Goal: Information Seeking & Learning: Learn about a topic

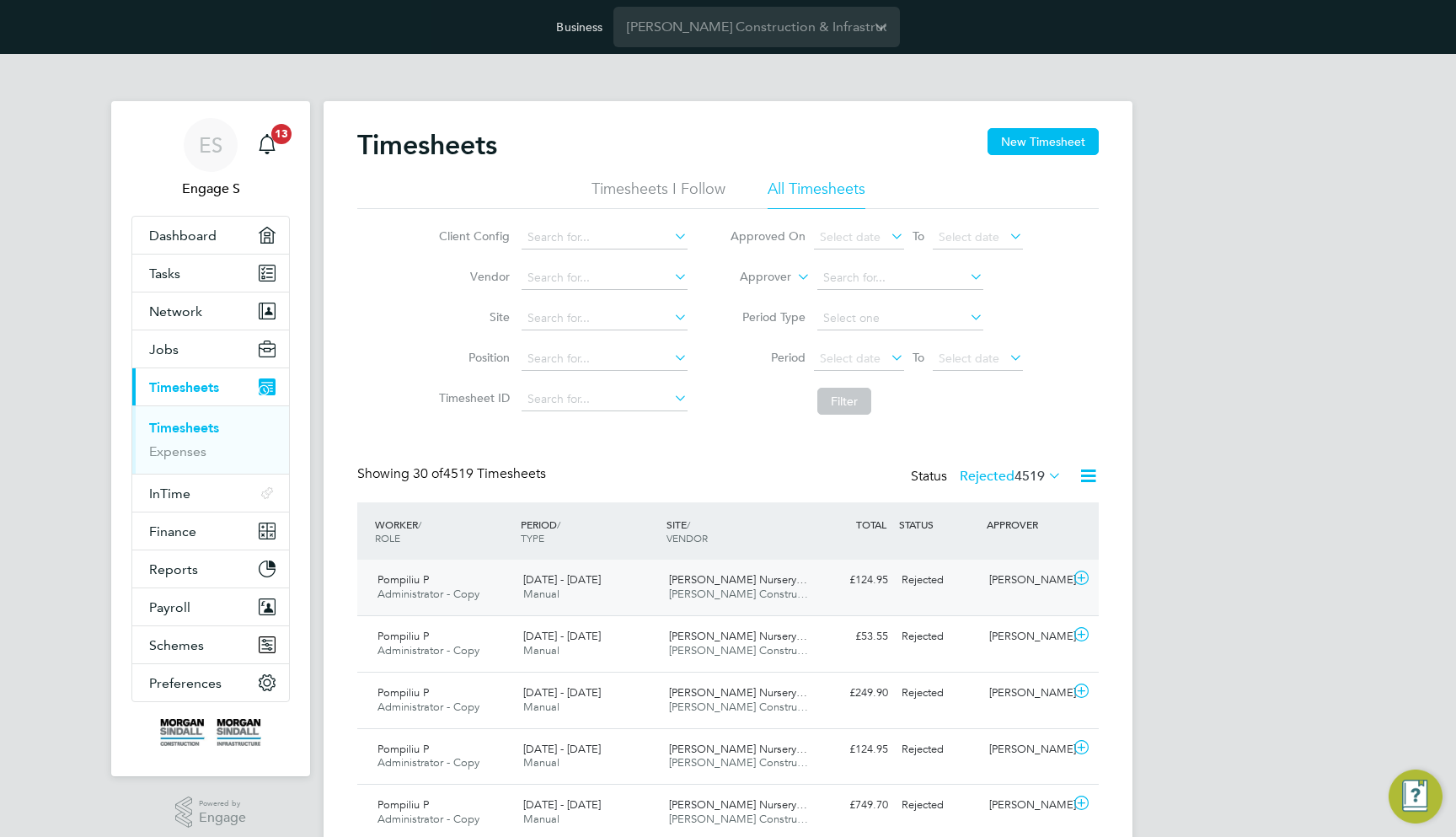
click at [808, 596] on div "Pompiliu P Administrator - Copy 9 - 15 Aug 2025 9 - 15 Aug 2025 Manual Duncan F…" at bounding box center [728, 587] width 742 height 56
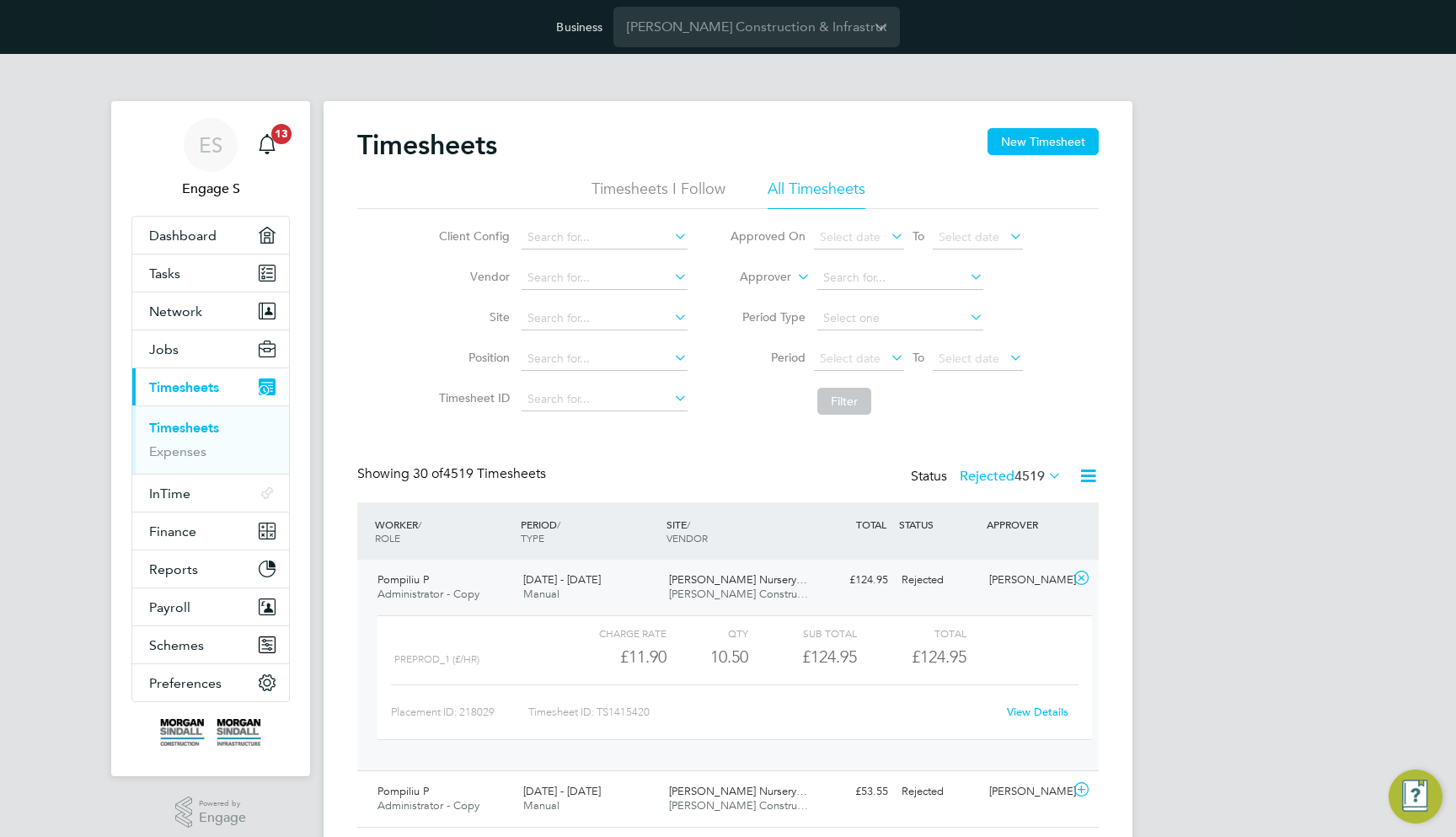
click at [1022, 706] on link "View Details" at bounding box center [1038, 712] width 62 height 15
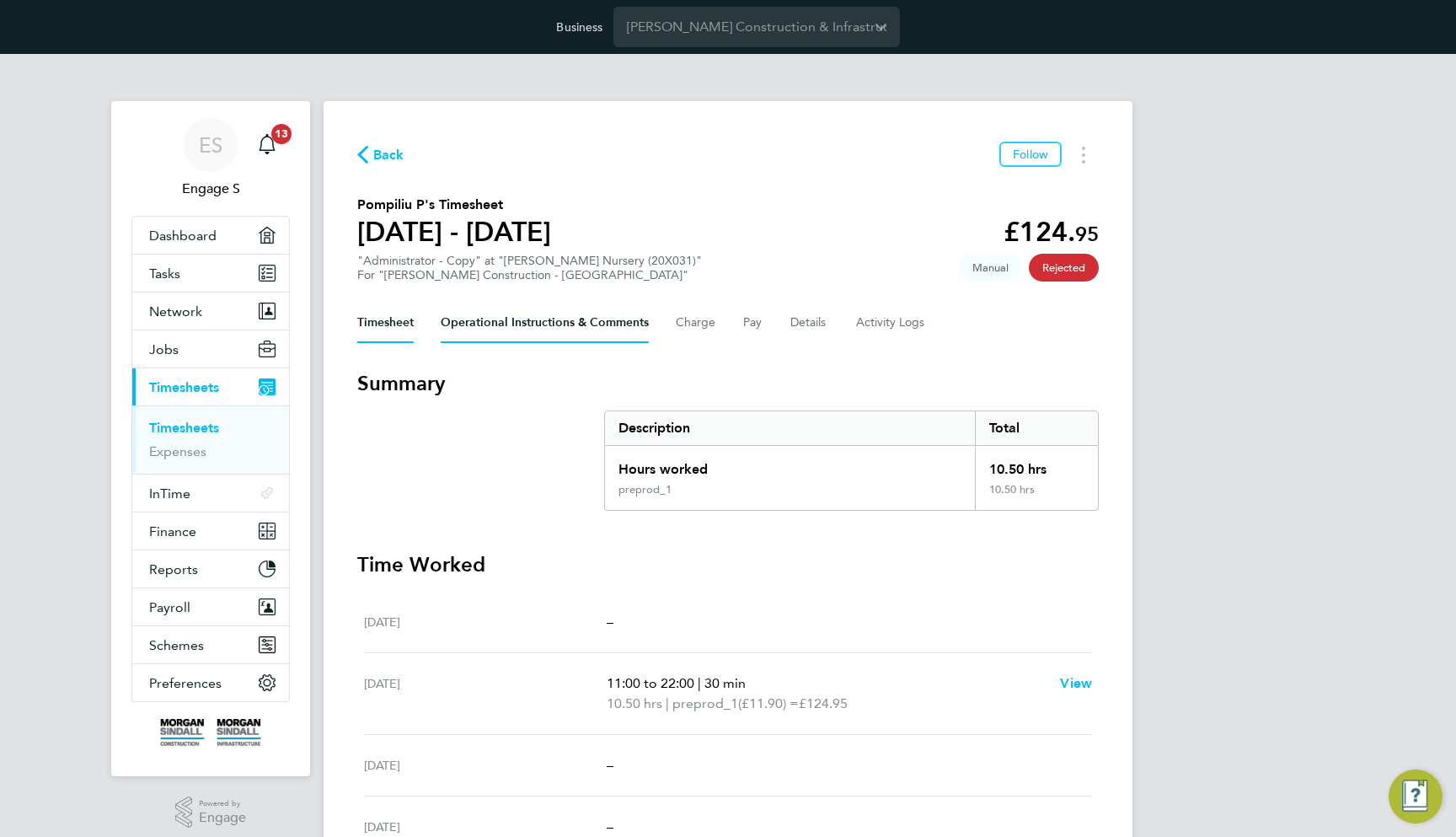
click at [572, 331] on Comments-tab "Operational Instructions & Comments" at bounding box center [545, 322] width 208 height 40
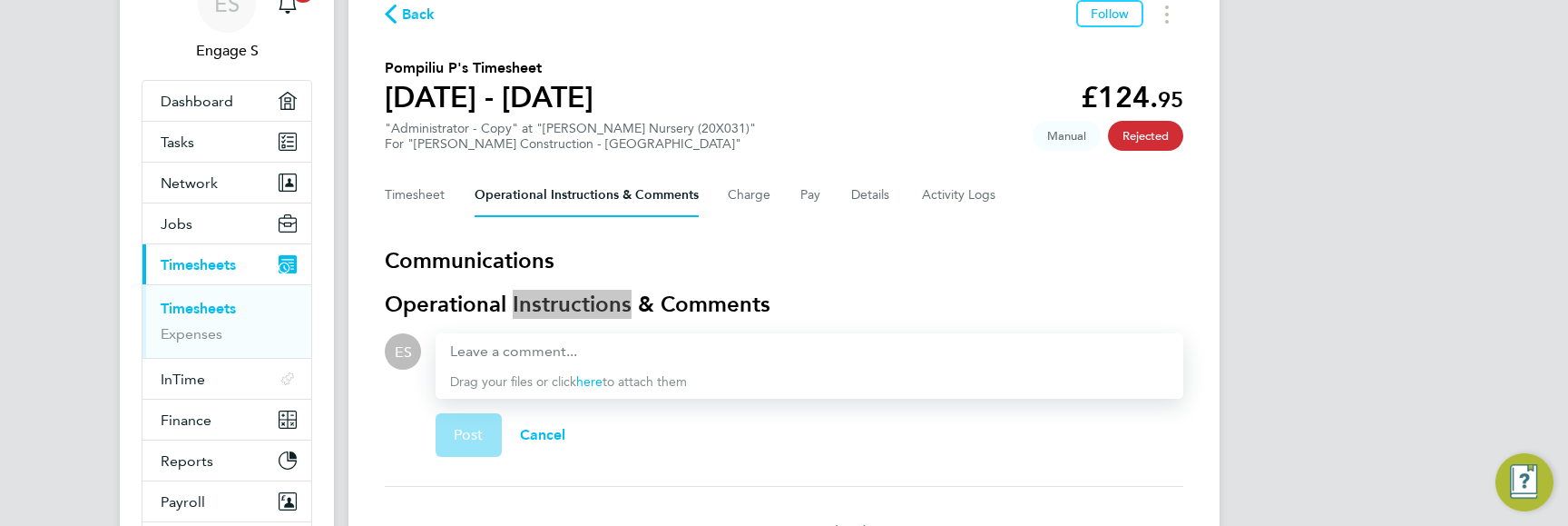
scroll to position [164, 0]
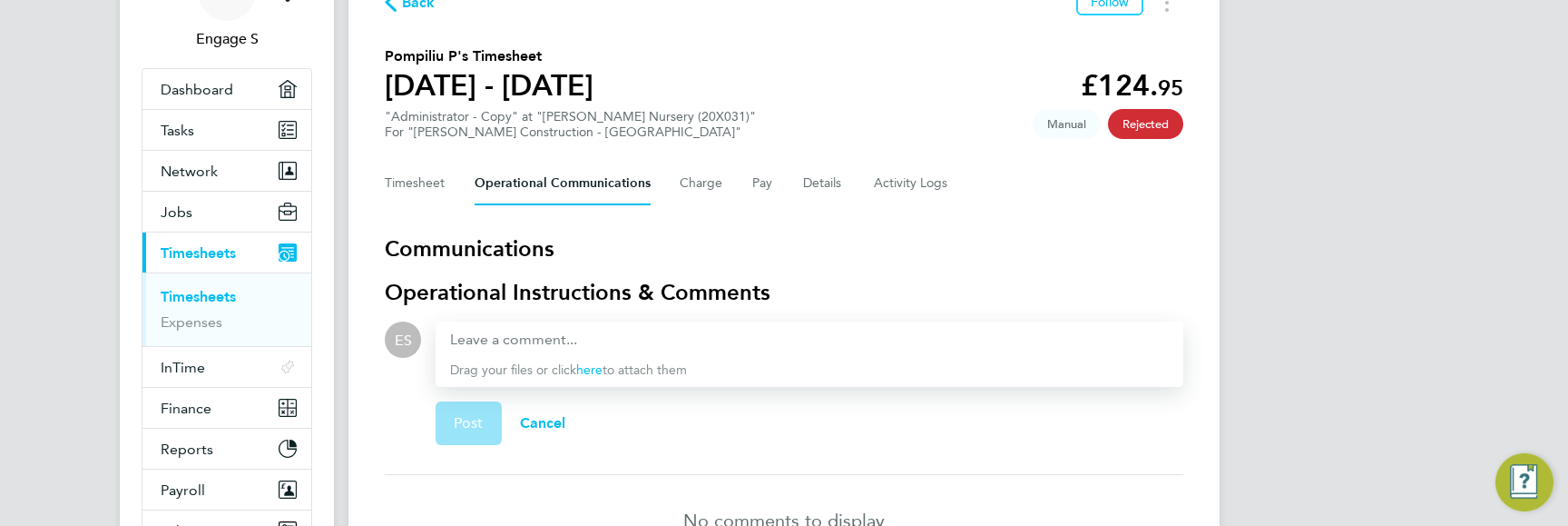
click at [488, 245] on h3 "Communications" at bounding box center [784, 248] width 799 height 29
click at [497, 243] on h3 "Communications" at bounding box center [784, 248] width 799 height 29
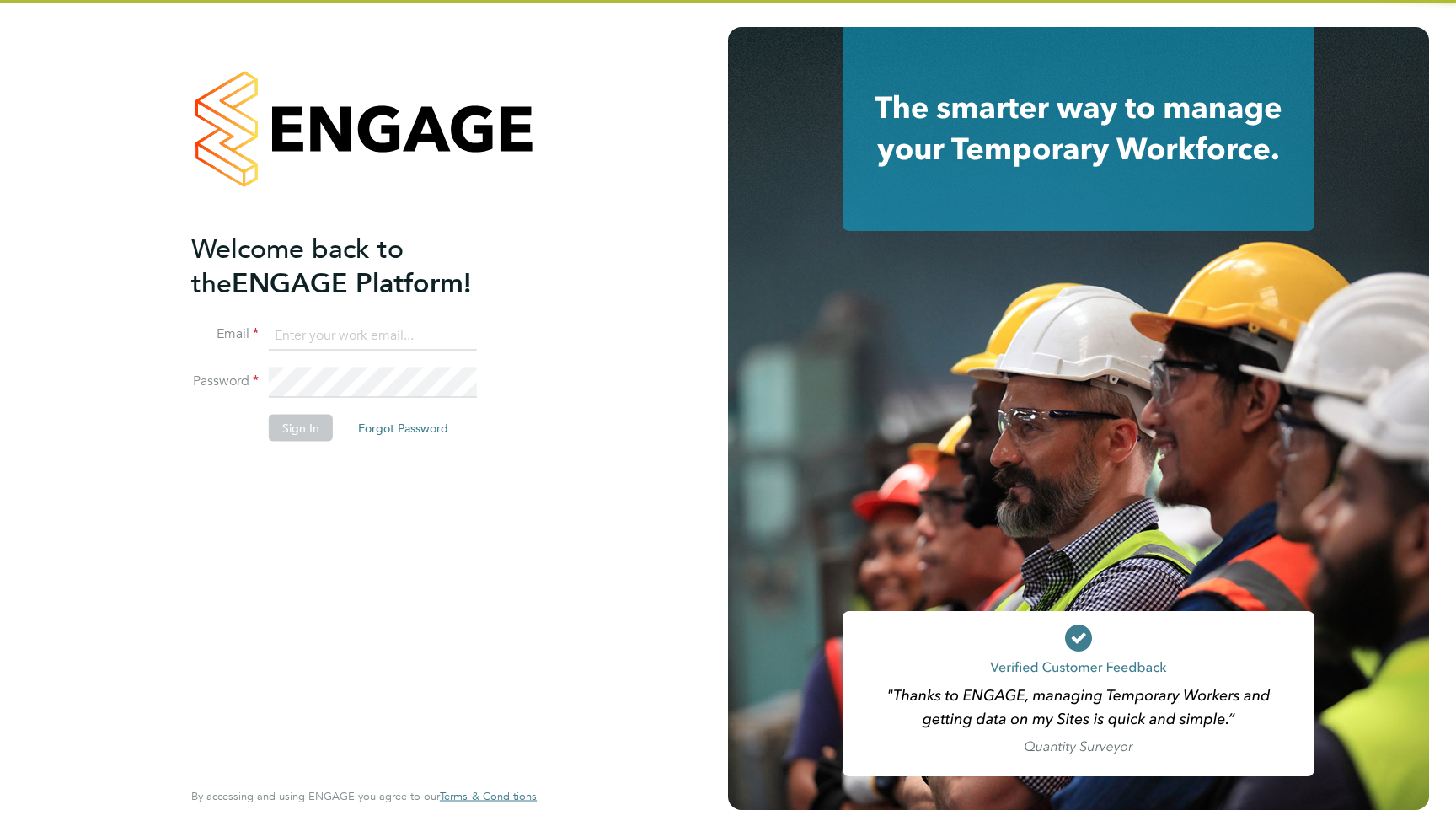
click at [317, 338] on input at bounding box center [373, 335] width 208 height 30
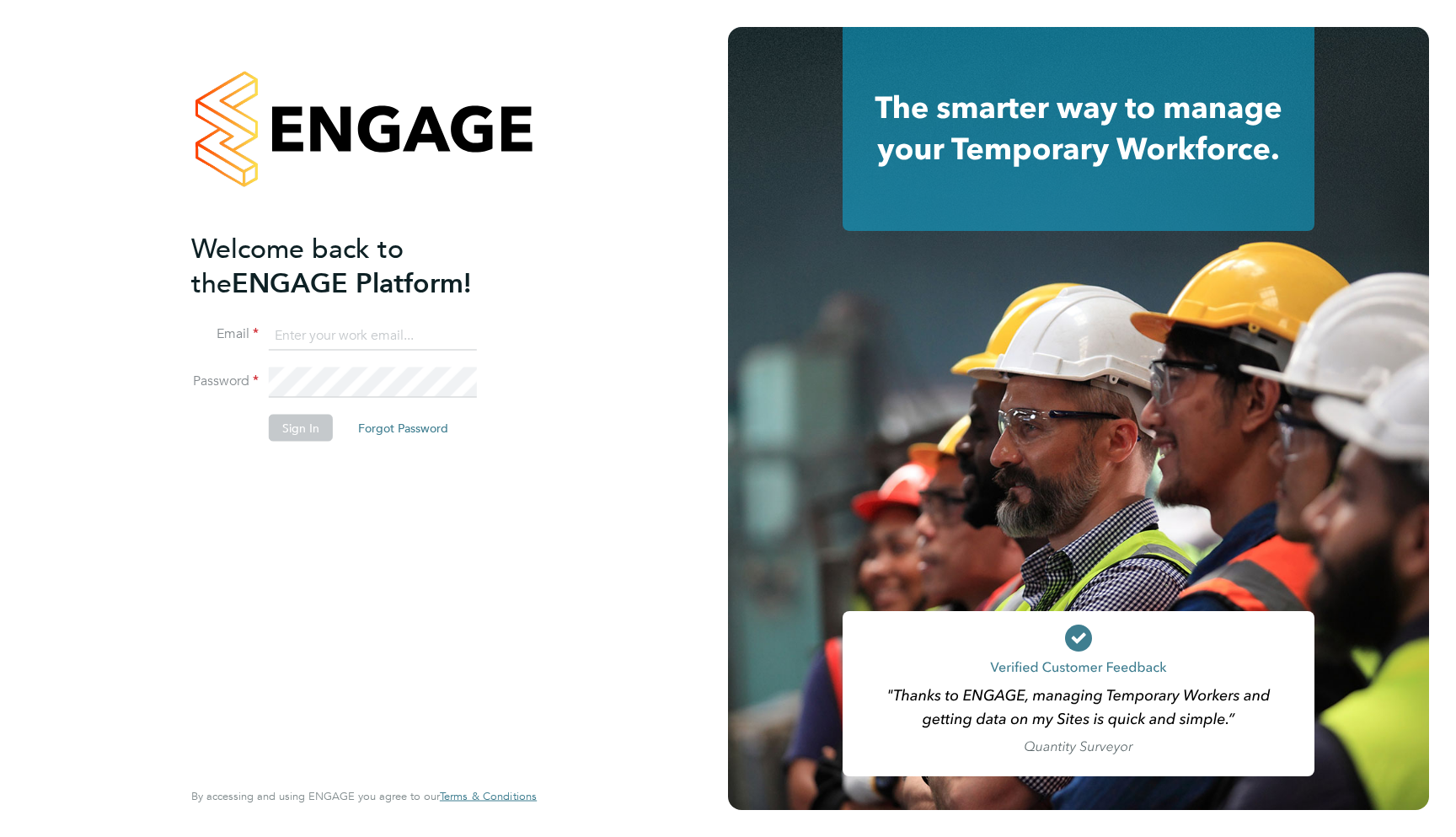
click at [317, 338] on input at bounding box center [373, 335] width 208 height 30
type input "support@engagelabs.io"
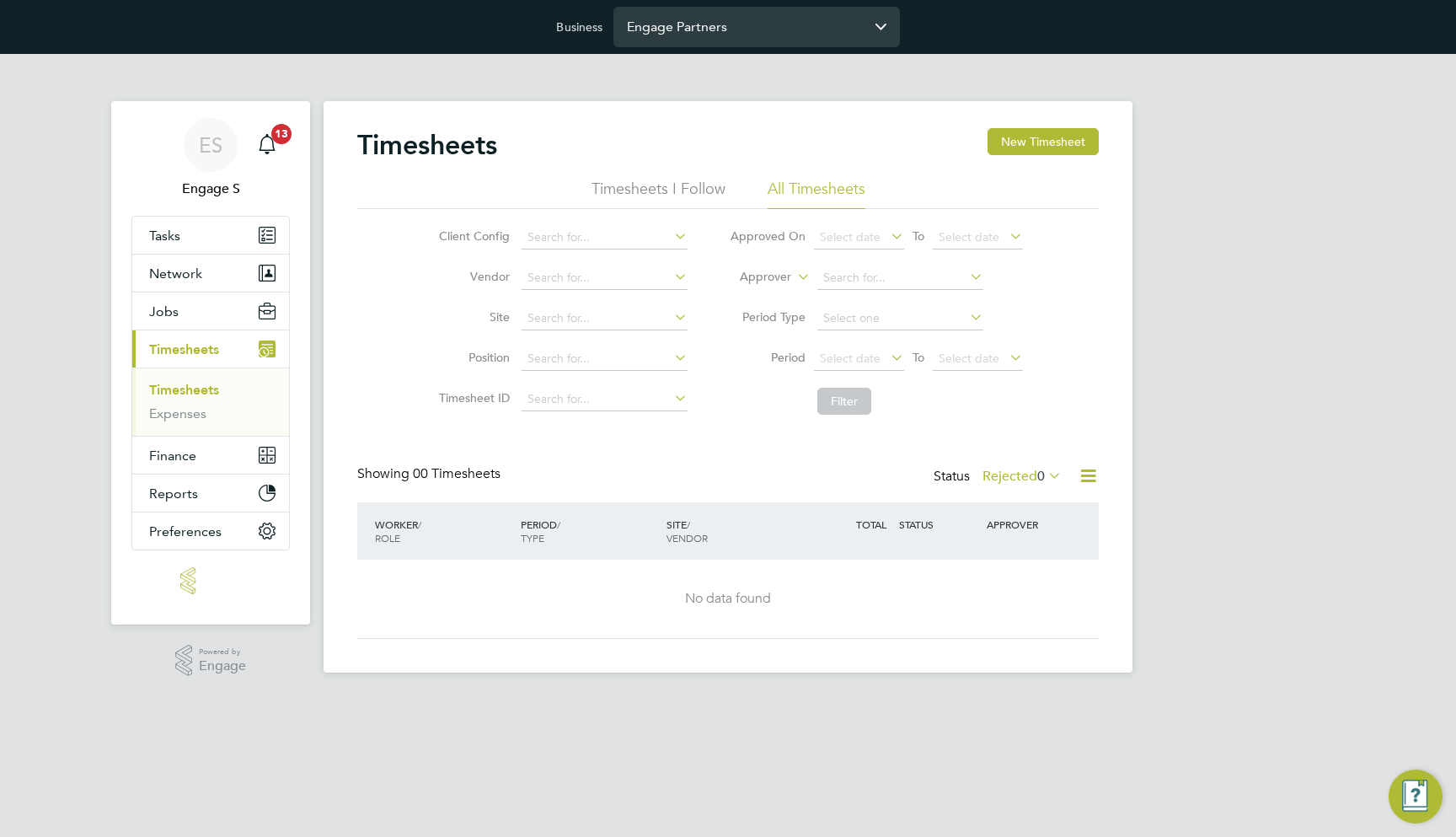
click at [758, 41] on input "Engage Partners" at bounding box center [756, 27] width 286 height 40
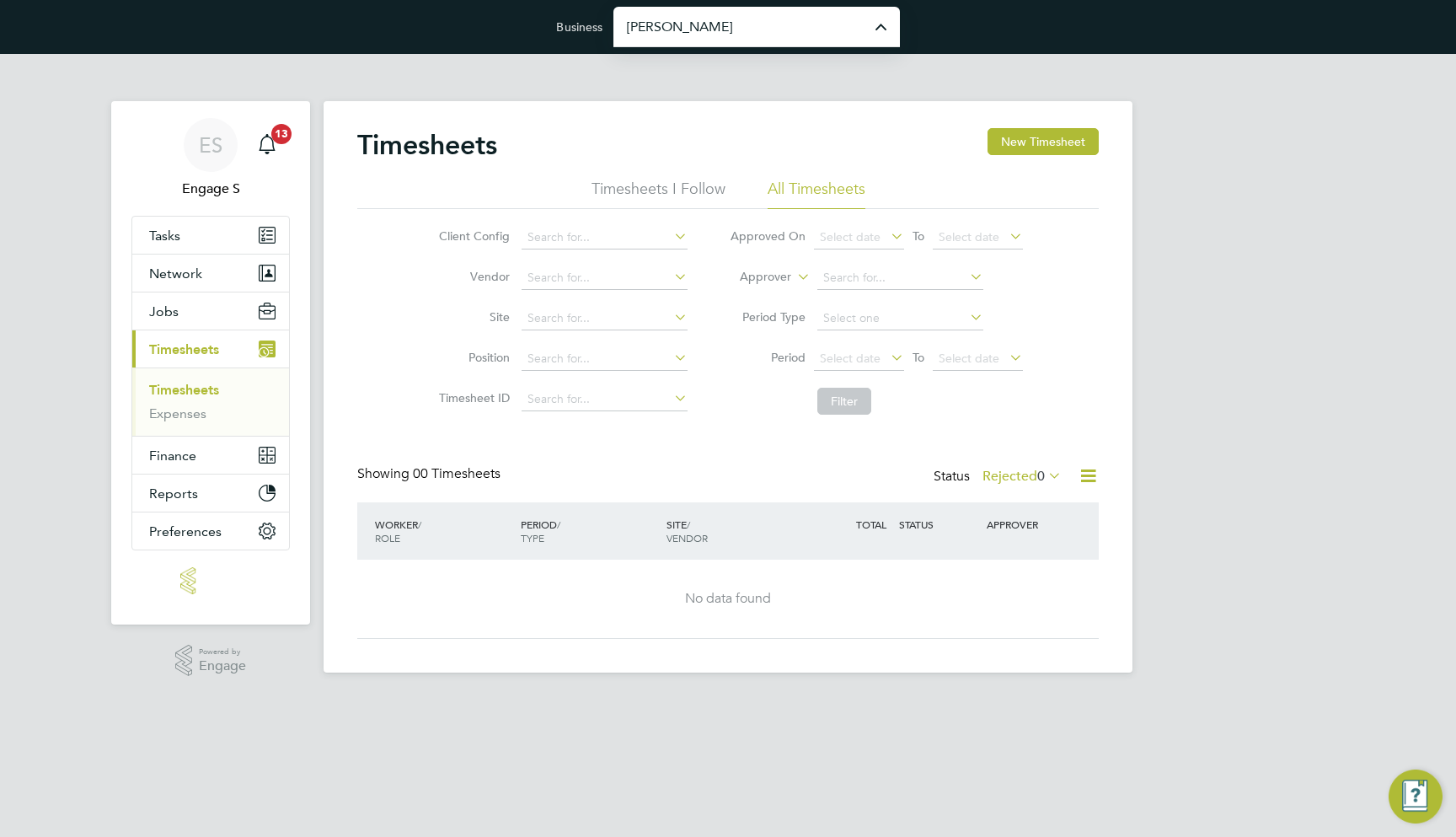
type input "[PERSON_NAME] Construction & Infrastructure Ltd"
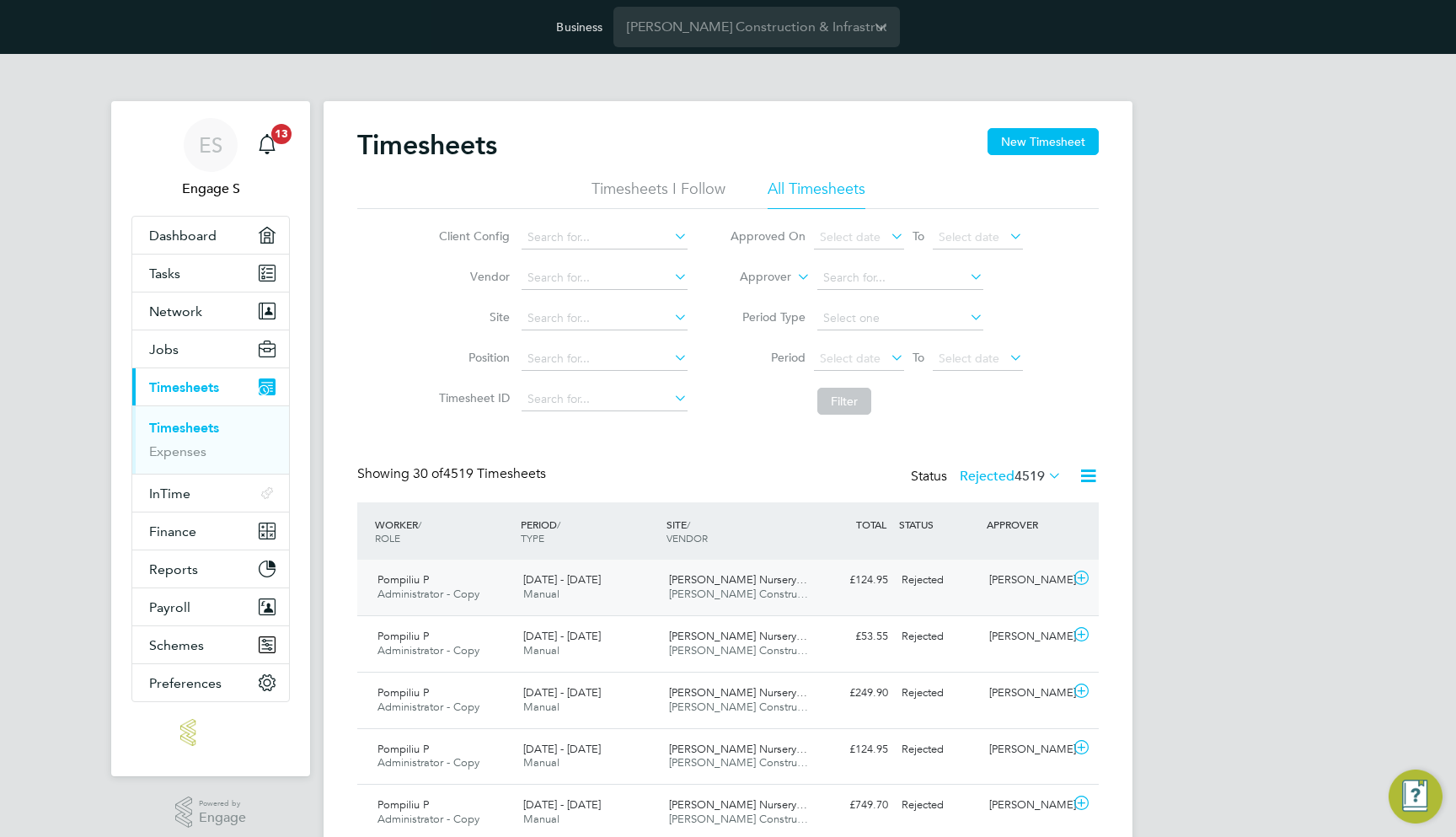
click at [714, 597] on span "Morgan Sindall Constru…" at bounding box center [738, 593] width 139 height 15
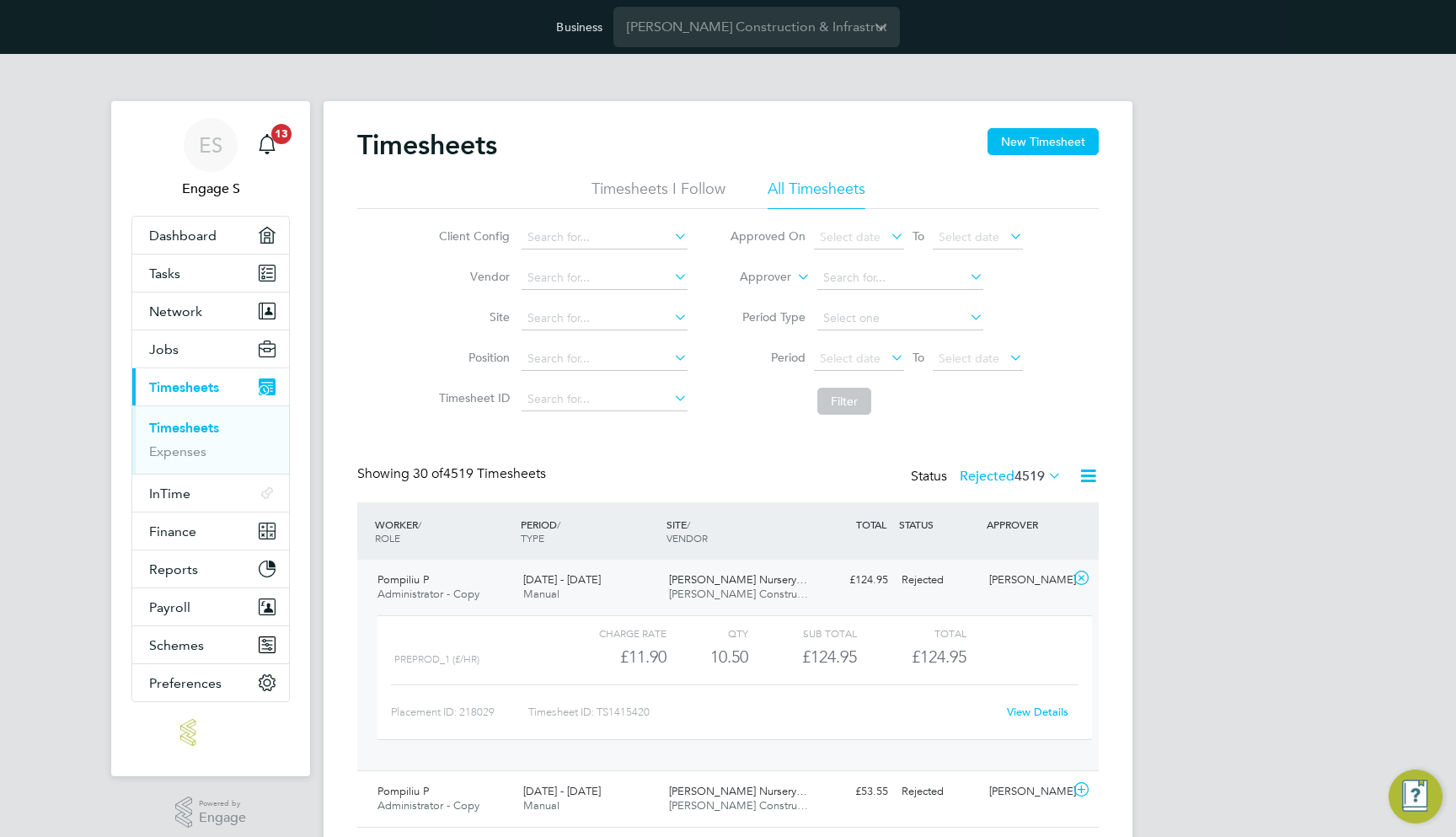
click at [1014, 474] on span "4519" at bounding box center [1029, 476] width 30 height 17
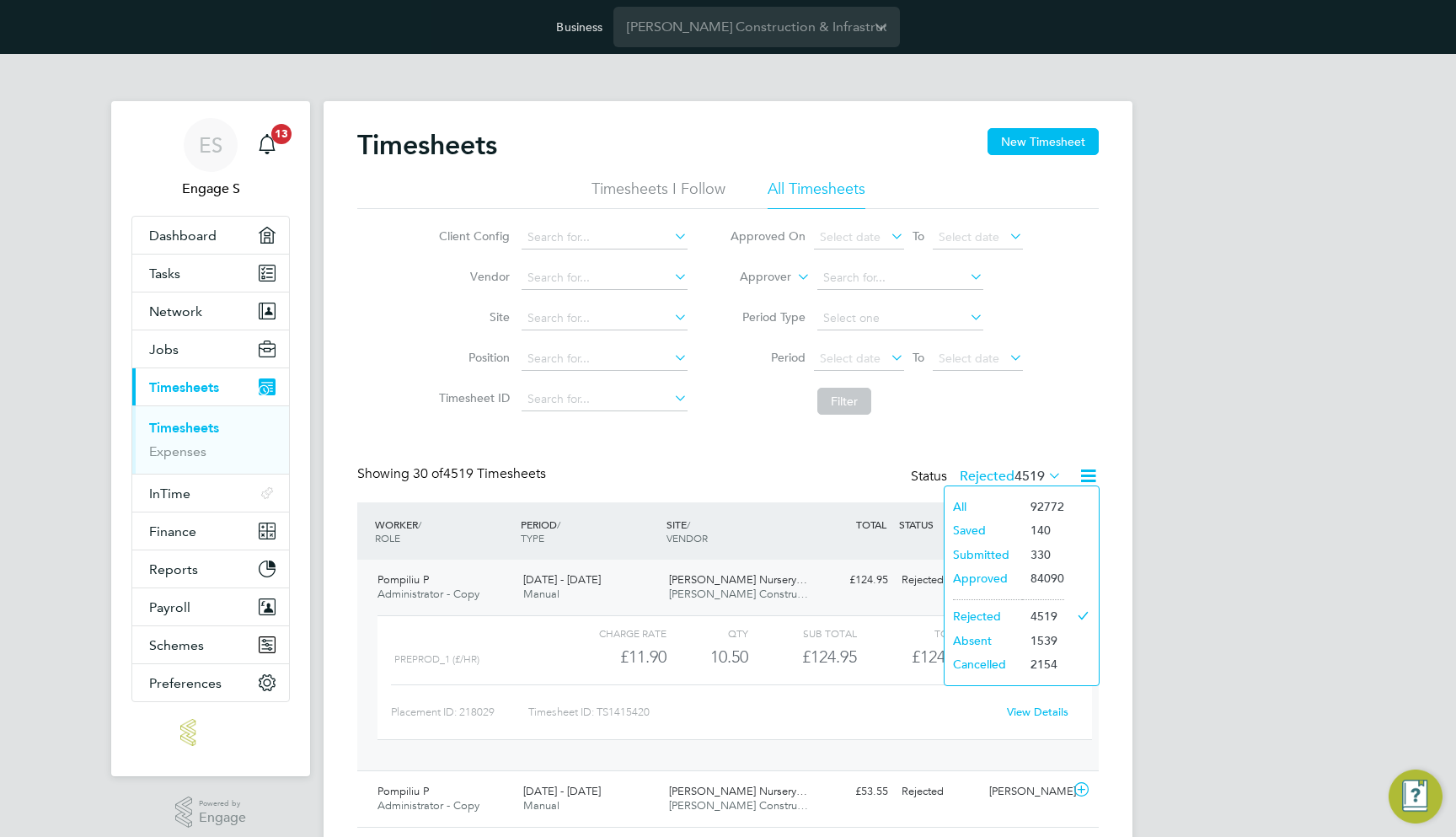
click at [960, 504] on li "All" at bounding box center [983, 505] width 77 height 23
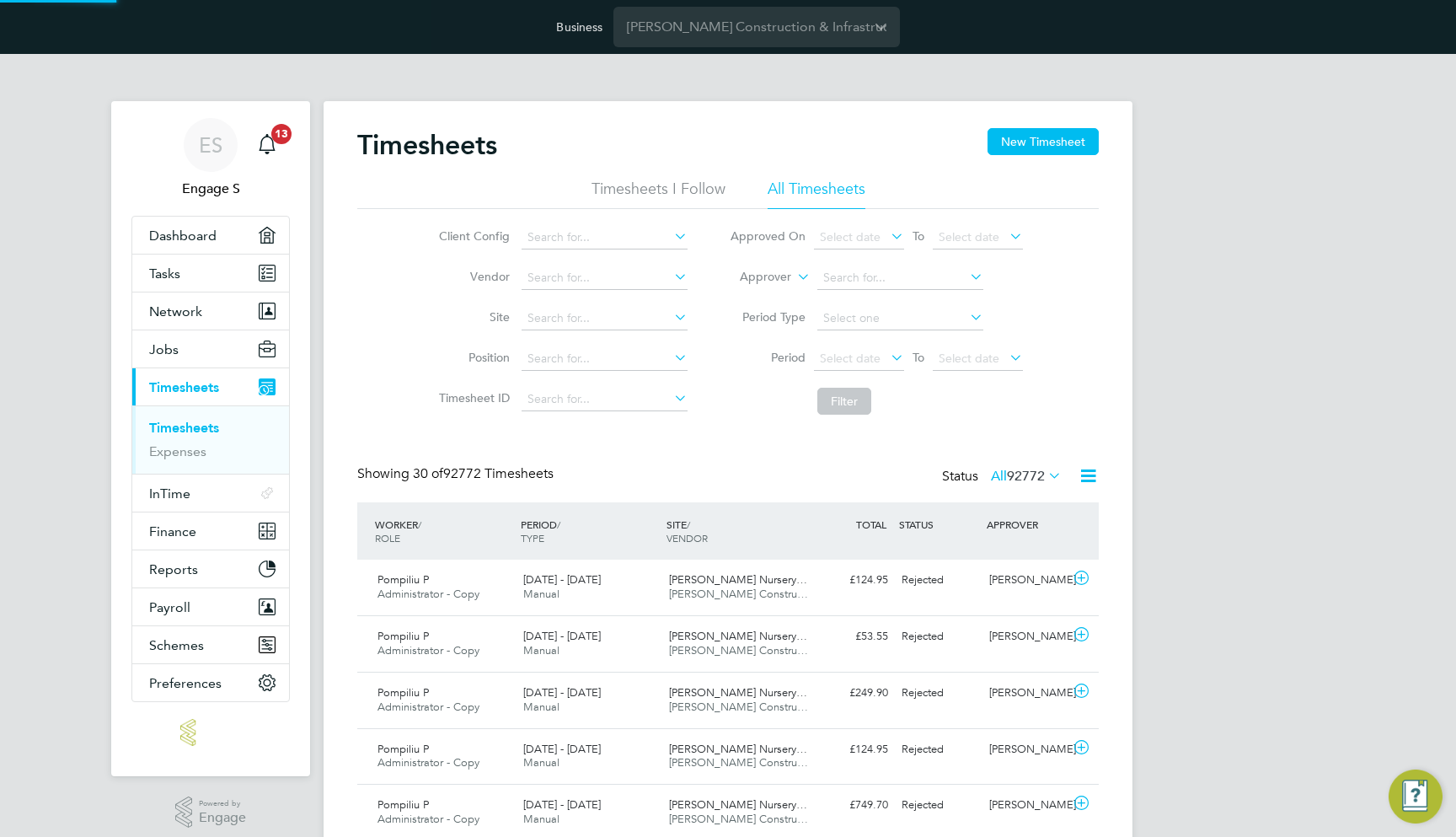
click at [1015, 479] on span "92772" at bounding box center [1026, 476] width 38 height 17
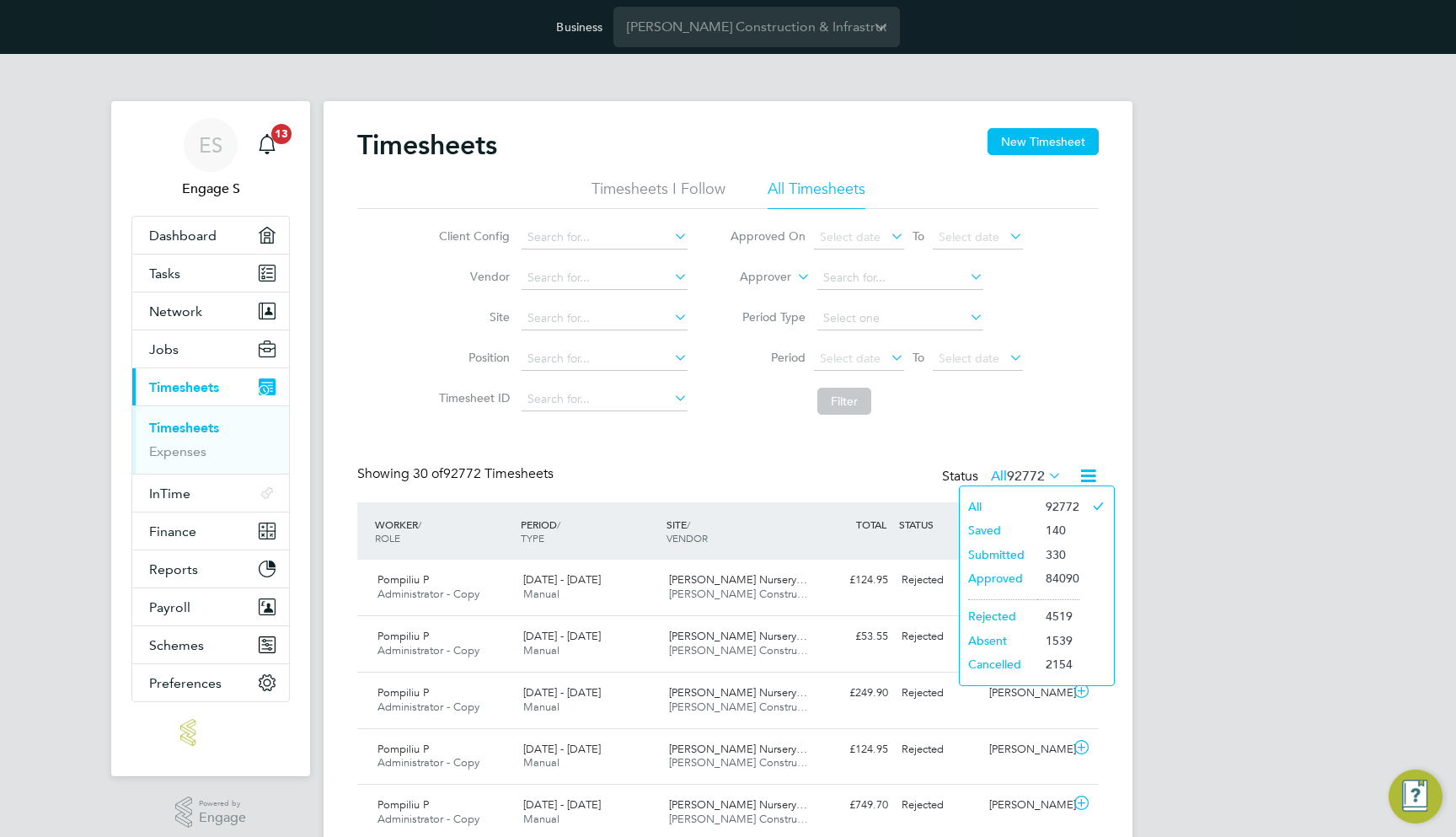
click at [995, 553] on li "Submitted" at bounding box center [999, 553] width 77 height 23
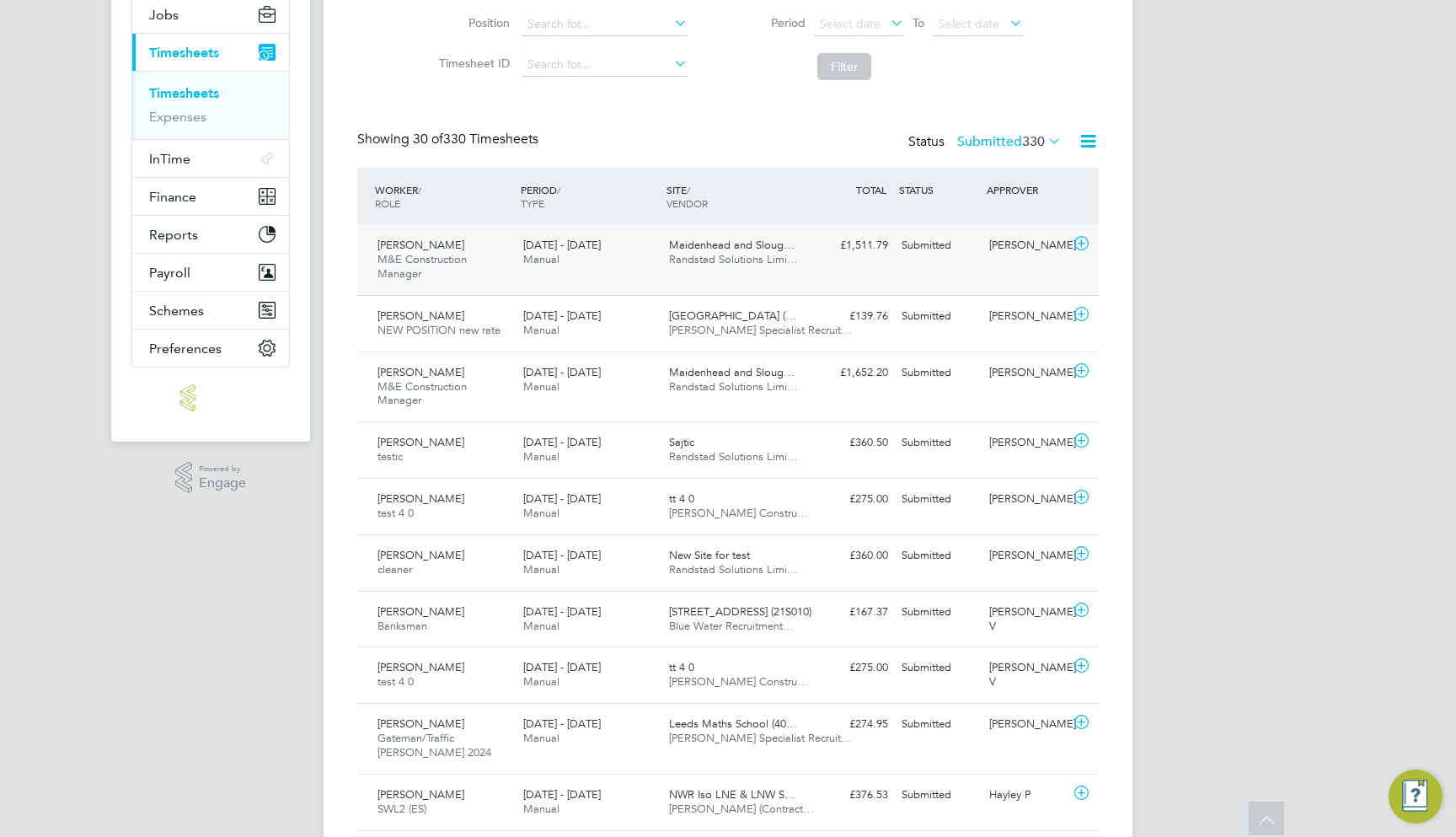
click at [928, 282] on div "Daniel S M&E Construction Manager 2 - 8 Aug 2025 2 - 8 Aug 2025 Manual Maidenhe…" at bounding box center [728, 260] width 742 height 70
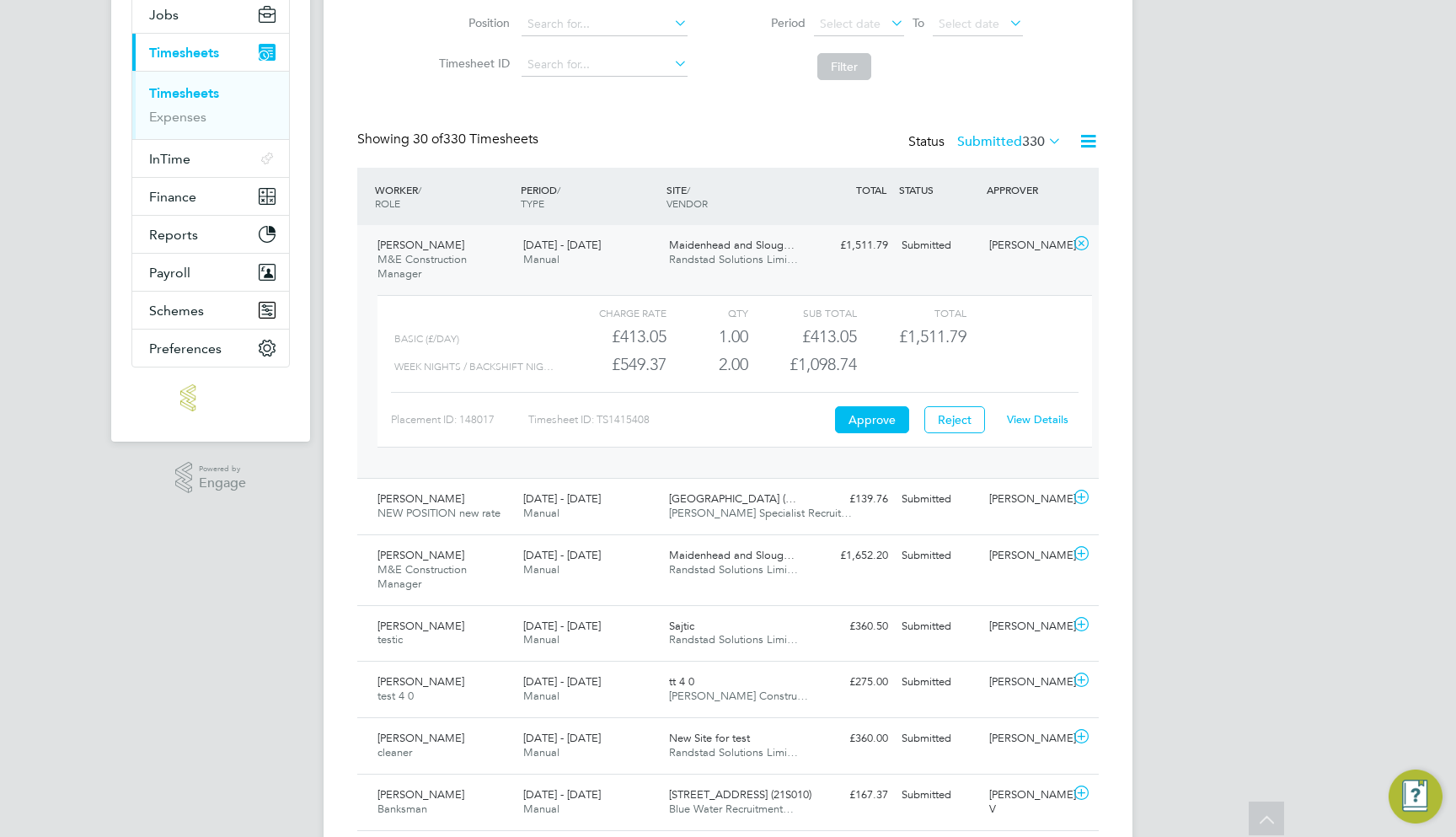
click at [1024, 417] on link "View Details" at bounding box center [1038, 418] width 62 height 15
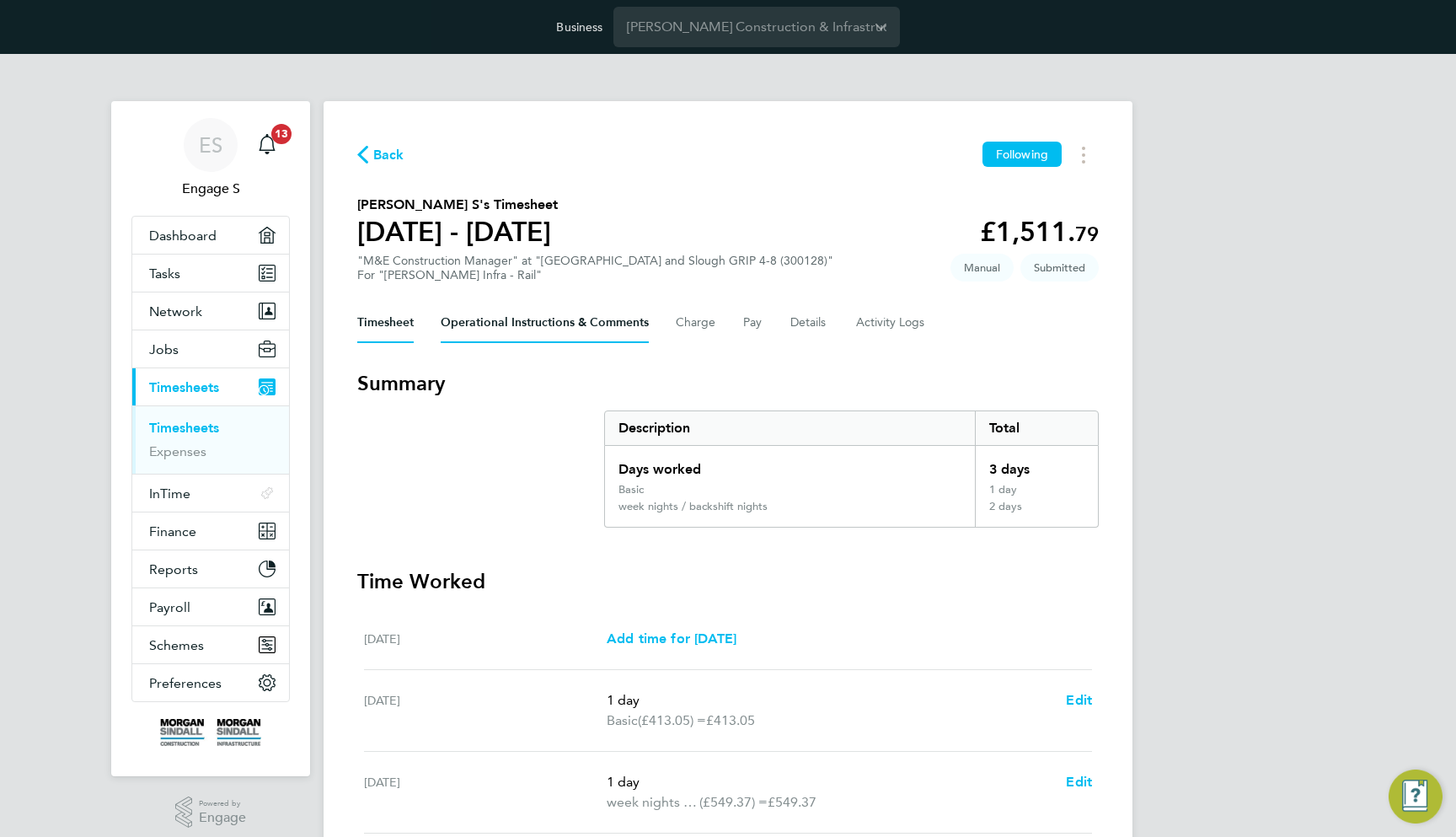
click at [555, 335] on Comments-tab "Operational Instructions & Comments" at bounding box center [545, 322] width 208 height 40
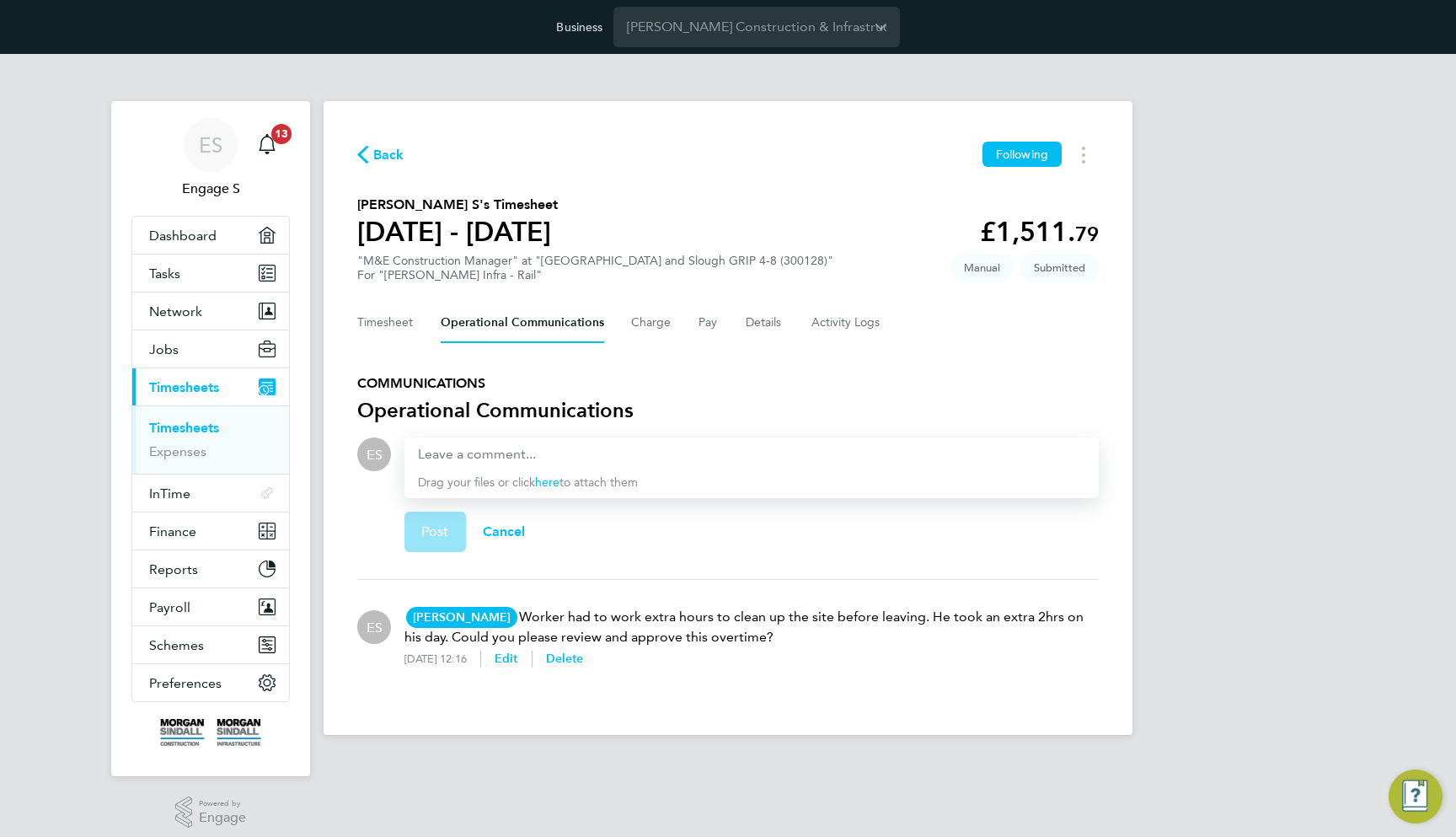
click at [1198, 422] on div "ES Engage S Notifications 13 Applications: Dashboard Tasks Network Team Members…" at bounding box center [728, 408] width 1456 height 708
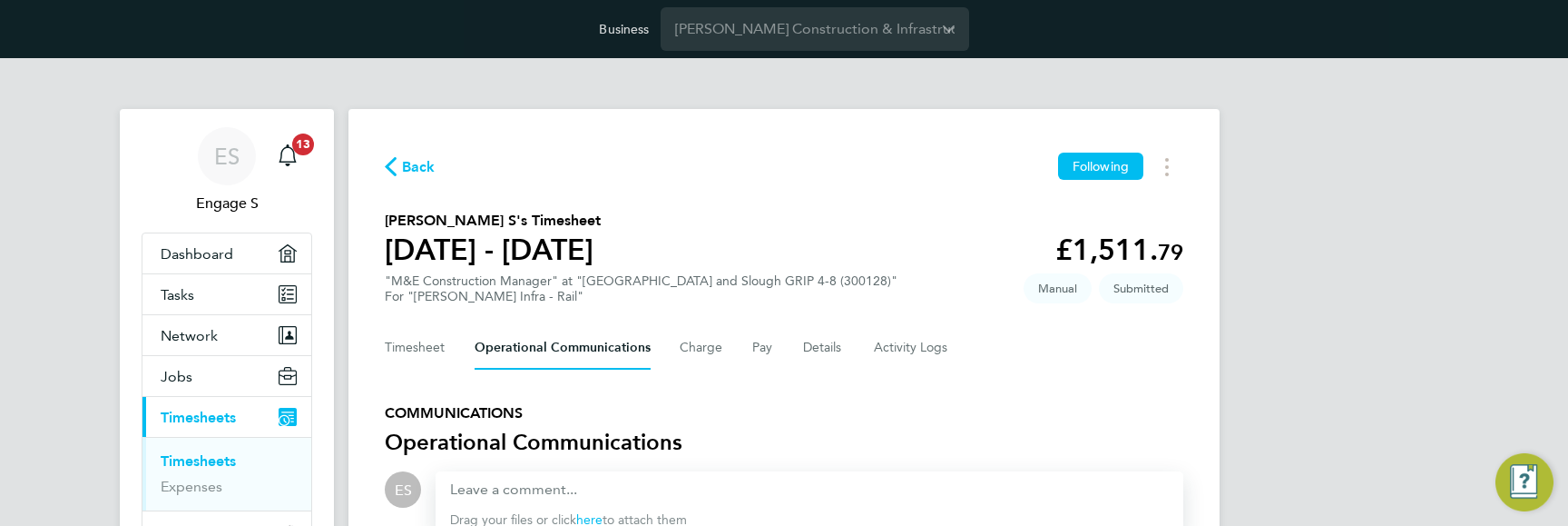
click at [584, 422] on h3 "COMMUNICATIONS" at bounding box center [784, 412] width 799 height 29
click at [471, 416] on h3 "COMMUNICATIONS" at bounding box center [784, 412] width 799 height 29
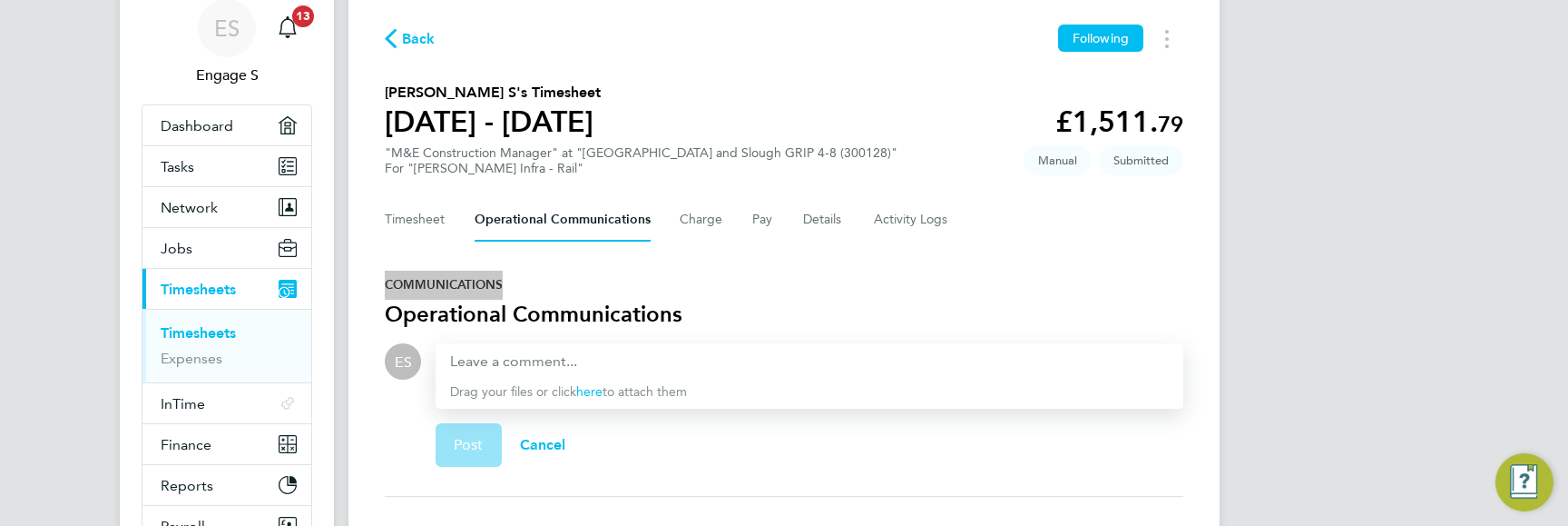
scroll to position [132, 0]
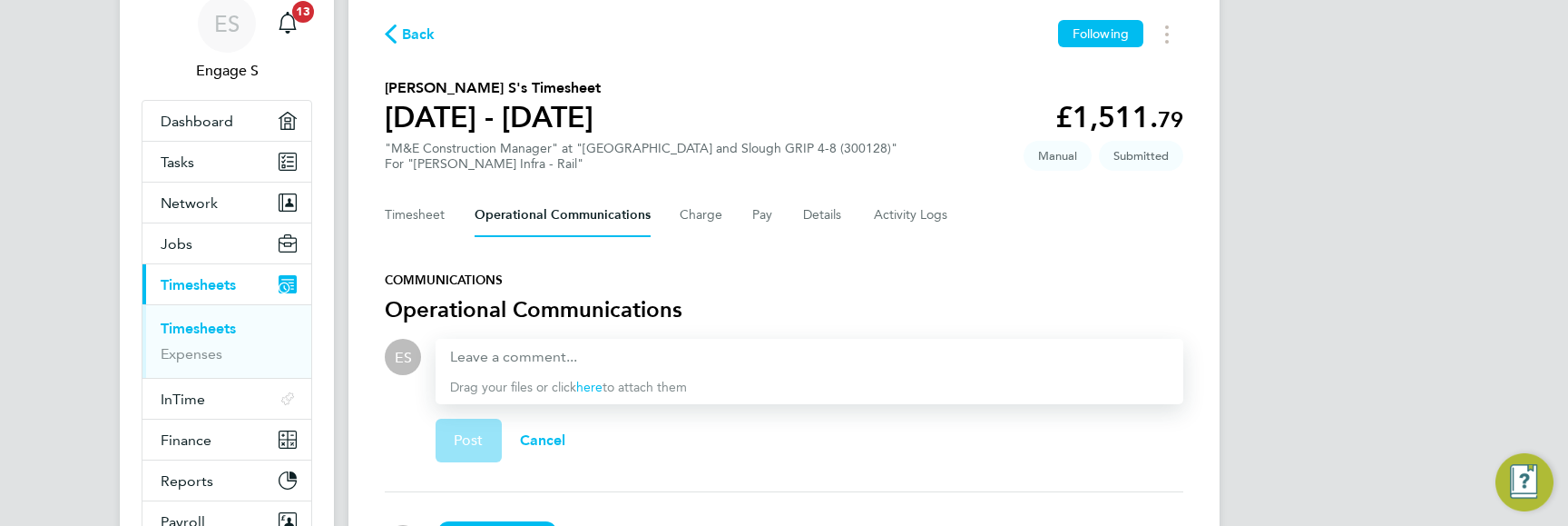
click at [1318, 330] on div "ES Engage S Notifications 13 Applications: Dashboard Tasks Network Team Members…" at bounding box center [784, 307] width 1568 height 763
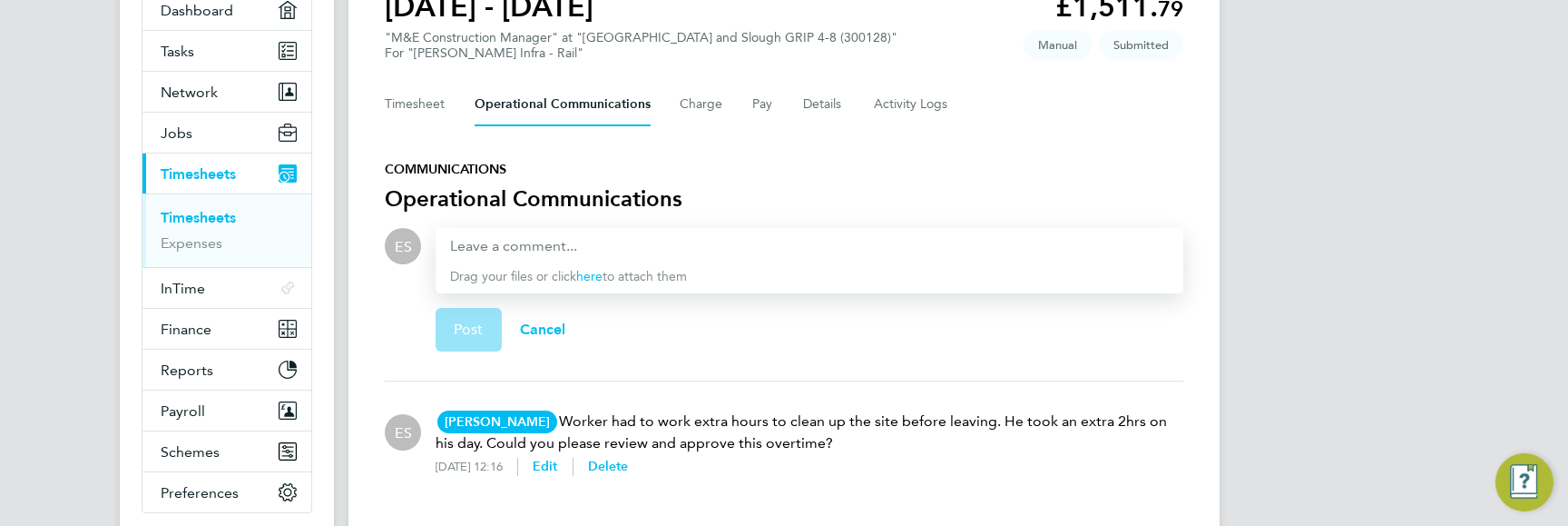
scroll to position [256, 0]
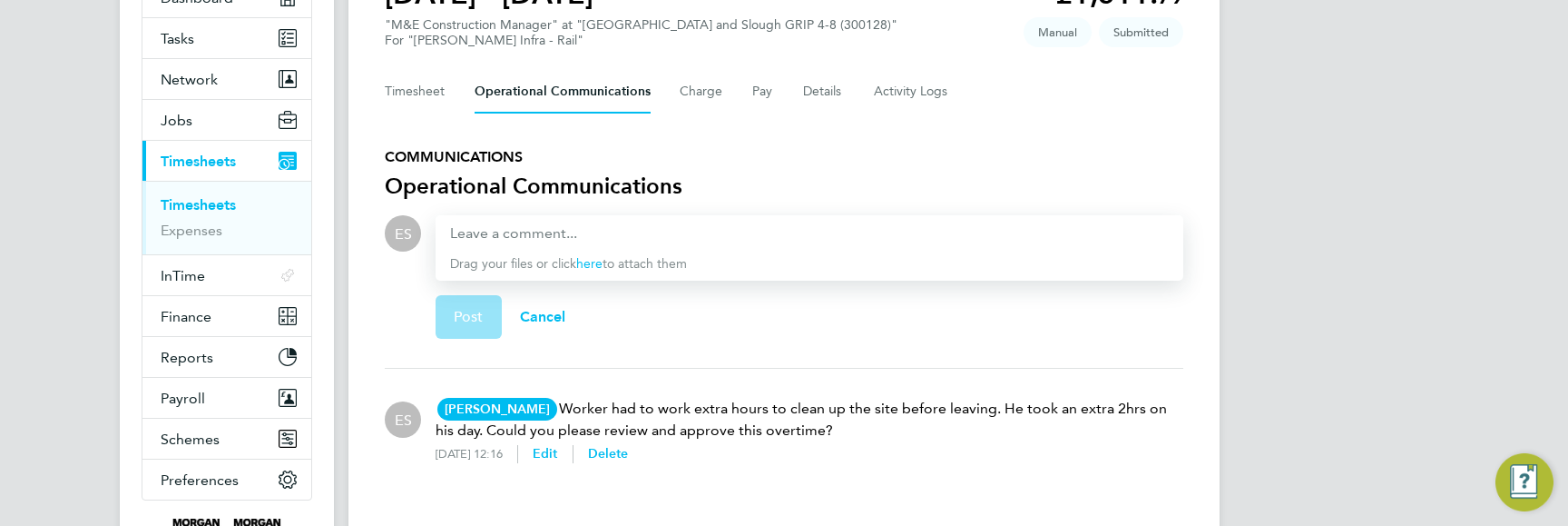
click at [472, 159] on h3 "COMMUNICATIONS" at bounding box center [784, 157] width 799 height 29
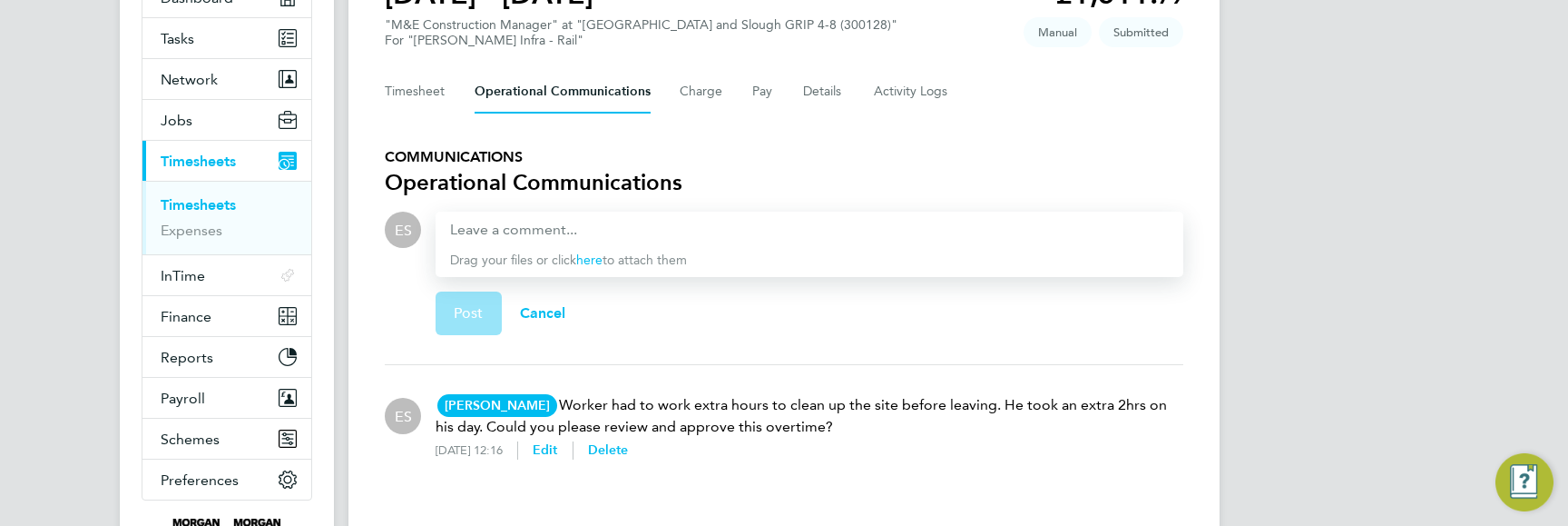
click at [1468, 411] on div "ES Engage S Notifications 13 Applications: Dashboard Tasks Network Team Members…" at bounding box center [784, 182] width 1568 height 759
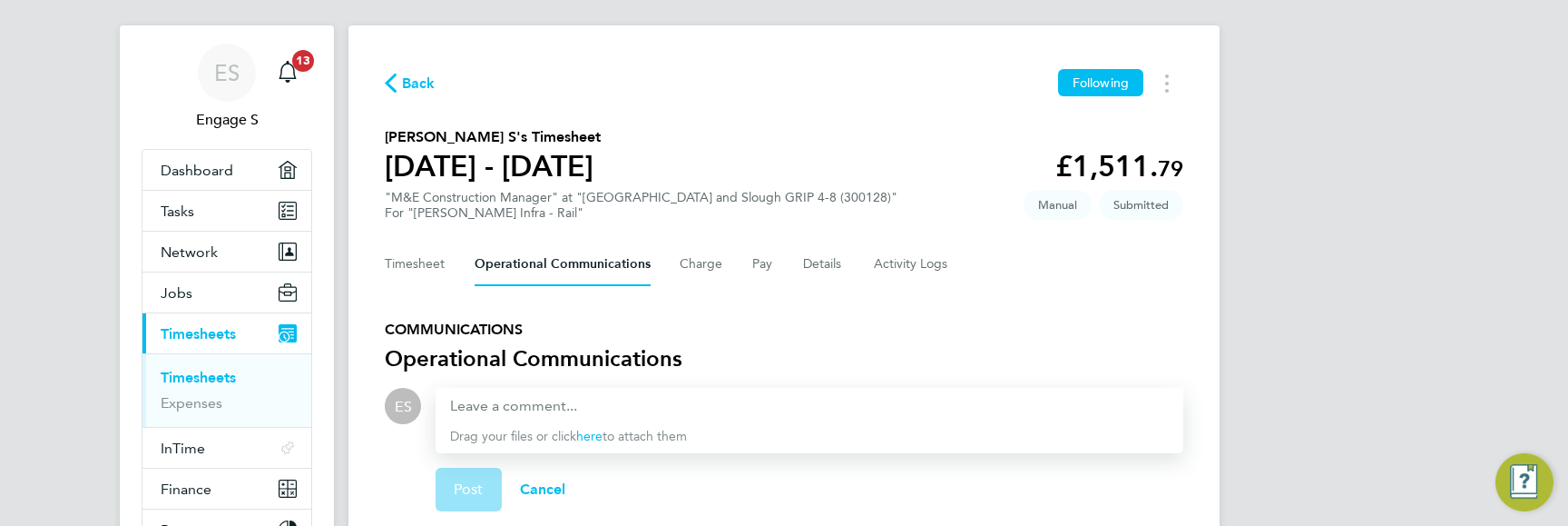
scroll to position [13, 0]
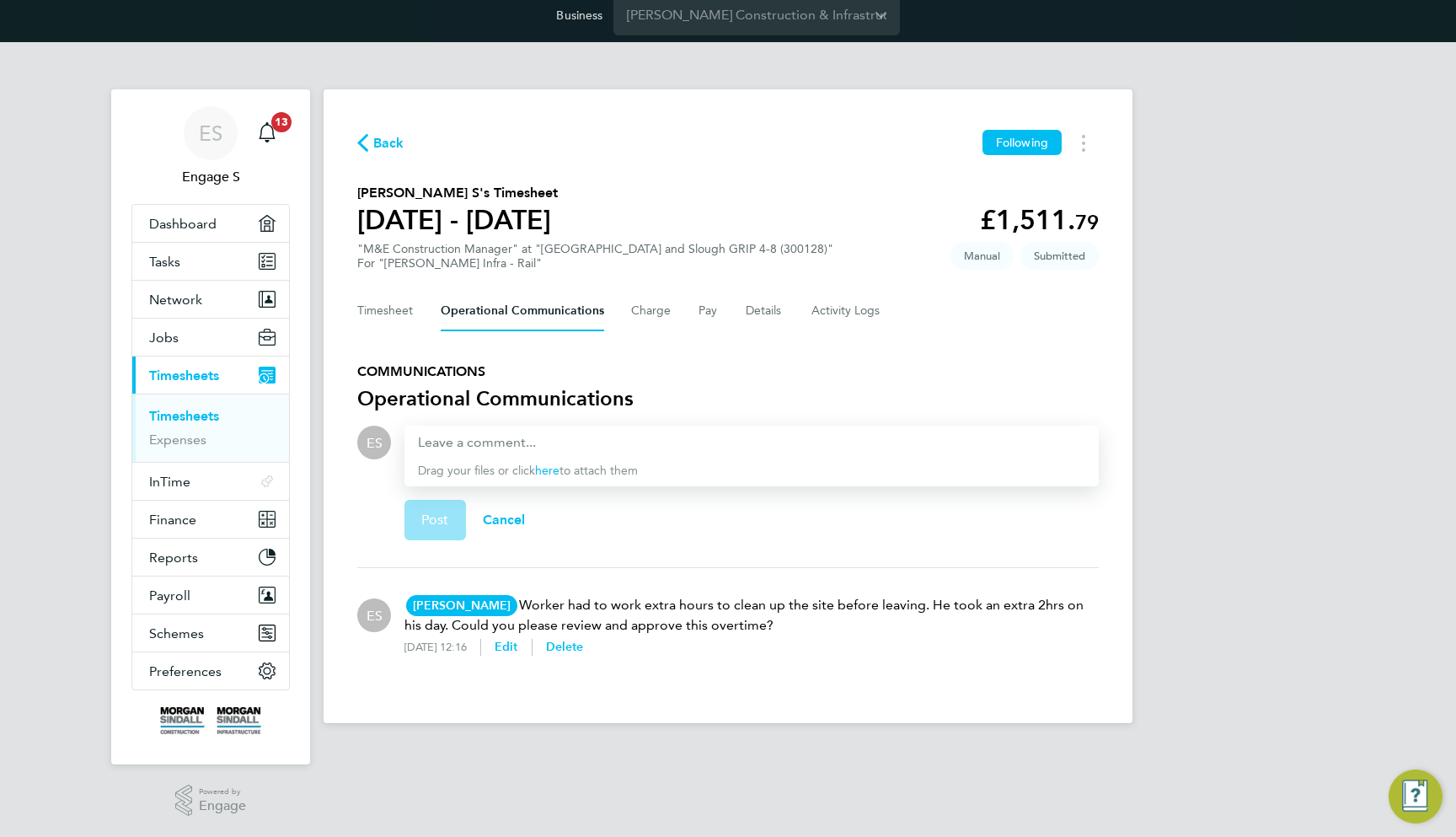
click at [1243, 434] on div "ES Engage S Notifications 13 Applications: Dashboard Tasks Network Team Members…" at bounding box center [728, 396] width 1456 height 708
click at [565, 402] on h3 "Operational Communications" at bounding box center [728, 398] width 742 height 27
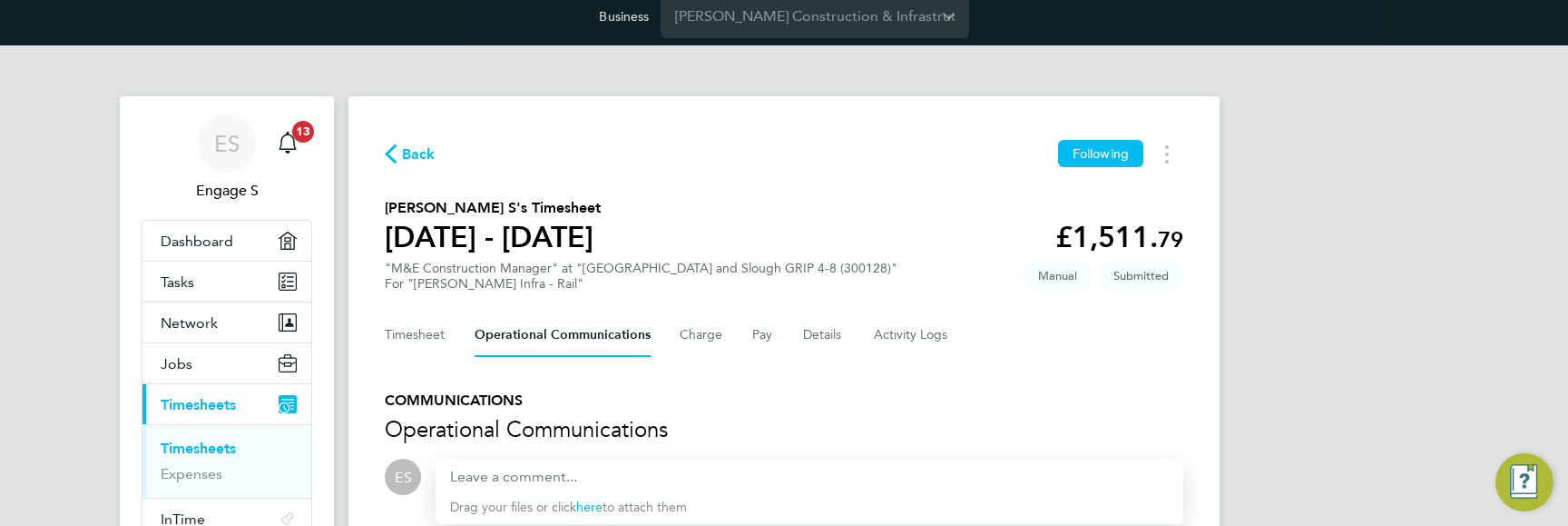
click at [1314, 349] on div "ES Engage S Notifications 13 Applications: Dashboard Tasks Network Team Members…" at bounding box center [784, 427] width 1568 height 763
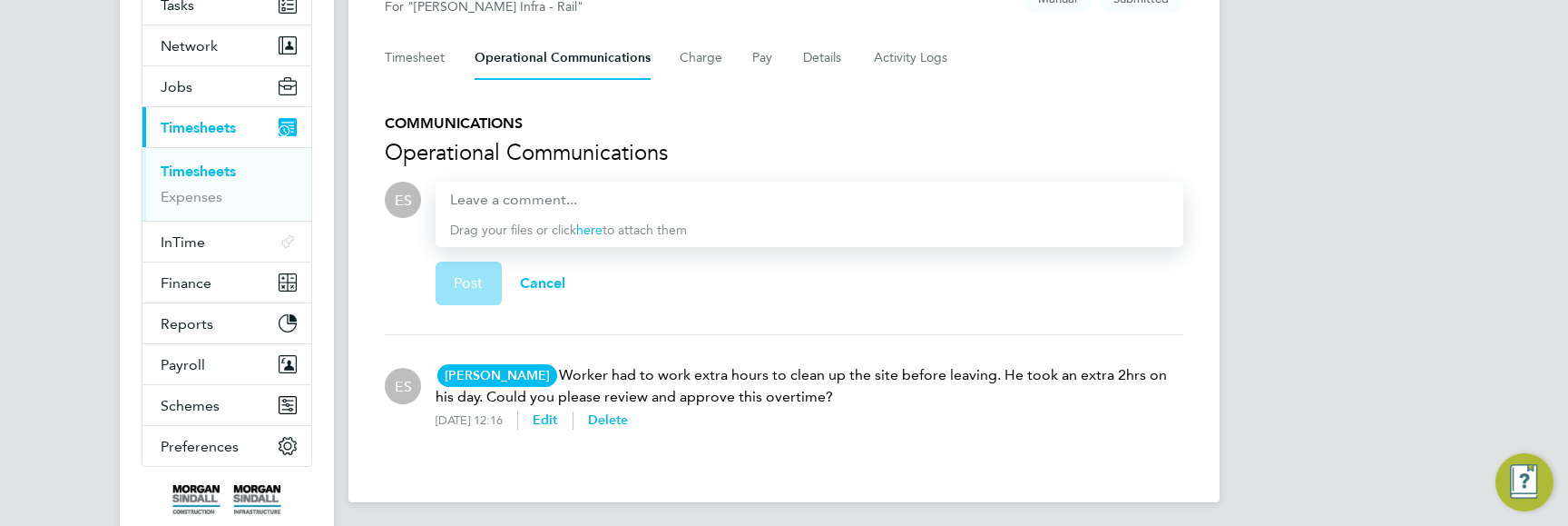
scroll to position [281, 0]
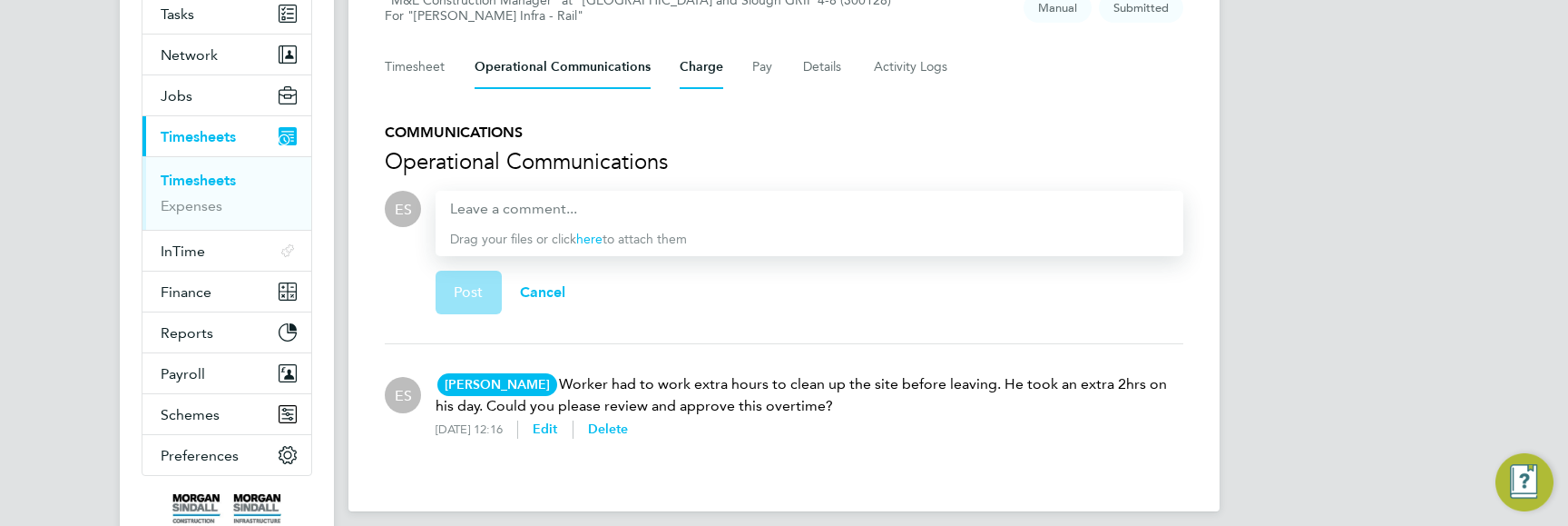
click at [711, 72] on button "Charge" at bounding box center [701, 67] width 44 height 44
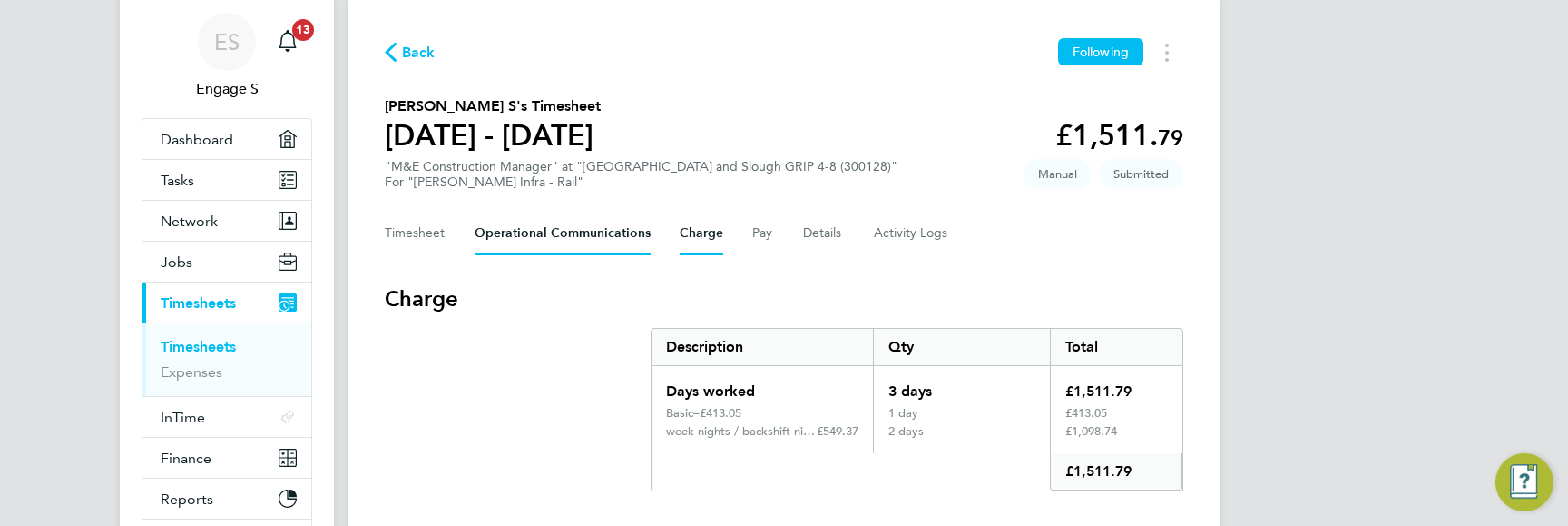
scroll to position [131, 0]
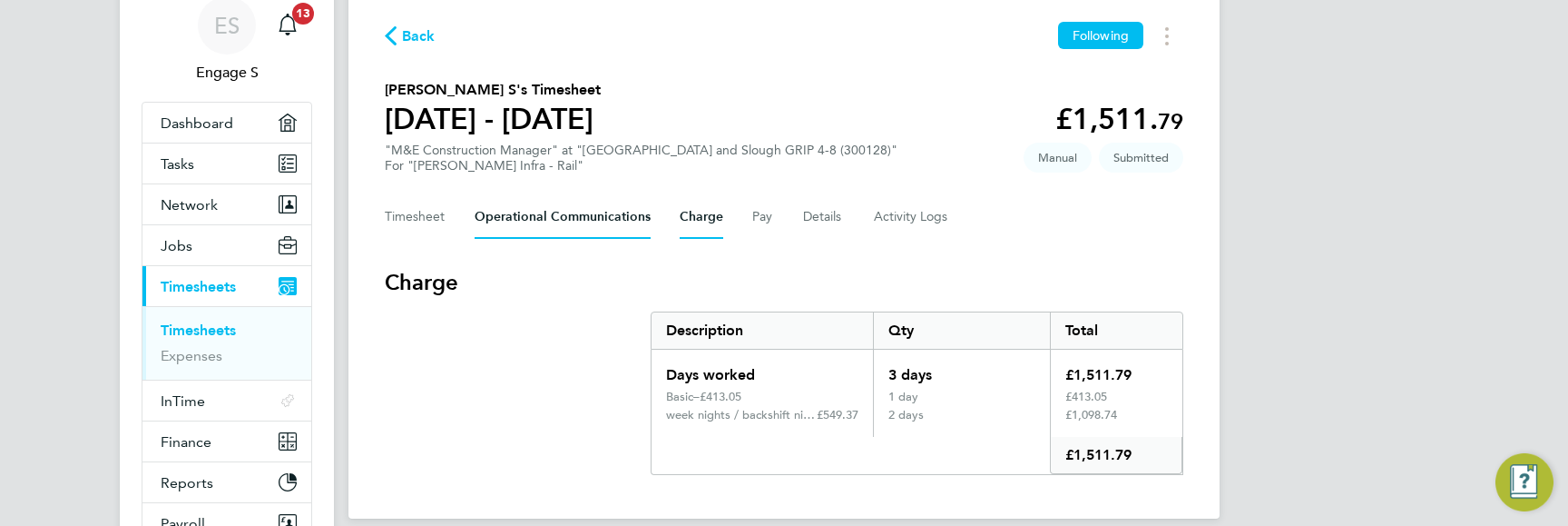
click at [583, 225] on Comments-tab "Operational Communications" at bounding box center [563, 217] width 176 height 44
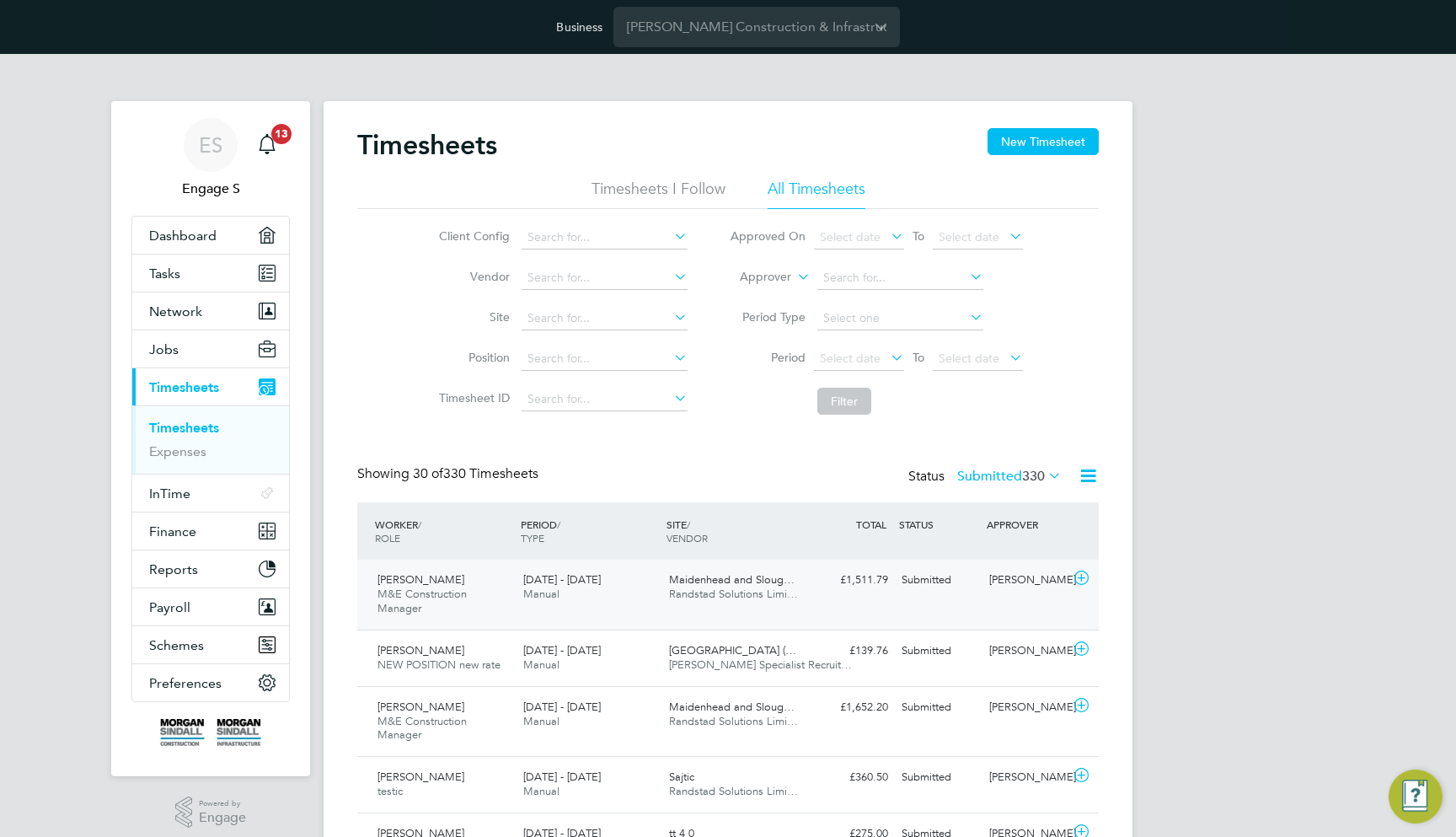
click at [921, 598] on div "Daniel S M&E Construction Manager 2 - 8 Aug 2025 2 - 8 Aug 2025 Manual Maidenhe…" at bounding box center [728, 594] width 742 height 70
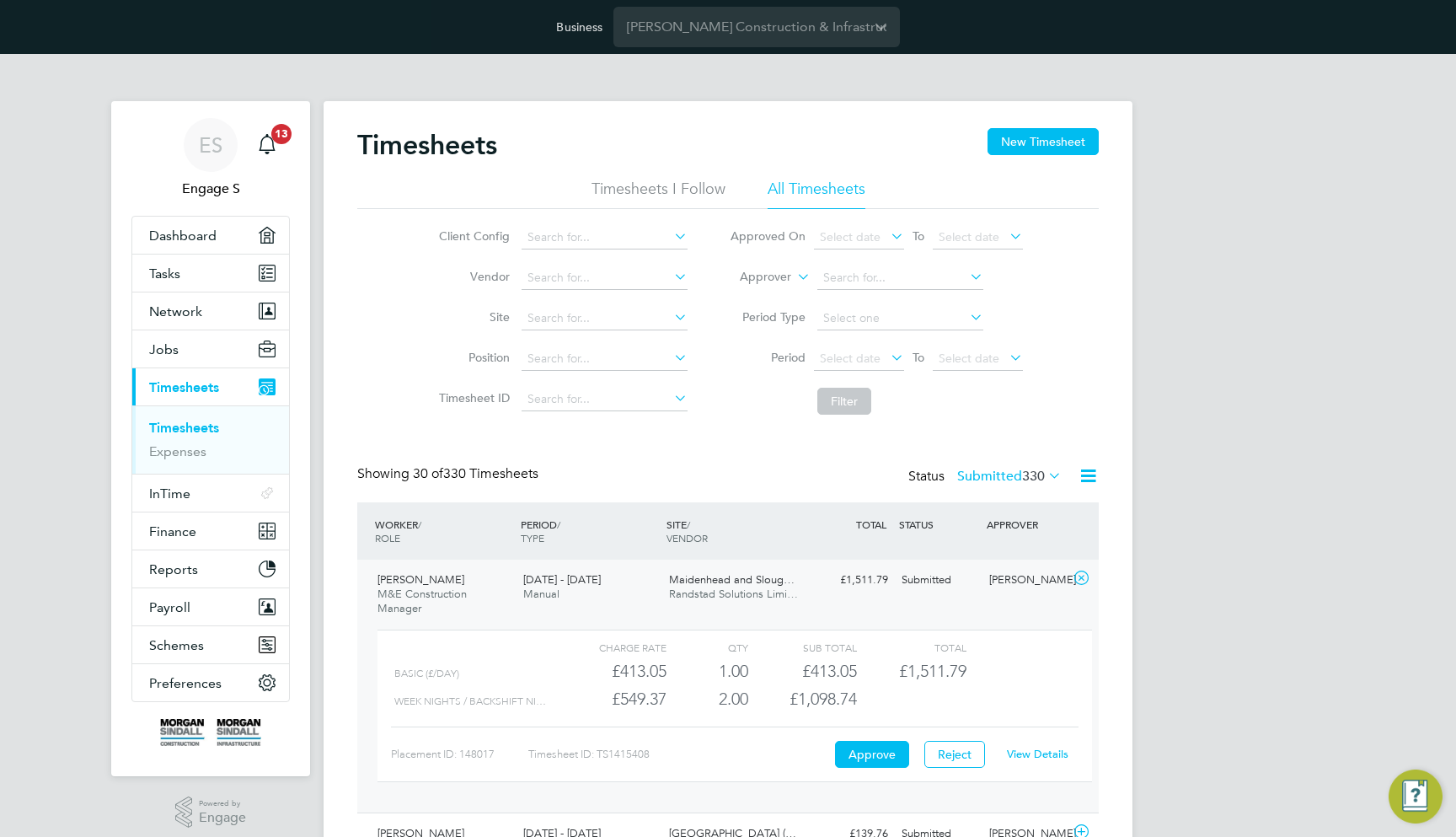
click at [1031, 747] on link "View Details" at bounding box center [1038, 754] width 62 height 15
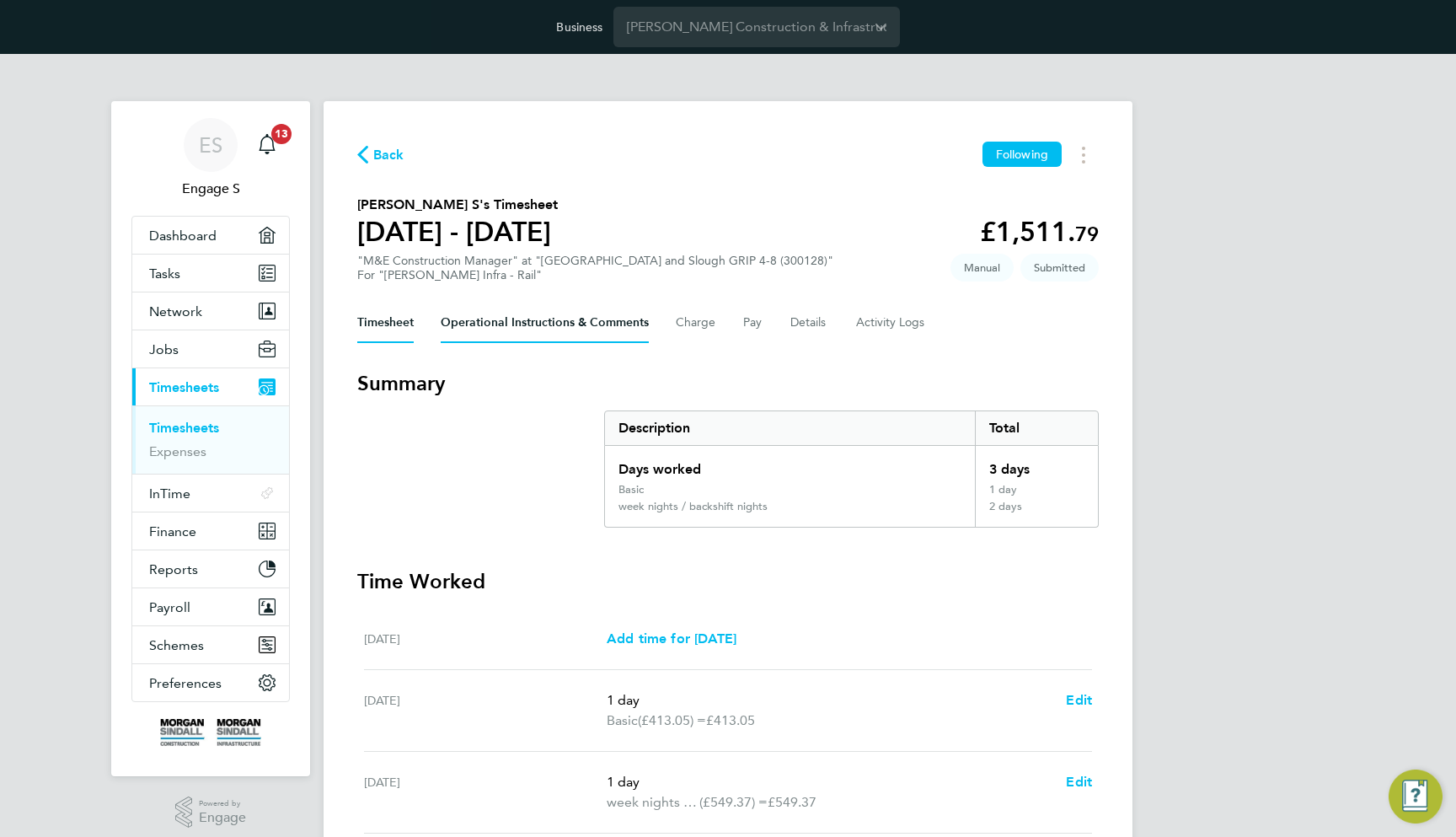
click at [525, 332] on Comments-tab "Operational Instructions & Comments" at bounding box center [545, 322] width 208 height 40
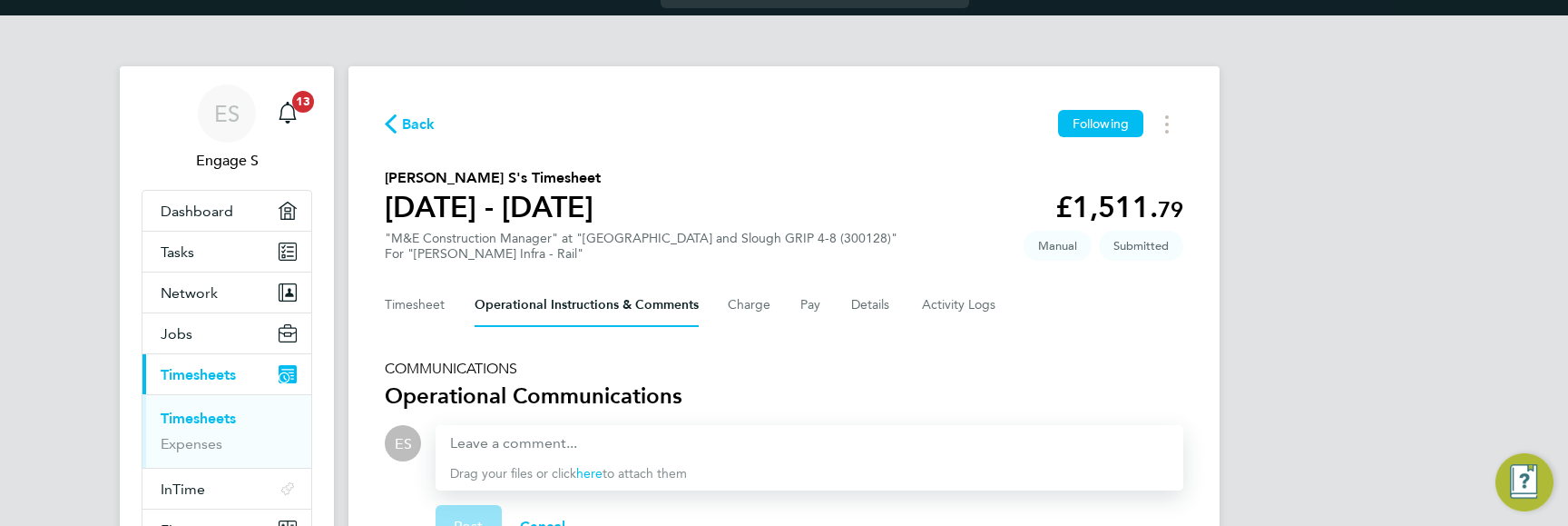
scroll to position [84, 0]
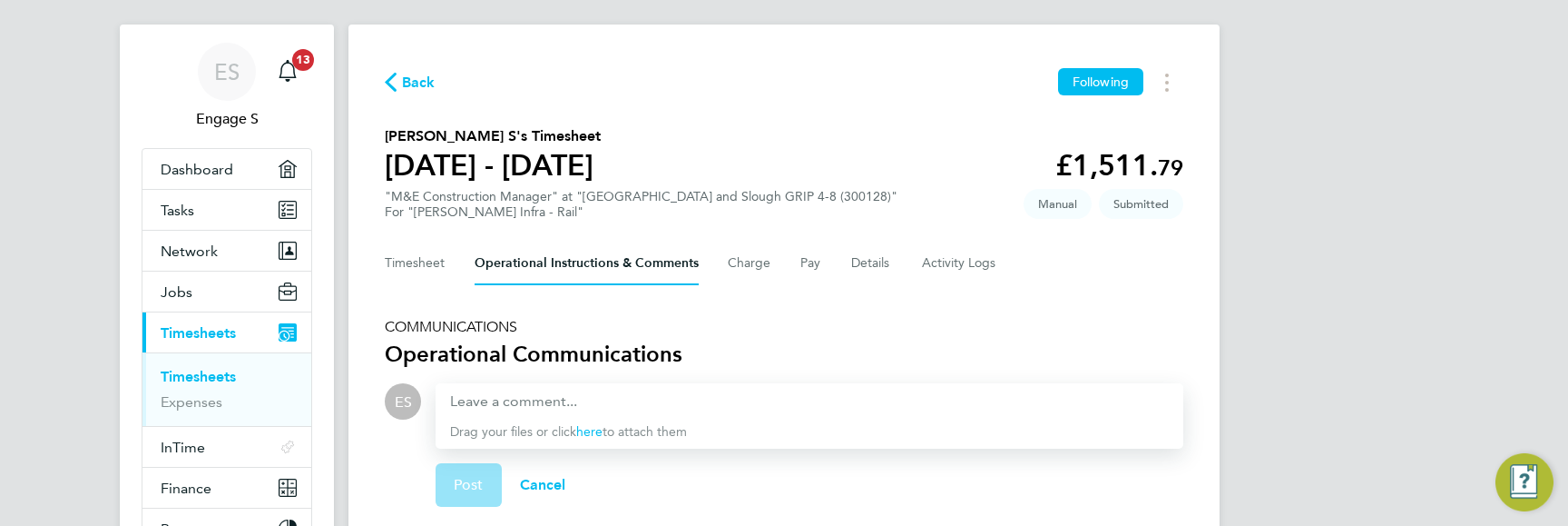
click at [1304, 396] on div "ES Engage S Notifications 13 Applications: Dashboard Tasks Network Team Members…" at bounding box center [784, 354] width 1568 height 759
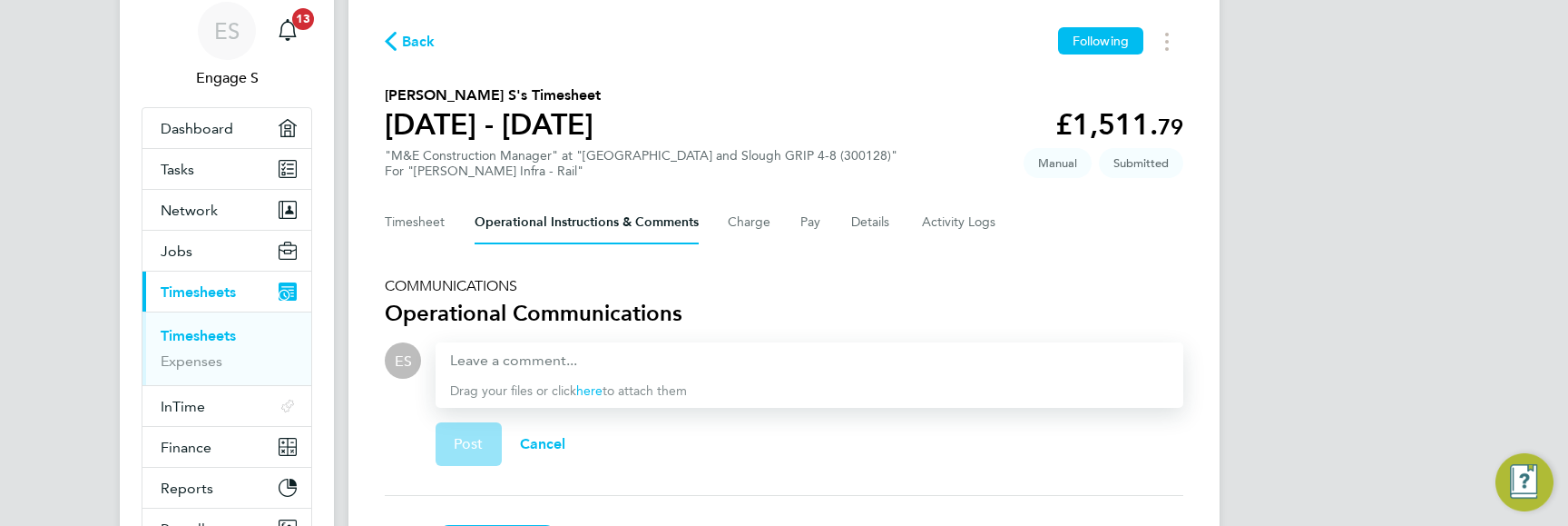
scroll to position [111, 0]
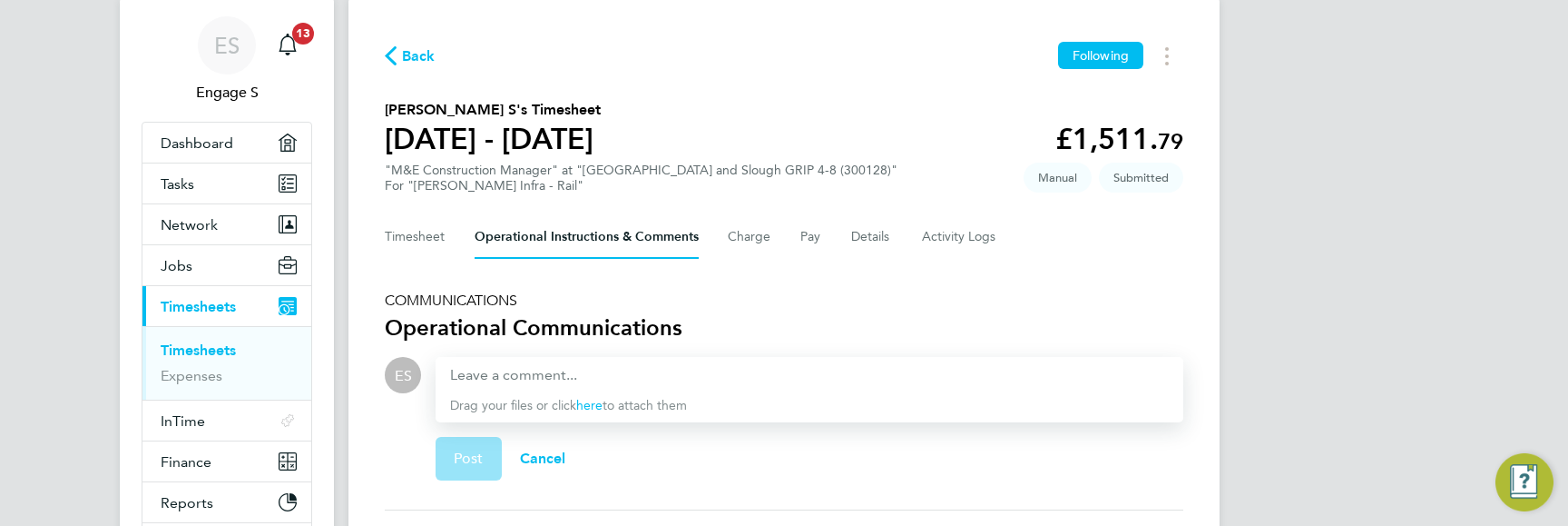
click at [1335, 388] on div "ES Engage S Notifications 13 Applications: Dashboard Tasks Network Team Members…" at bounding box center [784, 327] width 1568 height 759
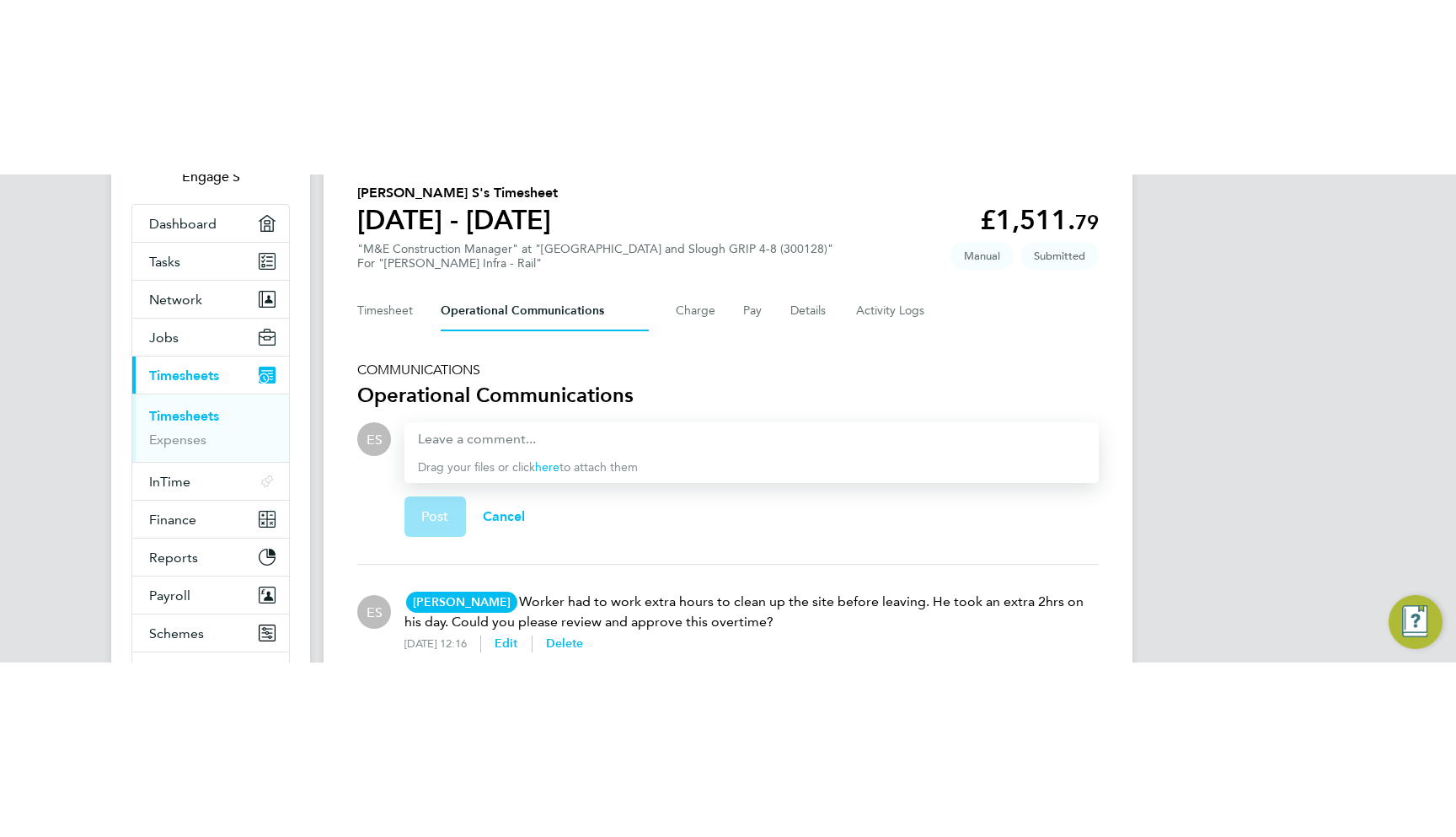
scroll to position [12, 0]
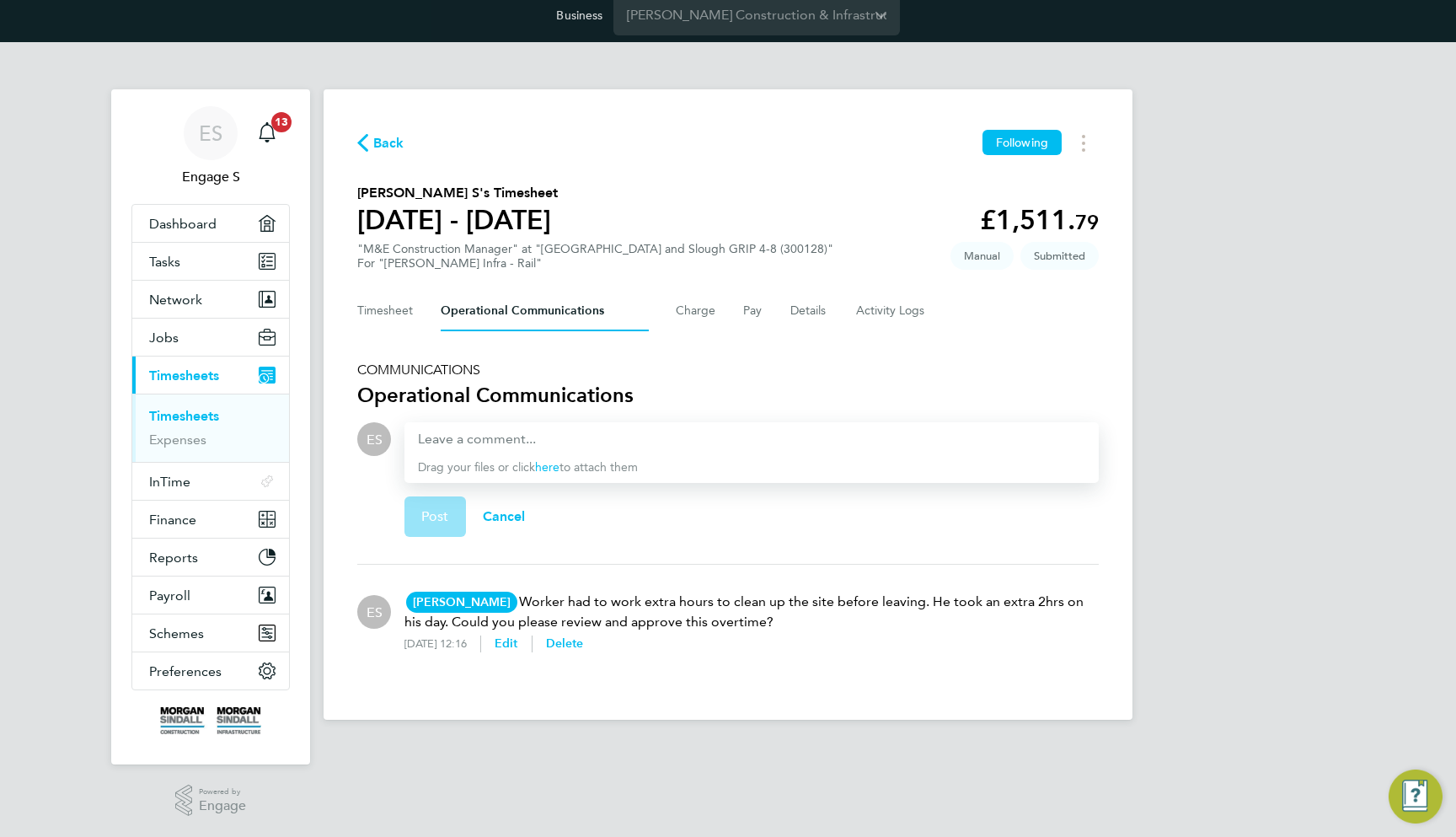
click at [1237, 405] on div "ES Engage S Notifications 13 Applications: Dashboard Tasks Network Team Members…" at bounding box center [728, 394] width 1456 height 705
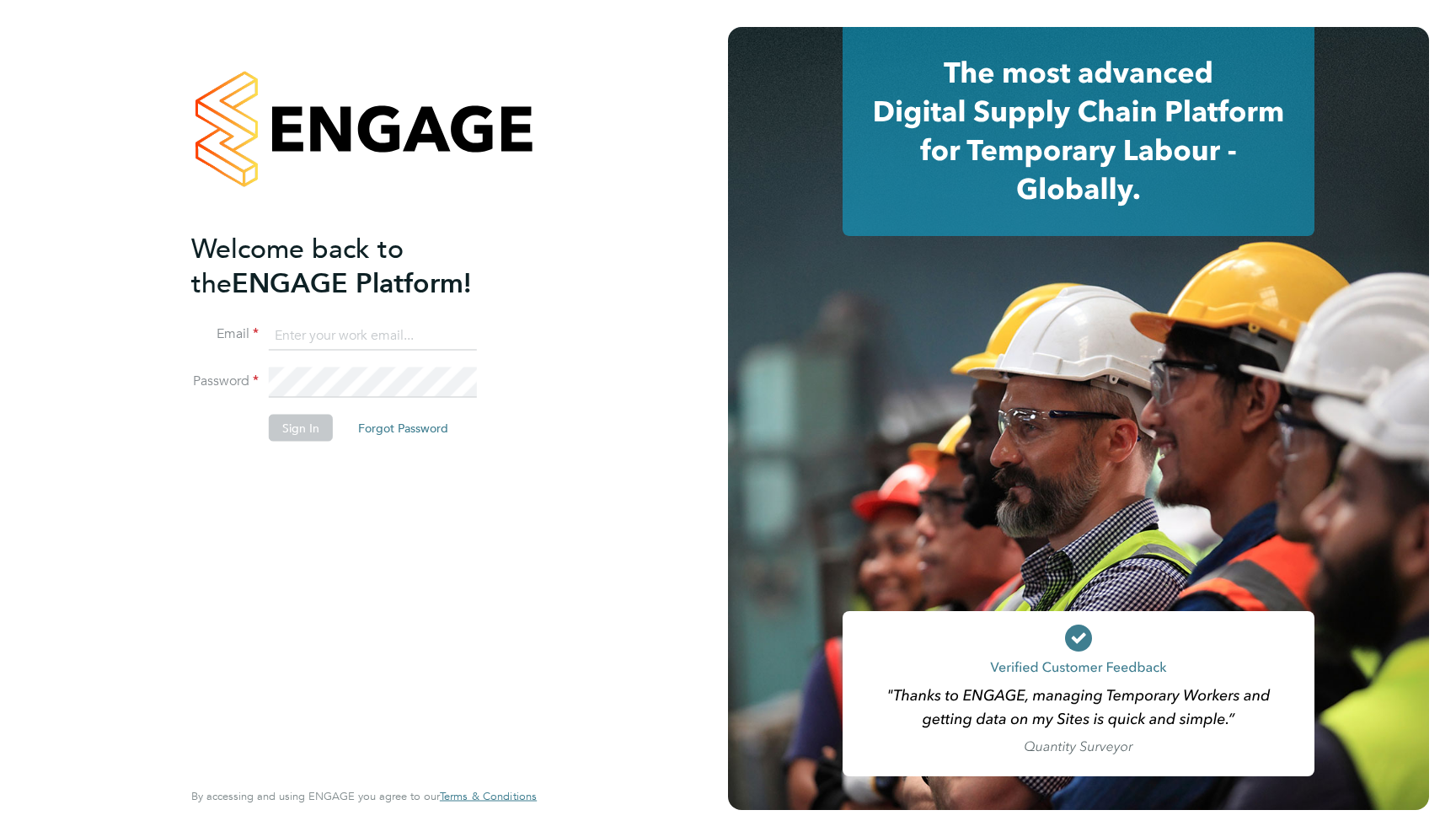
click at [395, 329] on input at bounding box center [373, 335] width 208 height 30
type input "support@engagelabs.io"
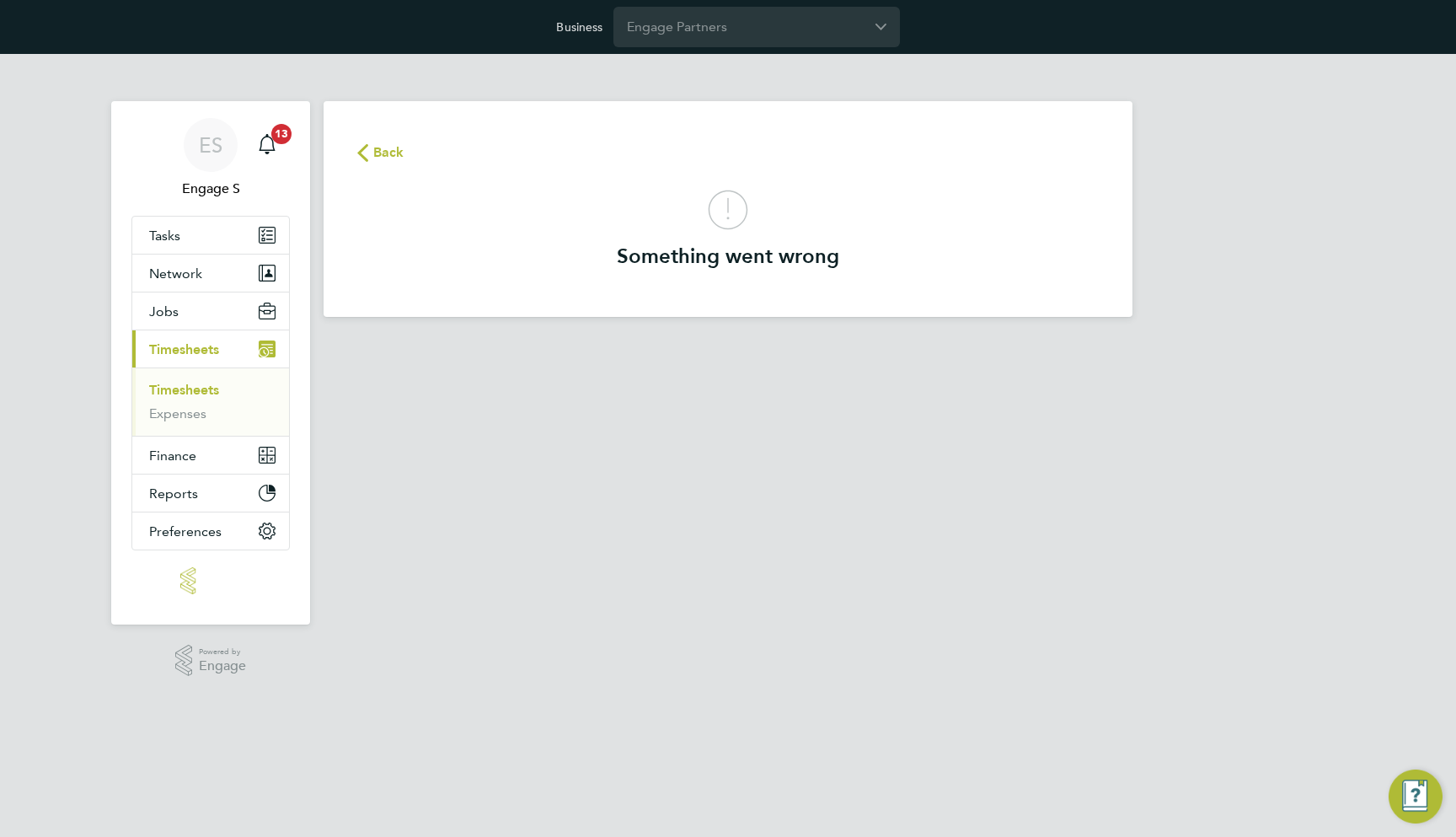
click at [362, 145] on icon "button" at bounding box center [363, 153] width 11 height 18
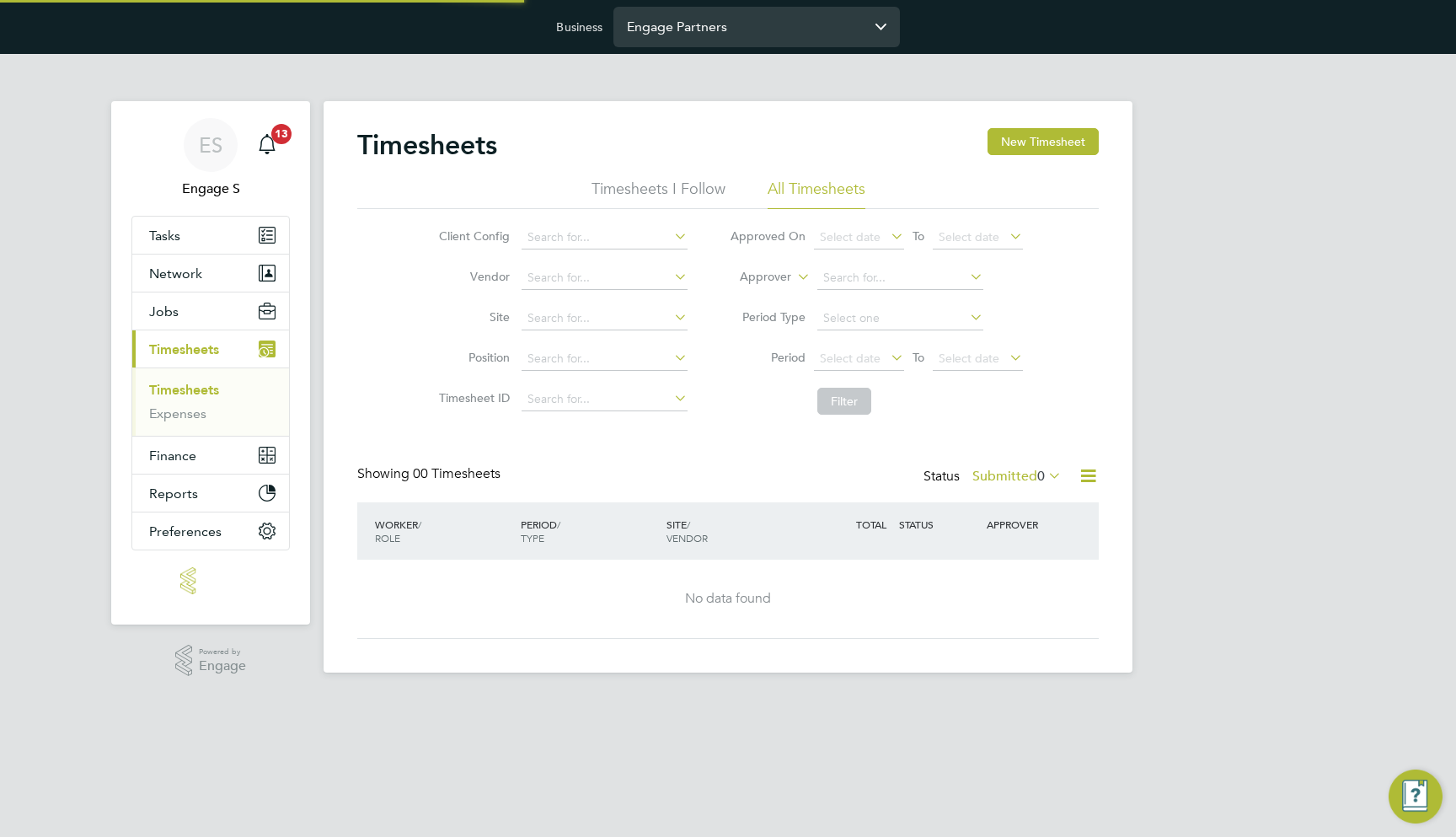
click at [741, 29] on input "Engage Partners" at bounding box center [756, 27] width 286 height 40
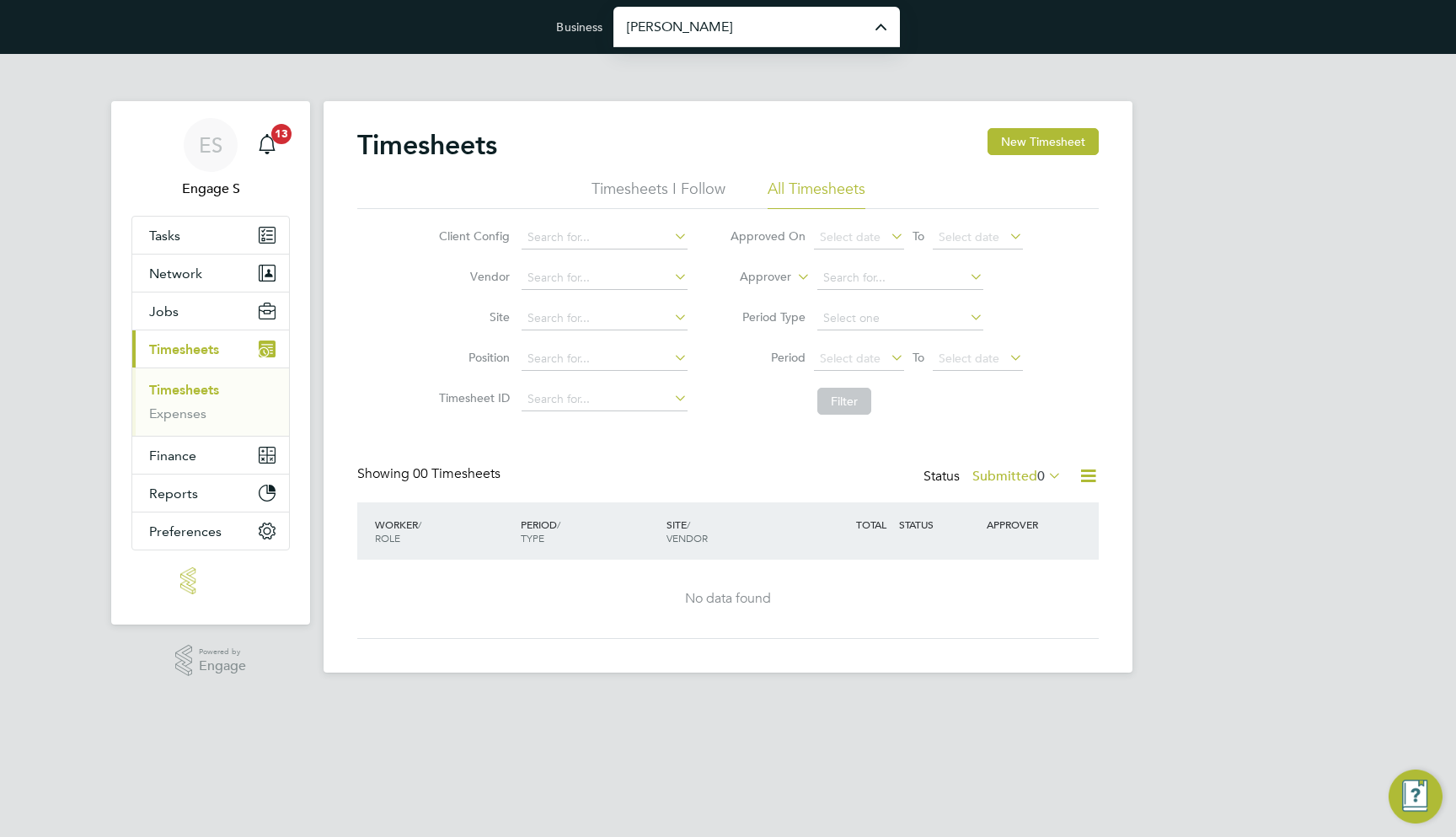
type input "[PERSON_NAME] Construction & Infrastructure Ltd"
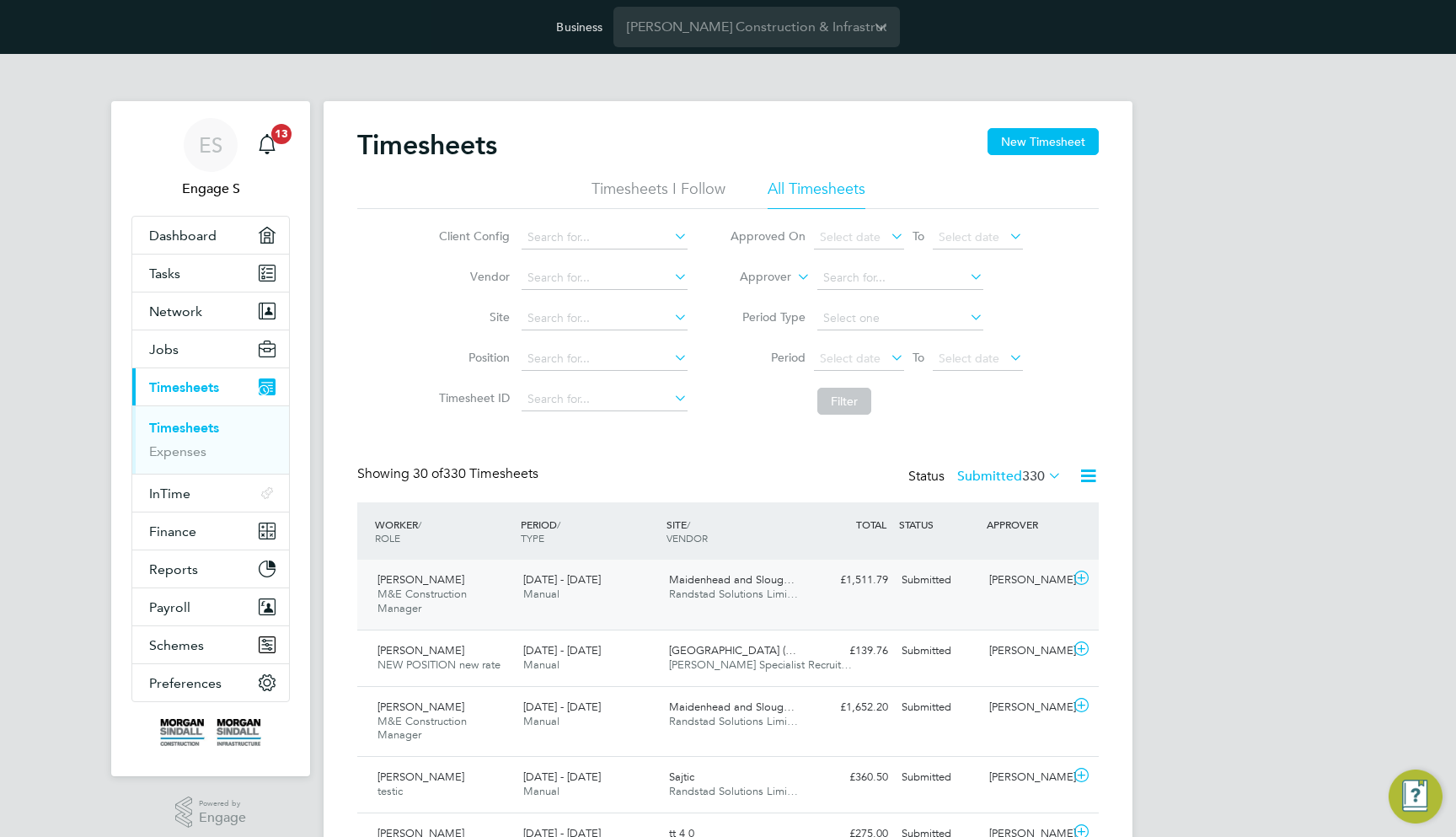
click at [931, 606] on div "Daniel S M&E Construction Manager 2 - 8 Aug 2025 2 - 8 Aug 2025 Manual Maidenhe…" at bounding box center [728, 594] width 742 height 70
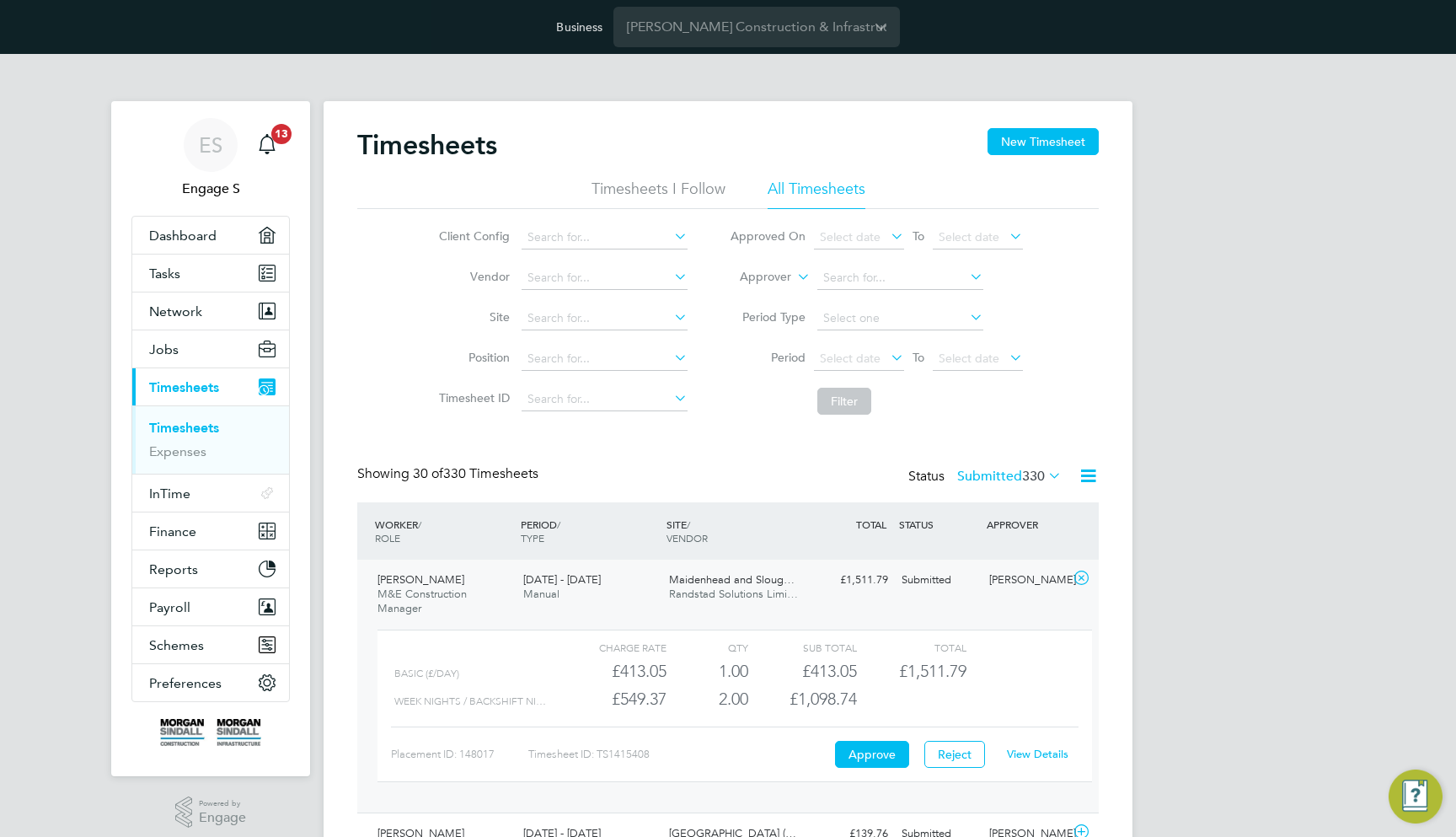
click at [1031, 748] on link "View Details" at bounding box center [1038, 754] width 62 height 15
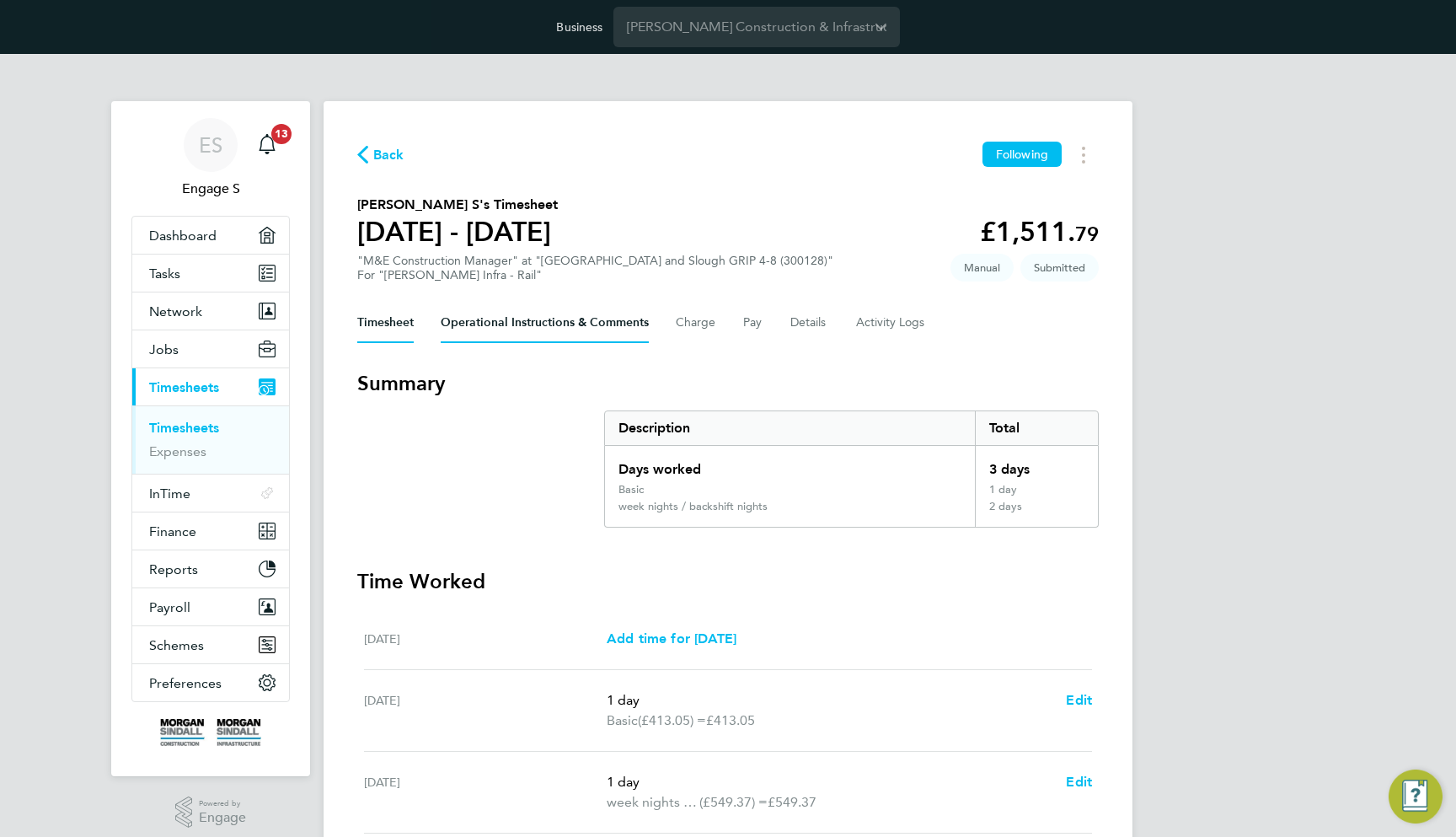
click at [555, 323] on Comments-tab "Operational Instructions & Comments" at bounding box center [545, 322] width 208 height 40
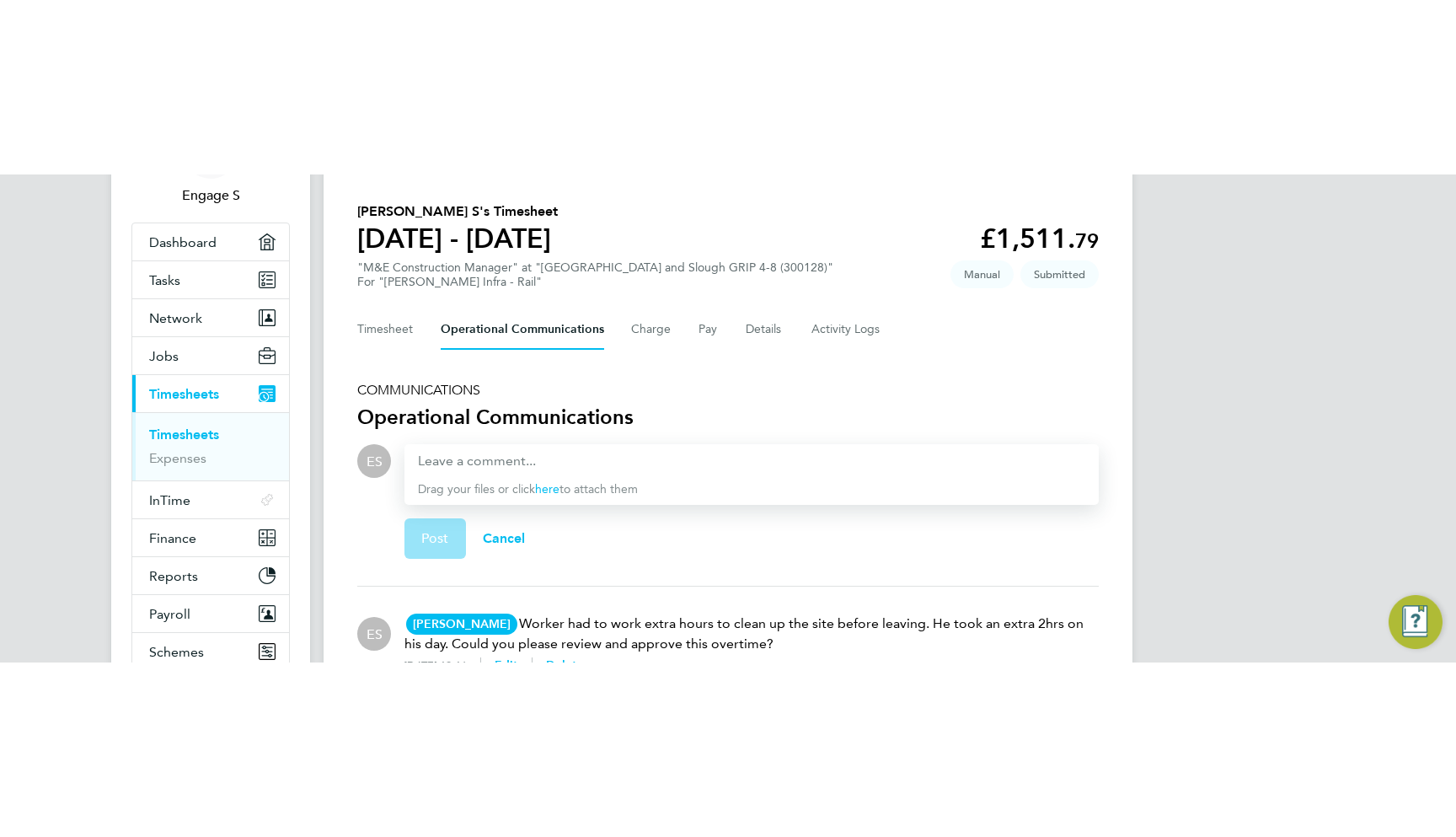
scroll to position [12, 0]
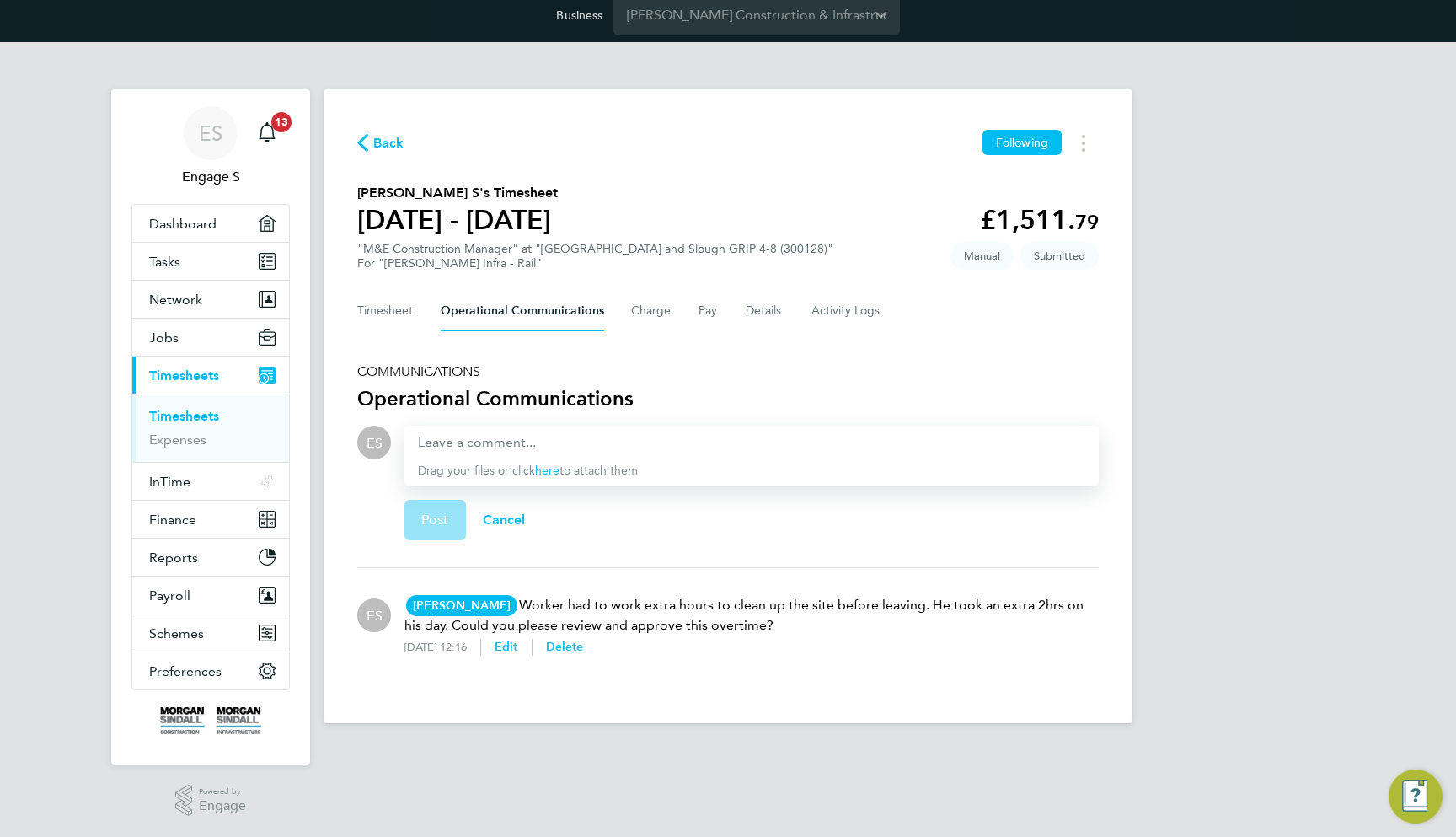
click at [1220, 470] on div "ES Engage S Notifications 13 Applications: Dashboard Tasks Network Team Members…" at bounding box center [728, 396] width 1456 height 708
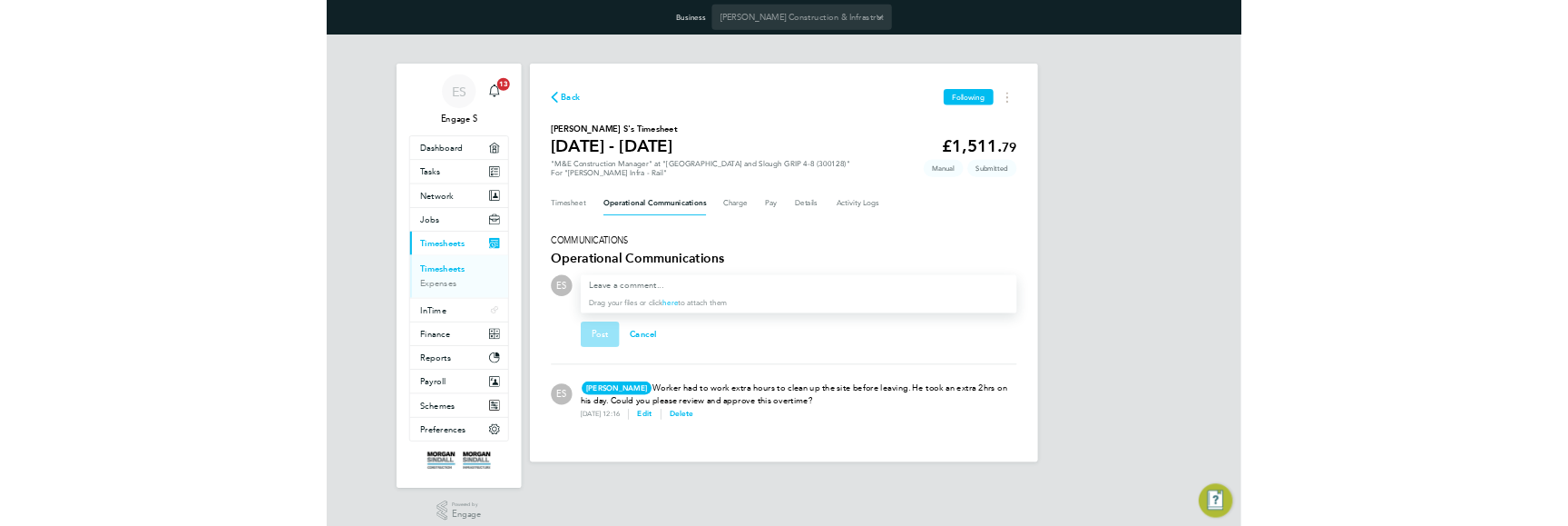
scroll to position [0, 0]
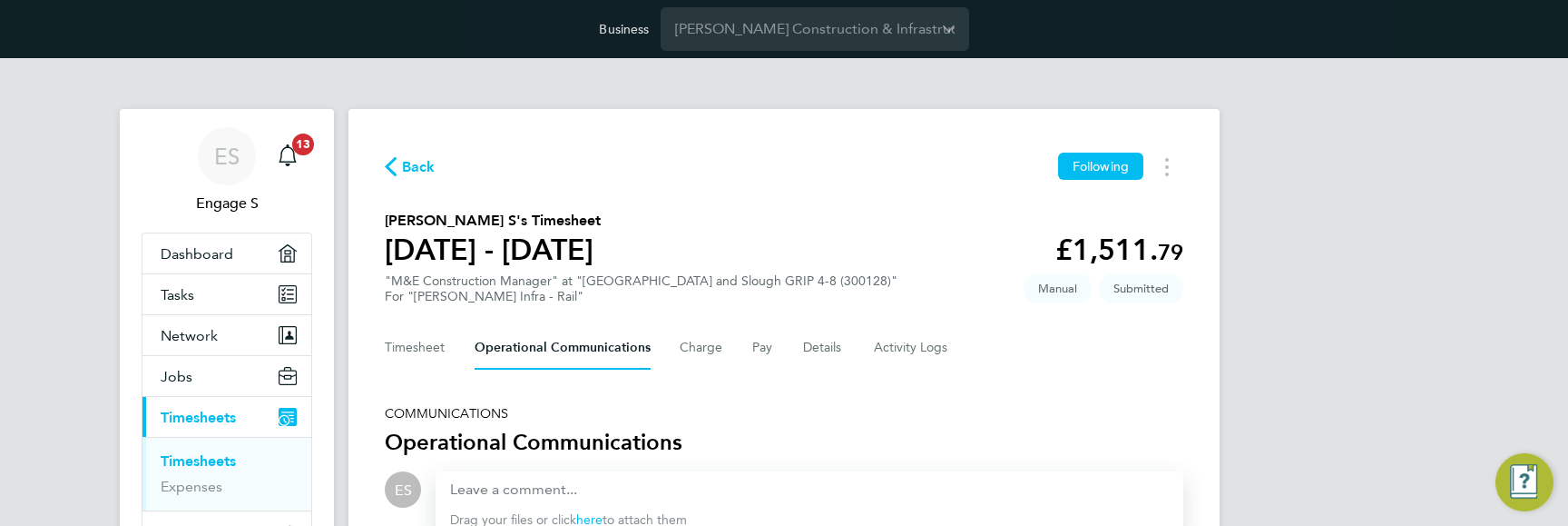
click at [1395, 404] on div "ES Engage S Notifications 13 Applications: Dashboard Tasks Network Team Members…" at bounding box center [784, 440] width 1568 height 763
click at [1369, 479] on div "ES Engage S Notifications 13 Applications: Dashboard Tasks Network Team Members…" at bounding box center [784, 440] width 1568 height 763
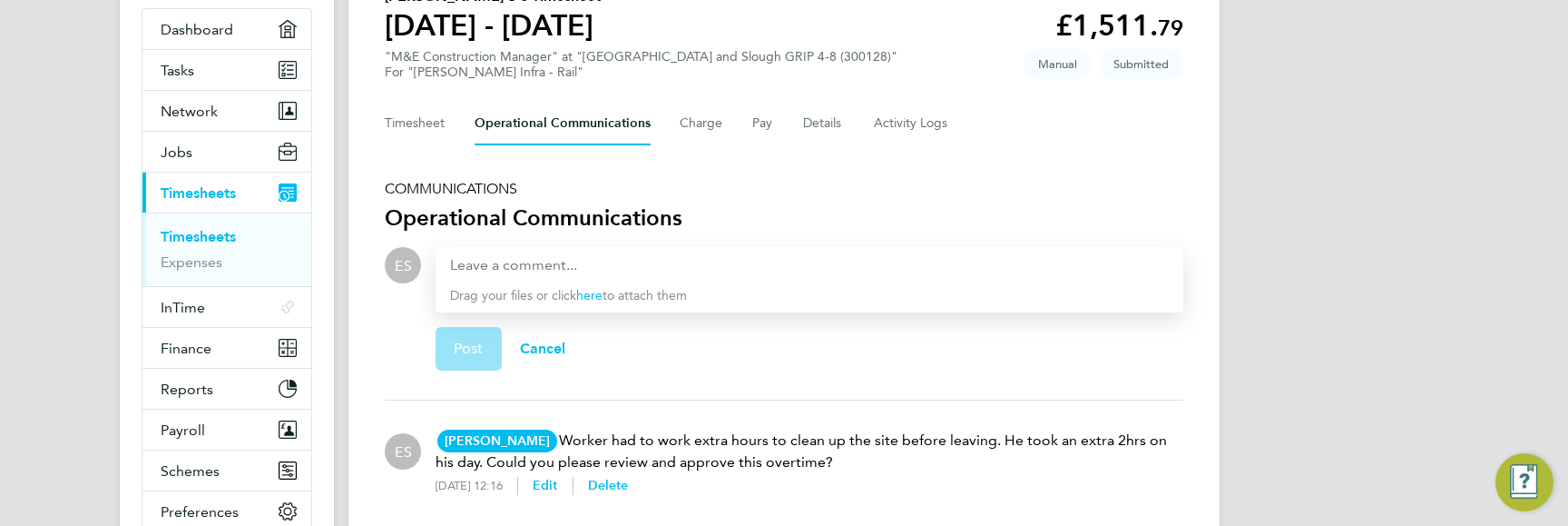
scroll to position [212, 0]
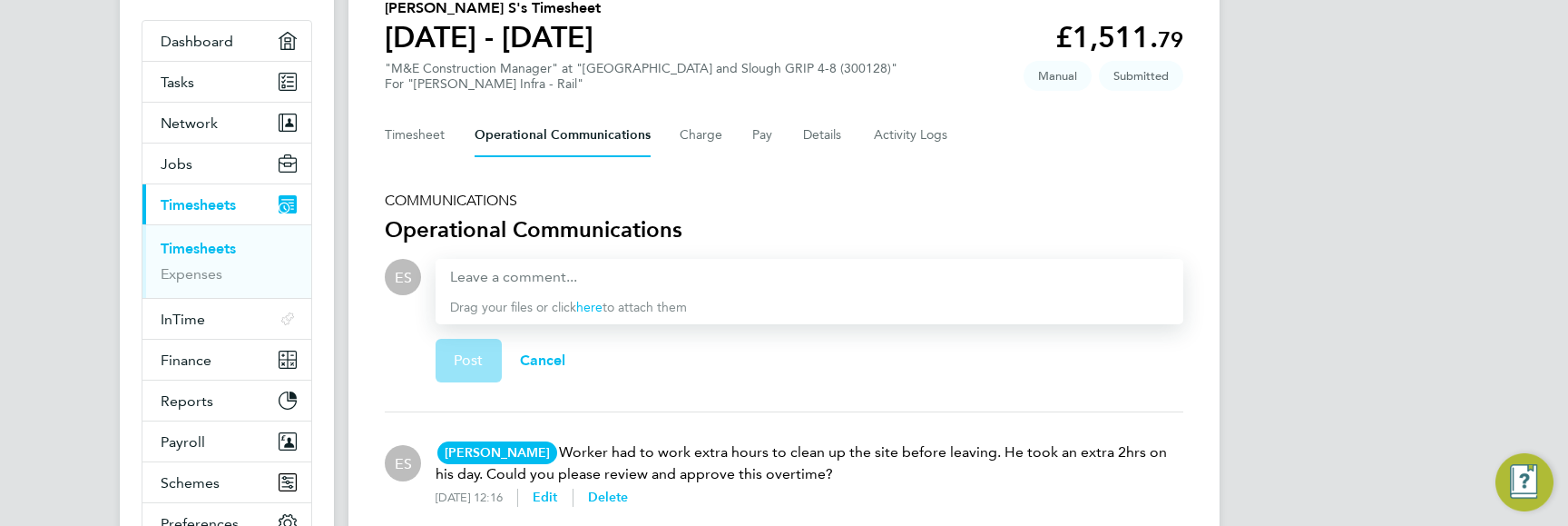
click at [1377, 394] on div "ES Engage S Notifications 13 Applications: Dashboard Tasks Network Team Members…" at bounding box center [784, 227] width 1568 height 763
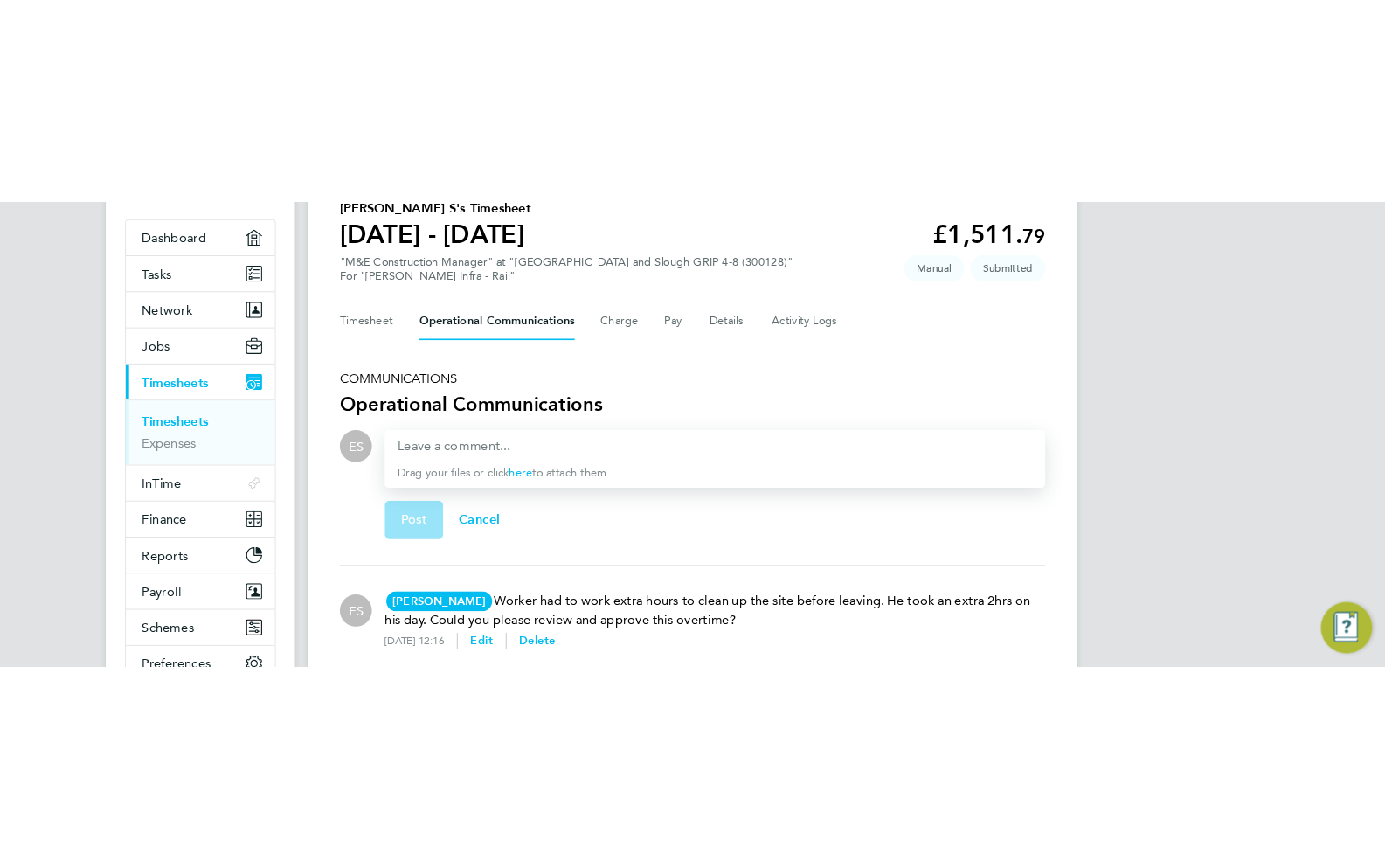
scroll to position [12, 0]
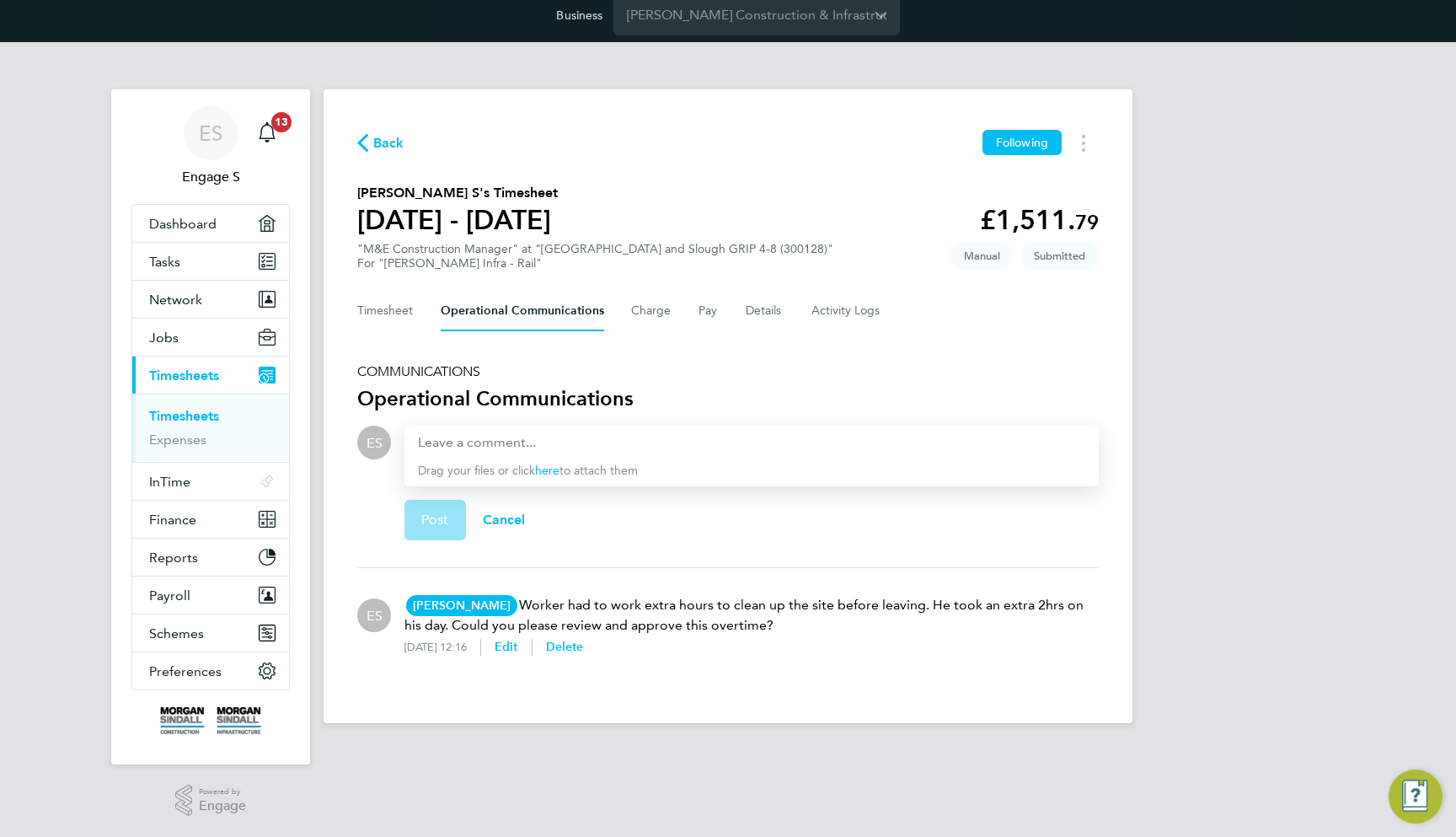
click at [1219, 441] on div "ES Engage S Notifications 13 Applications: Dashboard Tasks Network Team Members…" at bounding box center [728, 396] width 1456 height 708
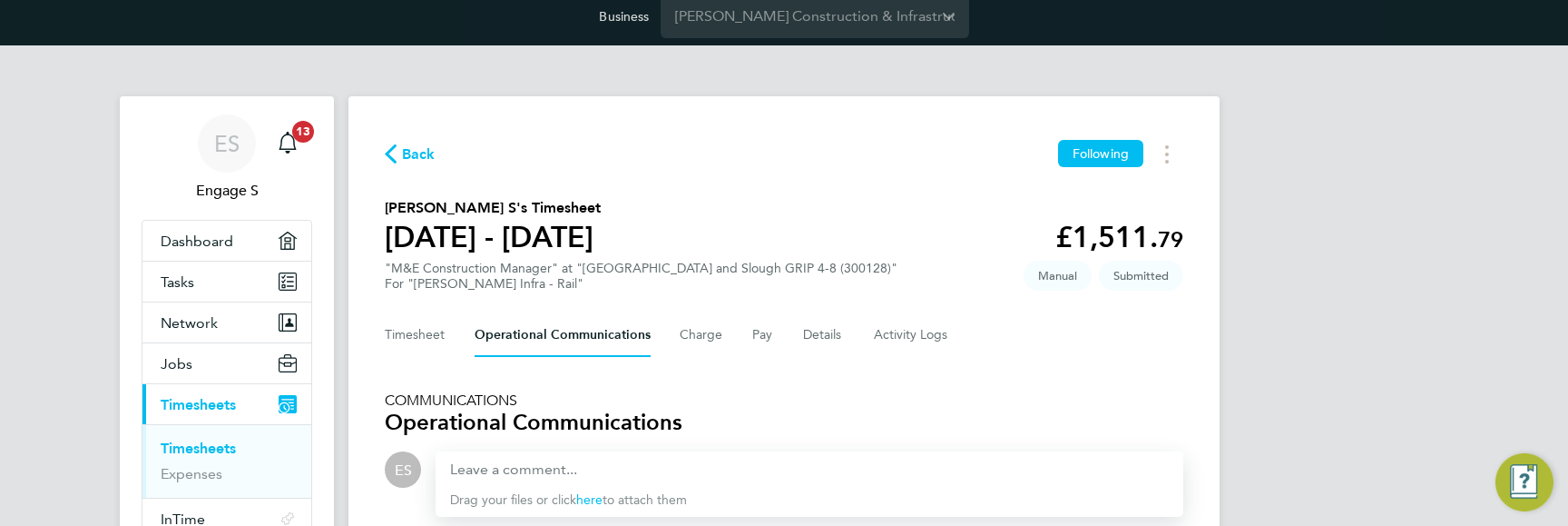
click at [1283, 249] on div "ES Engage S Notifications 13 Applications: Dashboard Tasks Network Team Members…" at bounding box center [784, 423] width 1568 height 756
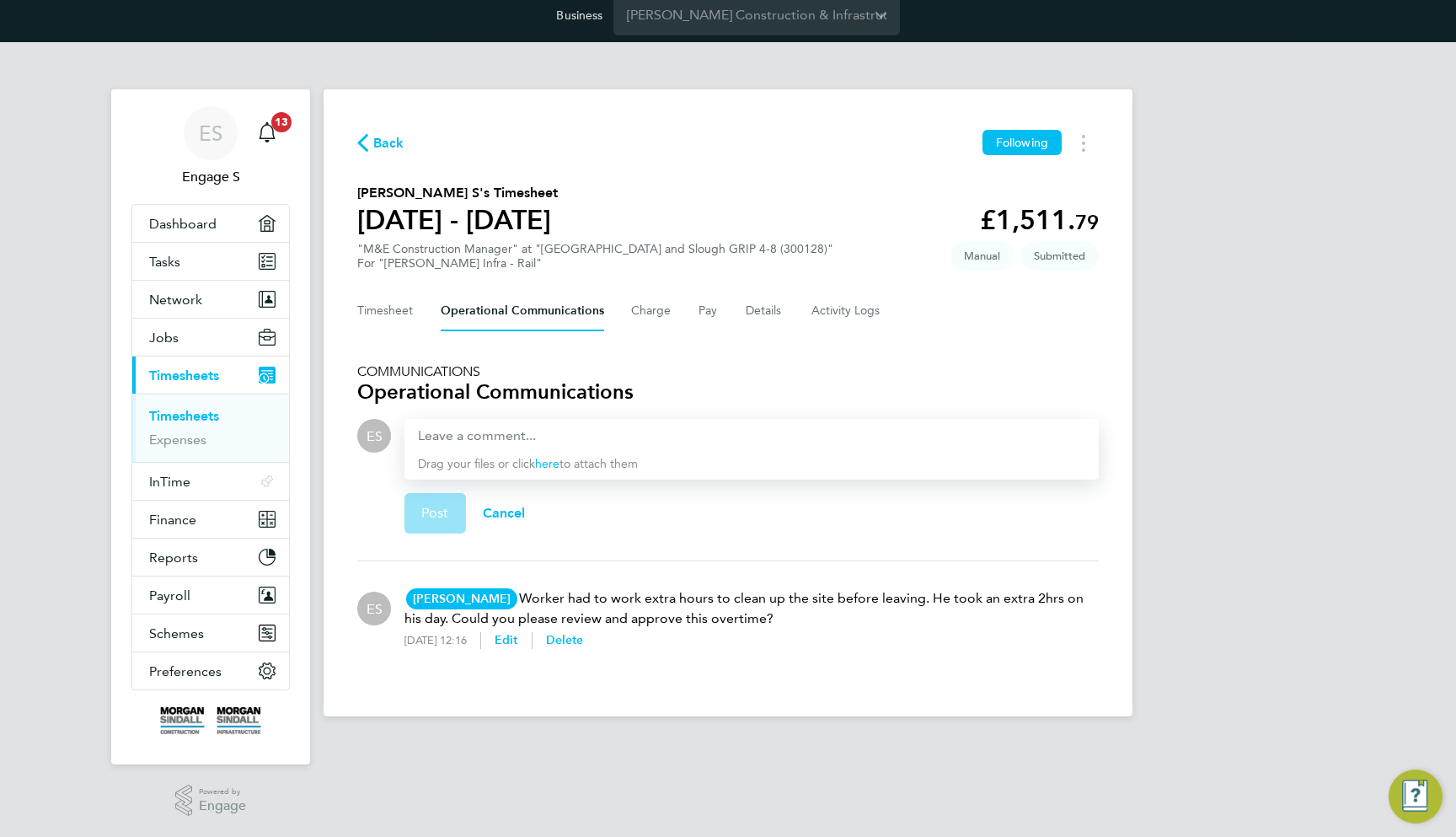
click at [1014, 534] on div "Post Cancel" at bounding box center [752, 513] width 694 height 67
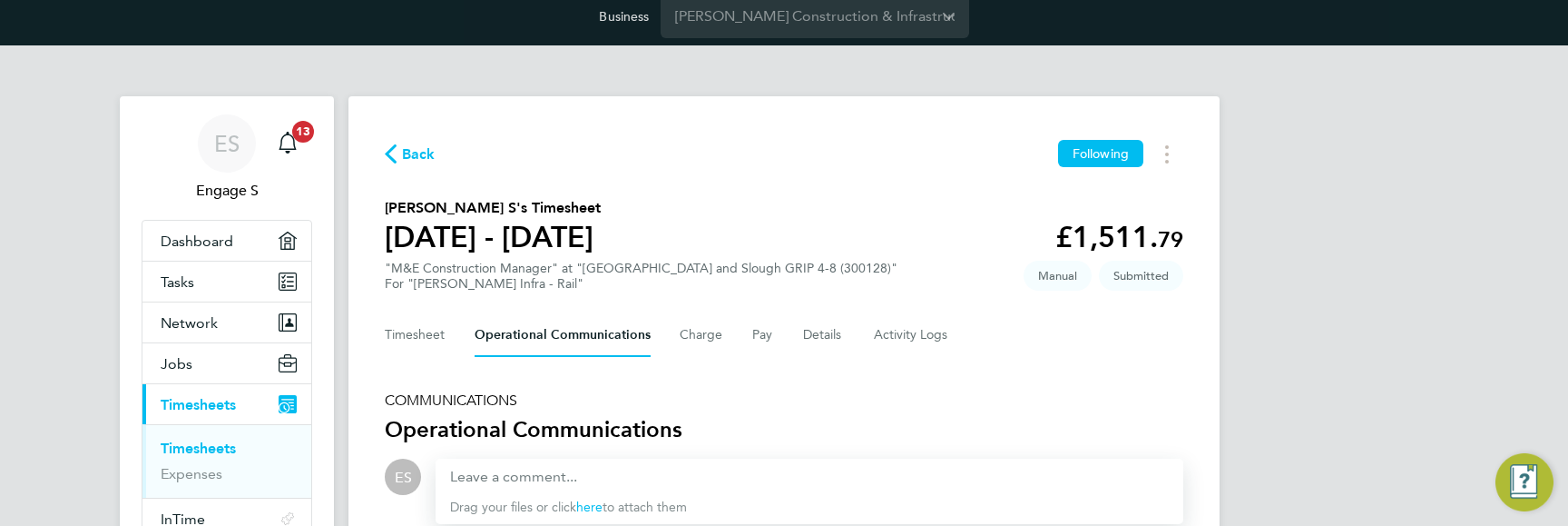
click at [1353, 299] on div "ES Engage S Notifications 13 Applications: Dashboard Tasks Network Team Members…" at bounding box center [784, 427] width 1568 height 763
click at [1395, 374] on div "ES Engage S Notifications 13 Applications: Dashboard Tasks Network Team Members…" at bounding box center [784, 425] width 1568 height 759
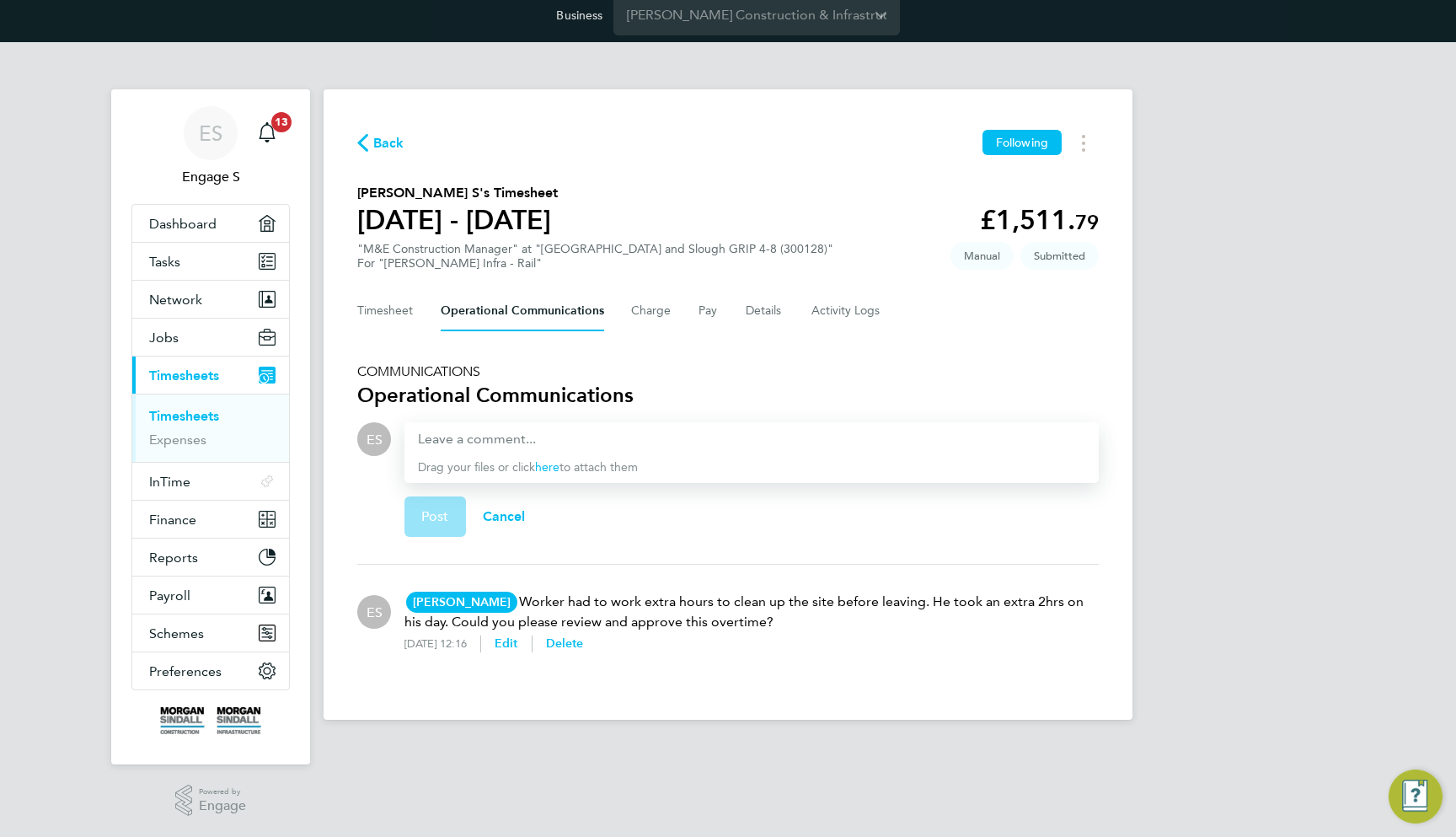
click at [1354, 313] on div "ES Engage S Notifications 13 Applications: Dashboard Tasks Network Team Members…" at bounding box center [728, 394] width 1456 height 705
click at [960, 400] on h3 "Operational Communications" at bounding box center [728, 398] width 742 height 27
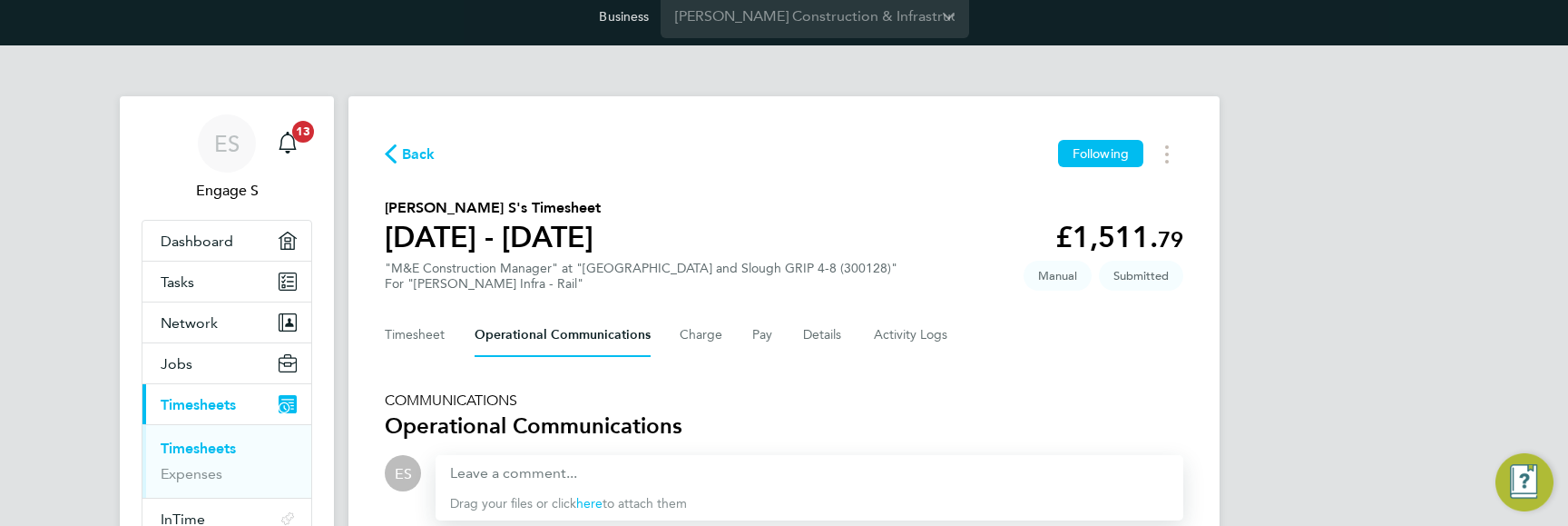
click at [1364, 476] on div "ES Engage S Notifications 13 Applications: Dashboard Tasks Network Team Members…" at bounding box center [784, 425] width 1568 height 759
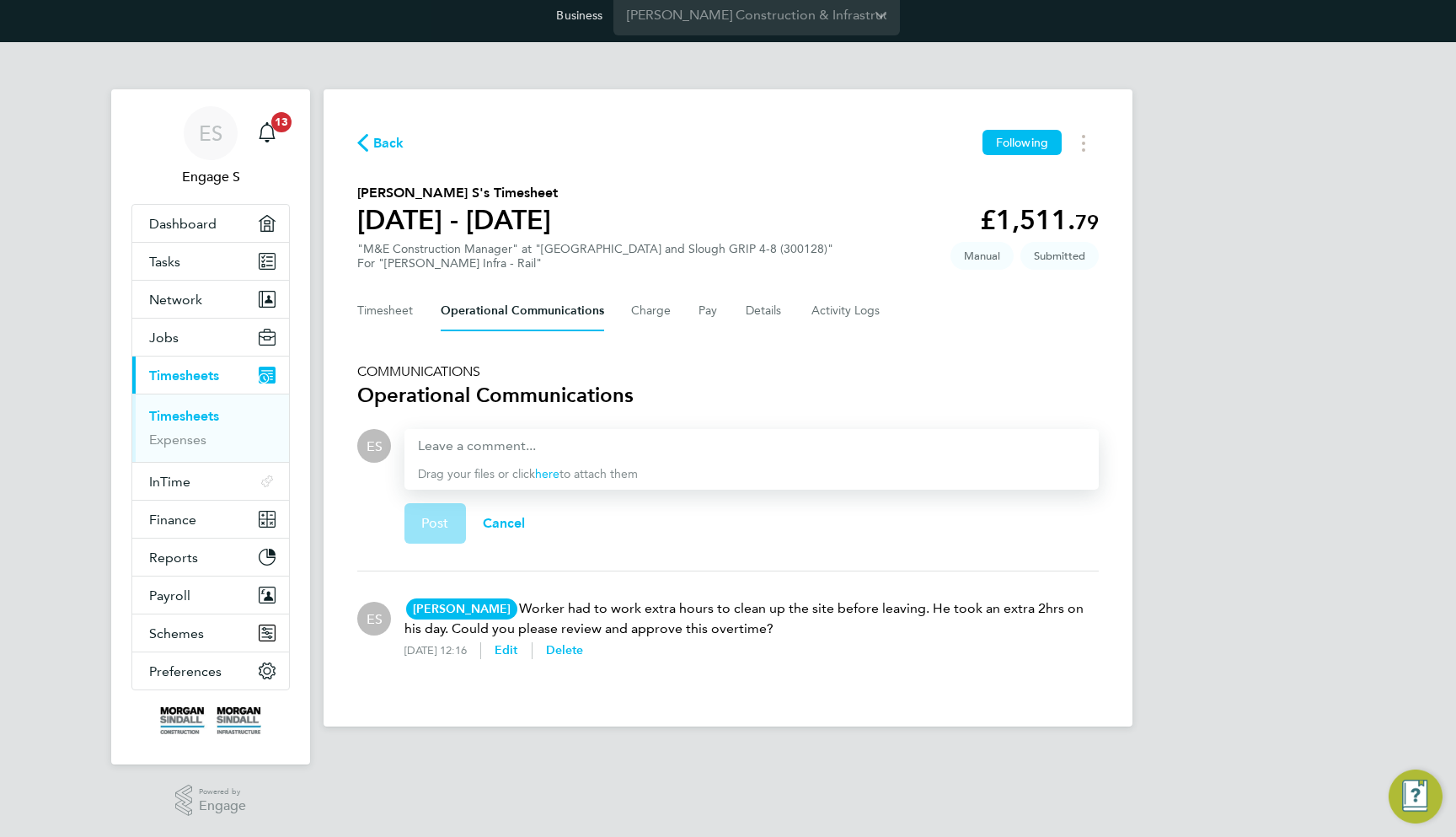
click at [1184, 394] on div "ES Engage S Notifications 13 Applications: Dashboard Tasks Network Team Members…" at bounding box center [728, 397] width 1456 height 711
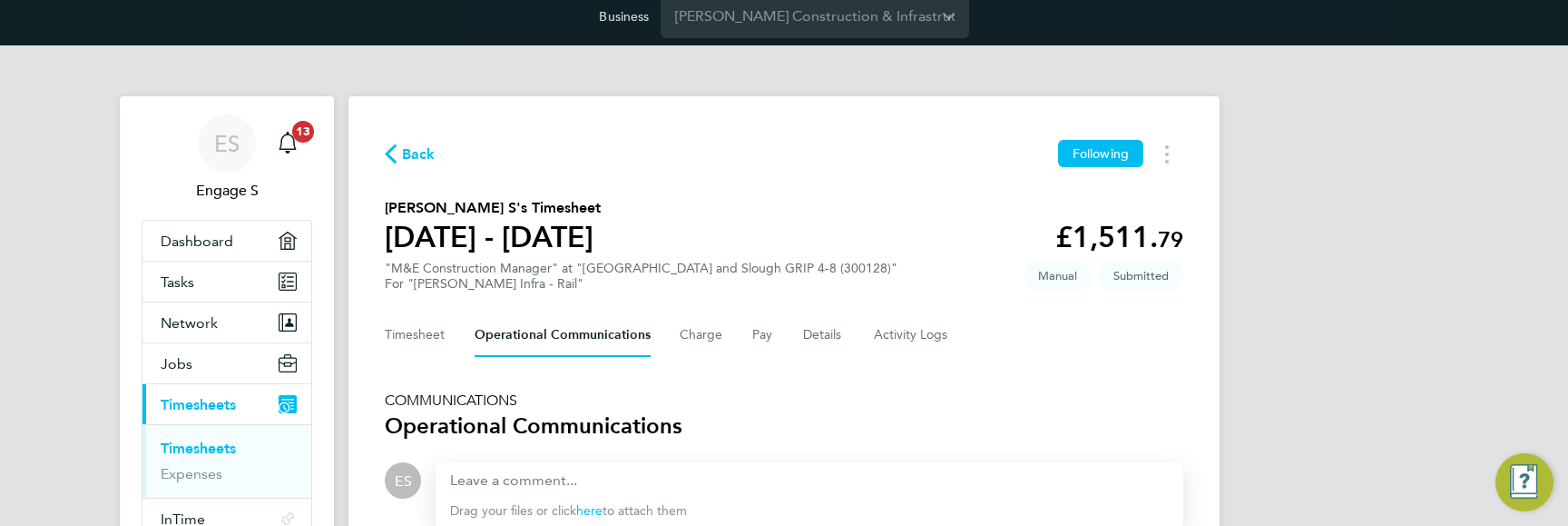
click at [1344, 438] on div "ES Engage S Notifications 13 Applications: Dashboard Tasks Network Team Members…" at bounding box center [784, 428] width 1568 height 766
click at [971, 182] on div "Back Following Daniel S's Timesheet 02 - 08 Aug 2025 £1,511. 79 "M&E Constructi…" at bounding box center [783, 439] width 871 height 686
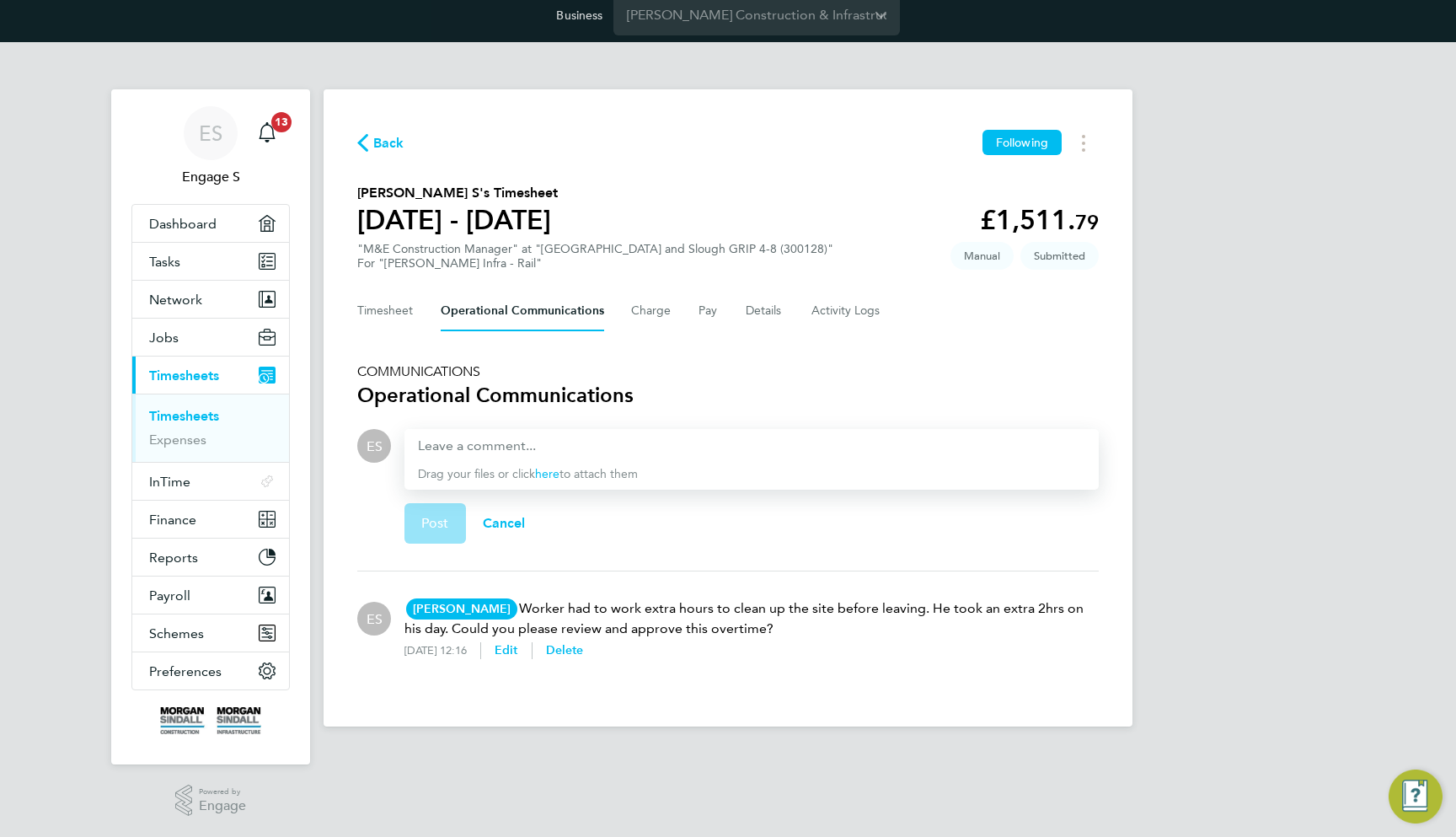
click at [976, 388] on h3 "Operational Communications" at bounding box center [728, 394] width 742 height 27
click at [1196, 304] on div "ES Engage S Notifications 13 Applications: Dashboard Tasks Network Team Members…" at bounding box center [728, 397] width 1456 height 711
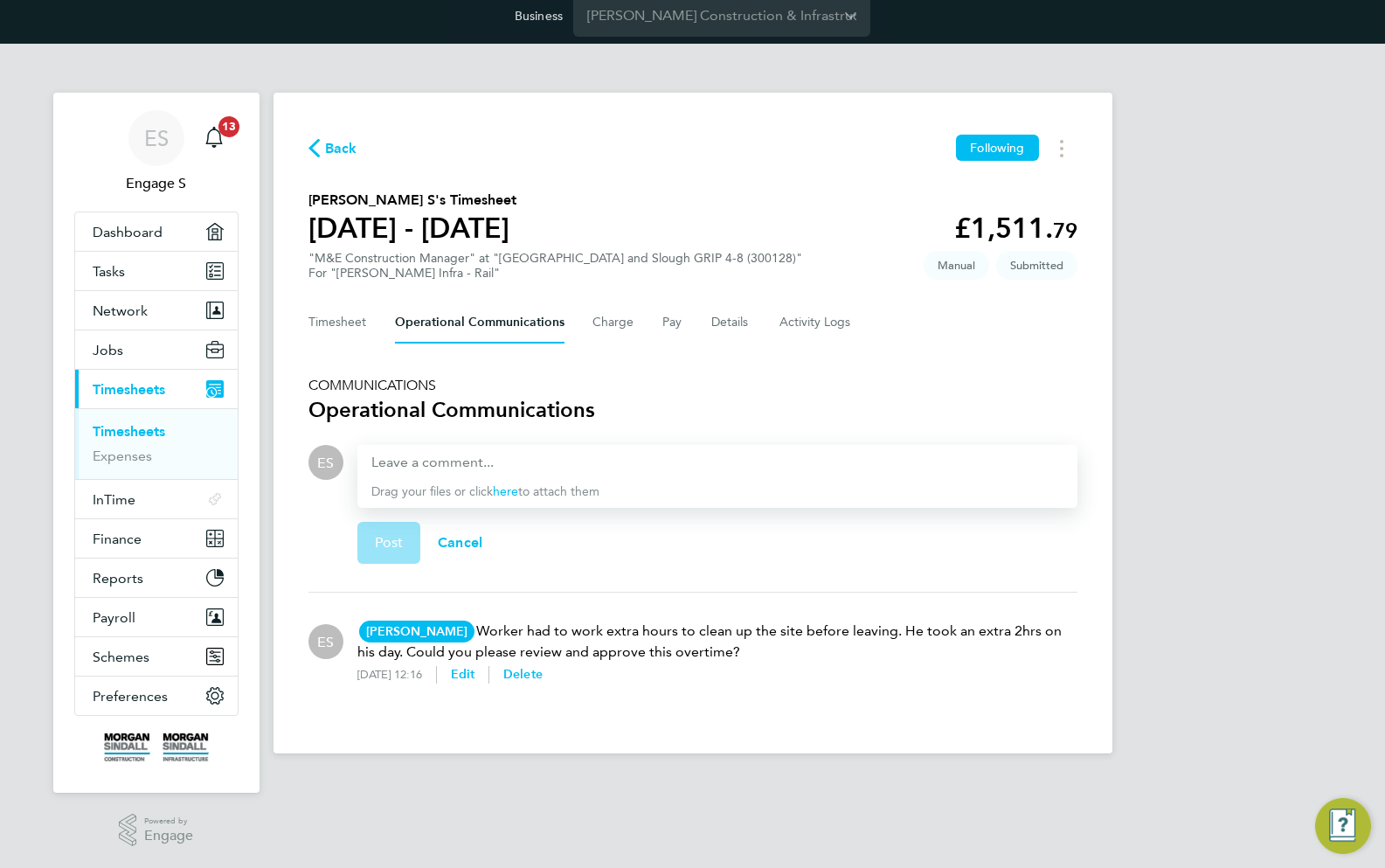
scroll to position [0, 0]
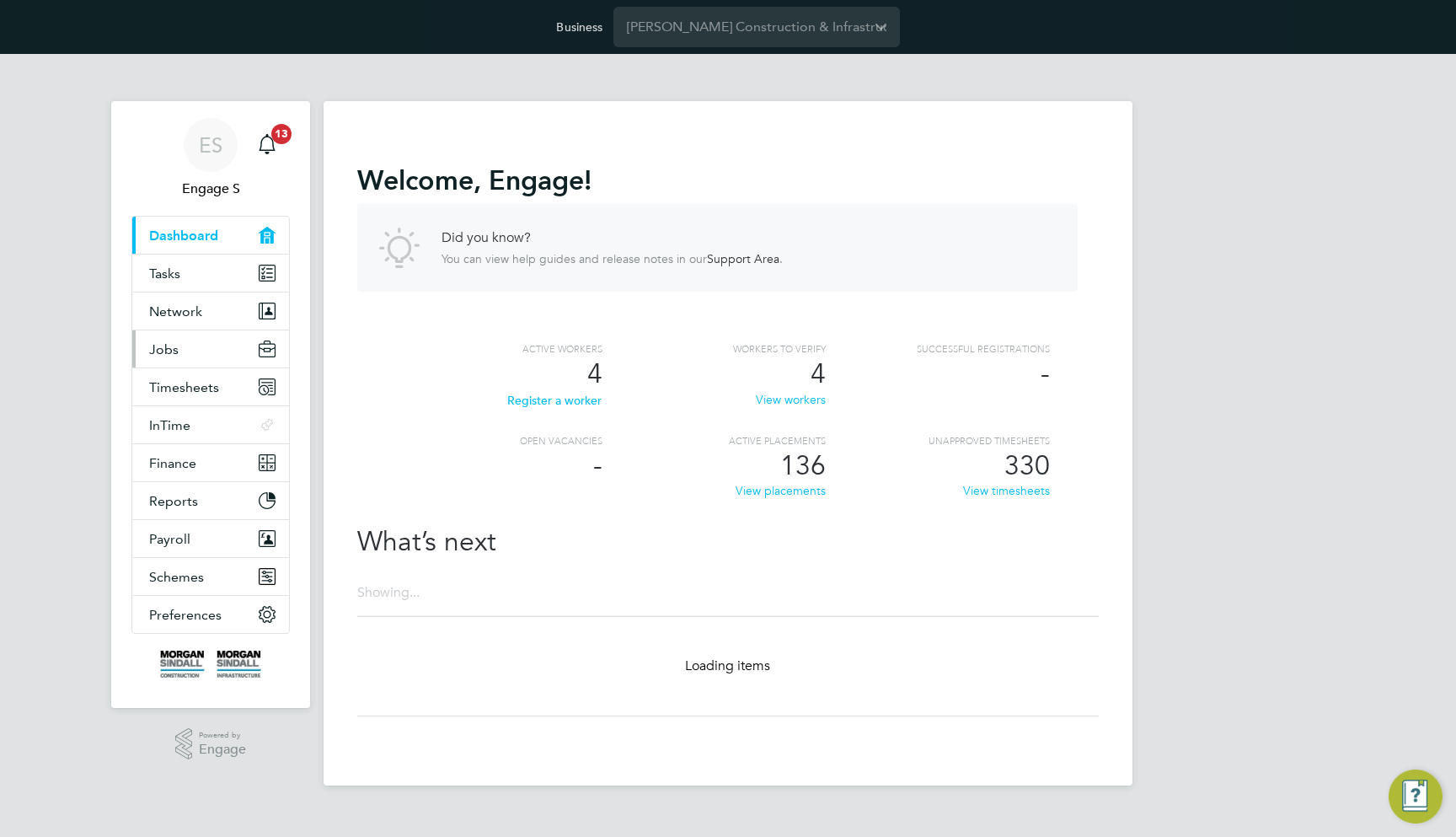
click at [220, 353] on button "Jobs" at bounding box center [211, 348] width 156 height 37
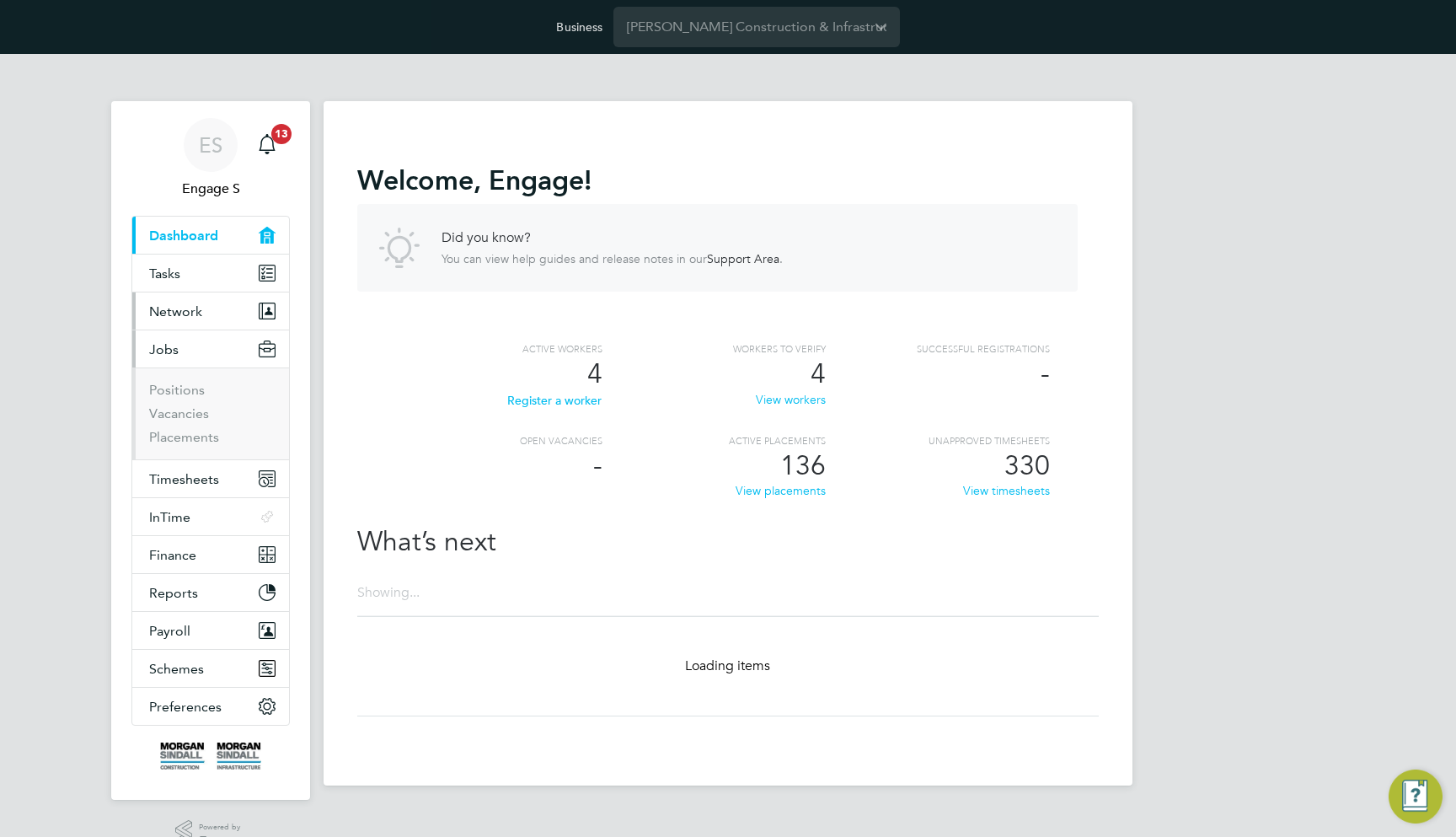
click at [219, 319] on button "Network" at bounding box center [211, 310] width 156 height 37
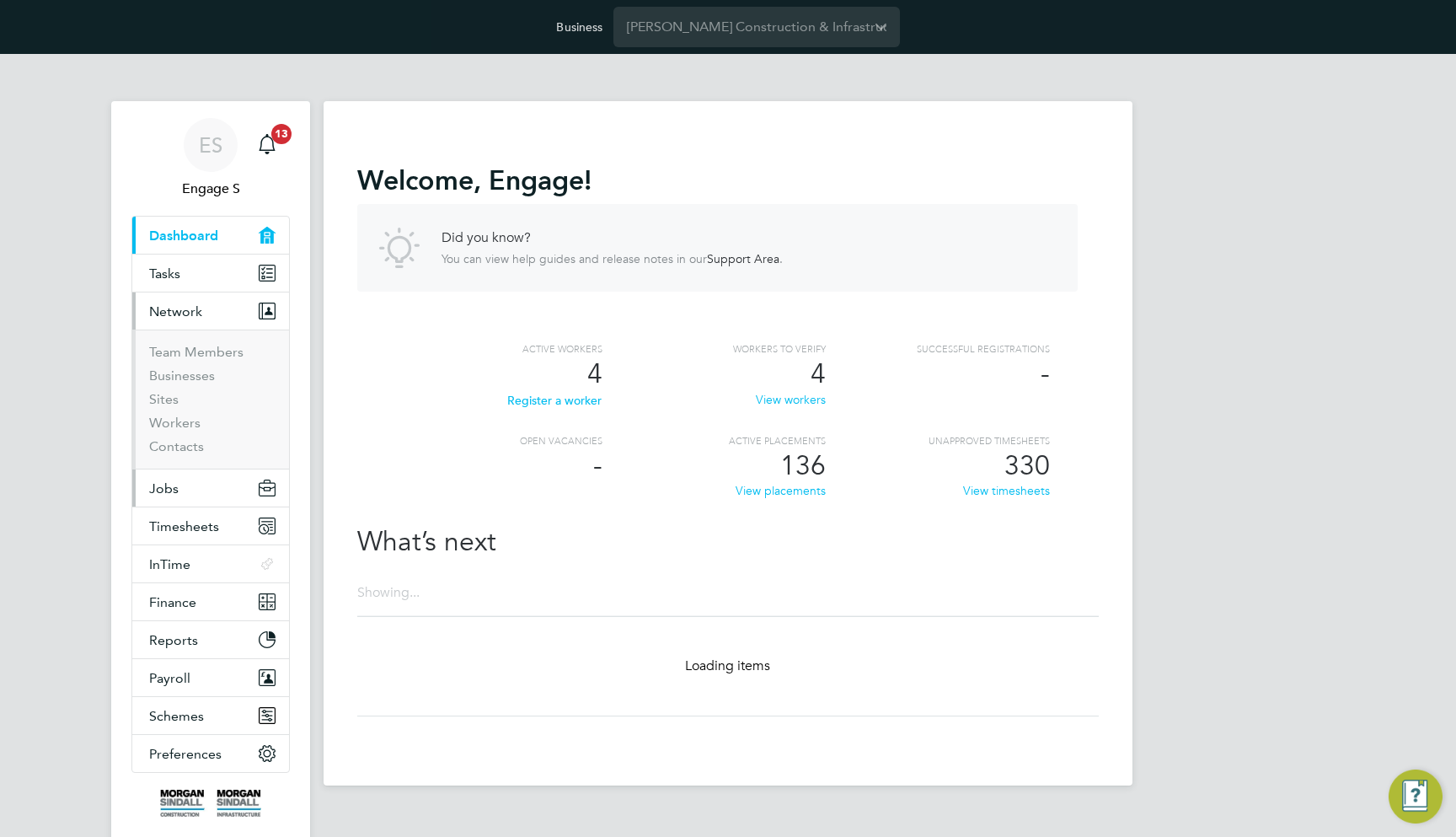
click at [199, 482] on button "Jobs" at bounding box center [211, 487] width 156 height 37
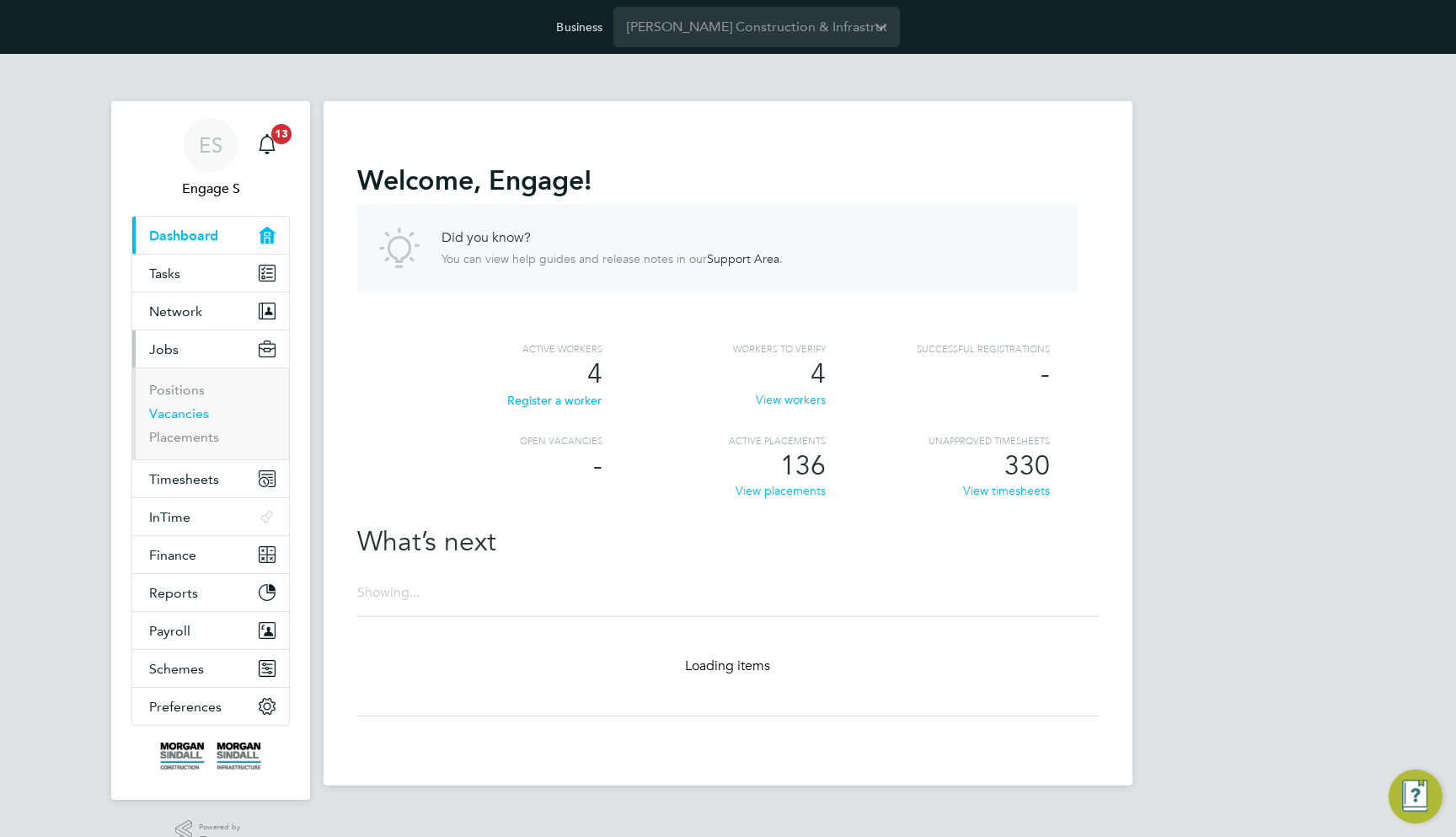
click at [187, 408] on link "Vacancies" at bounding box center [180, 413] width 60 height 16
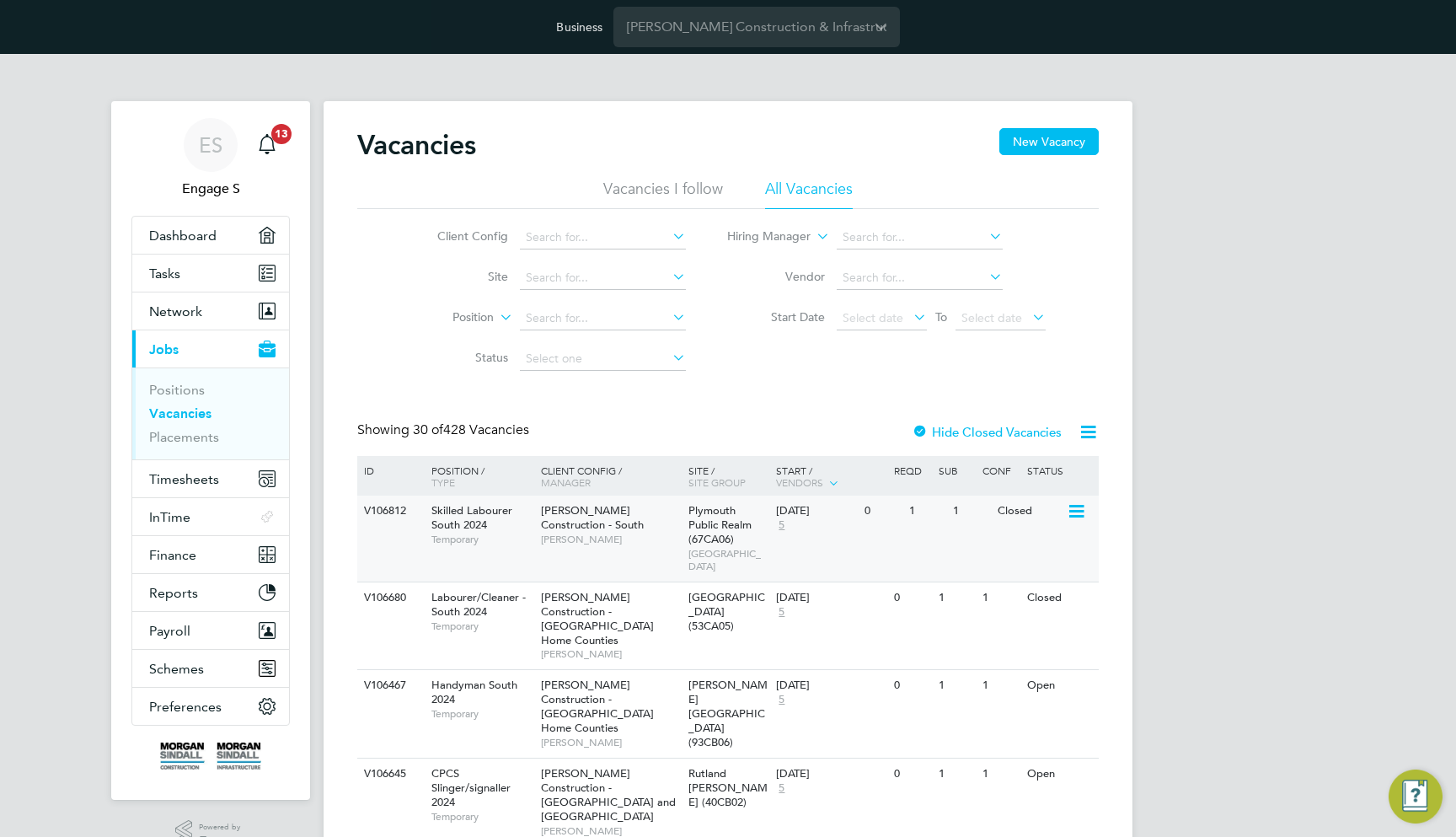
click at [544, 511] on span "[PERSON_NAME] Construction - South" at bounding box center [592, 516] width 103 height 28
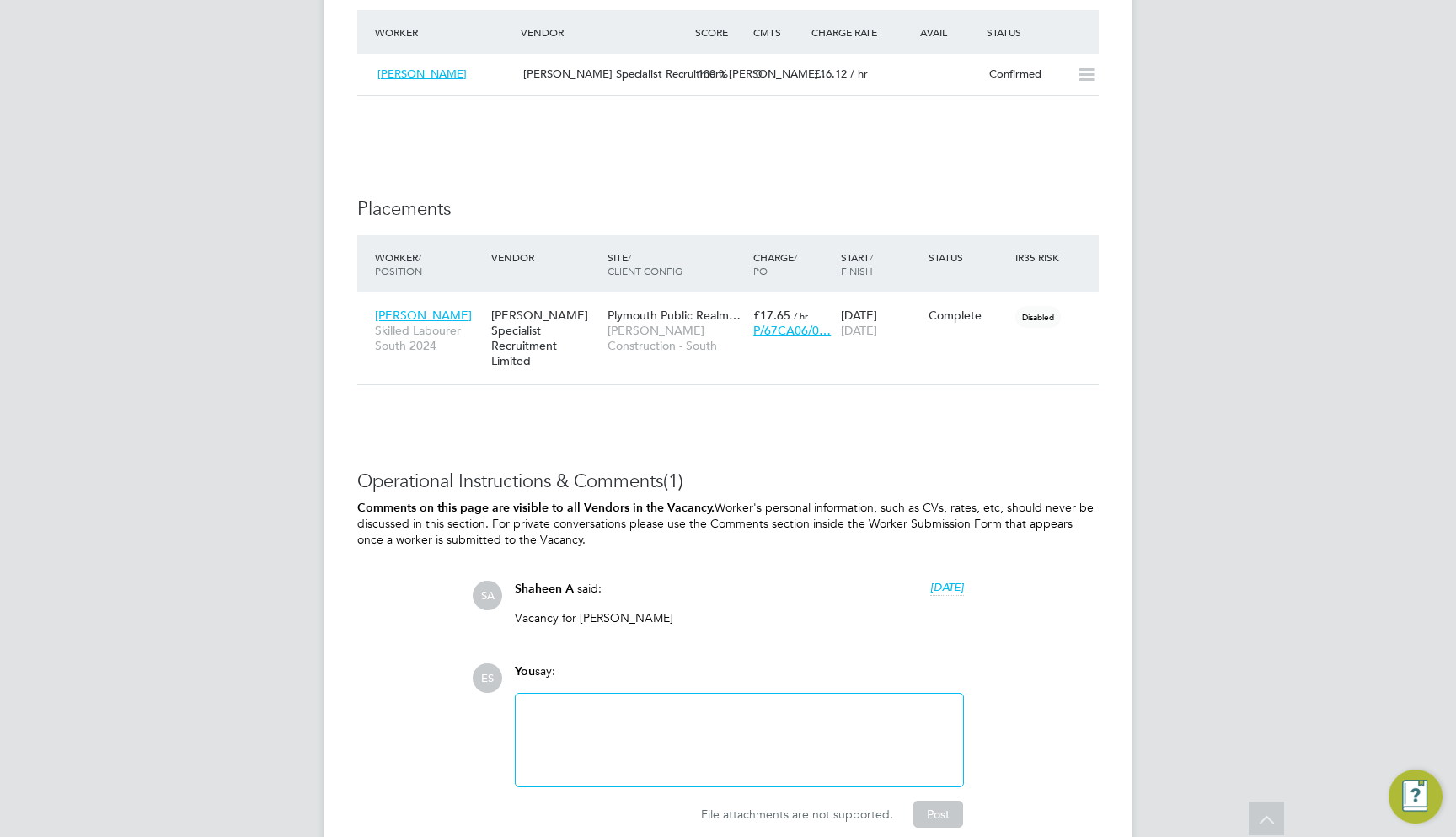
scroll to position [1460, 0]
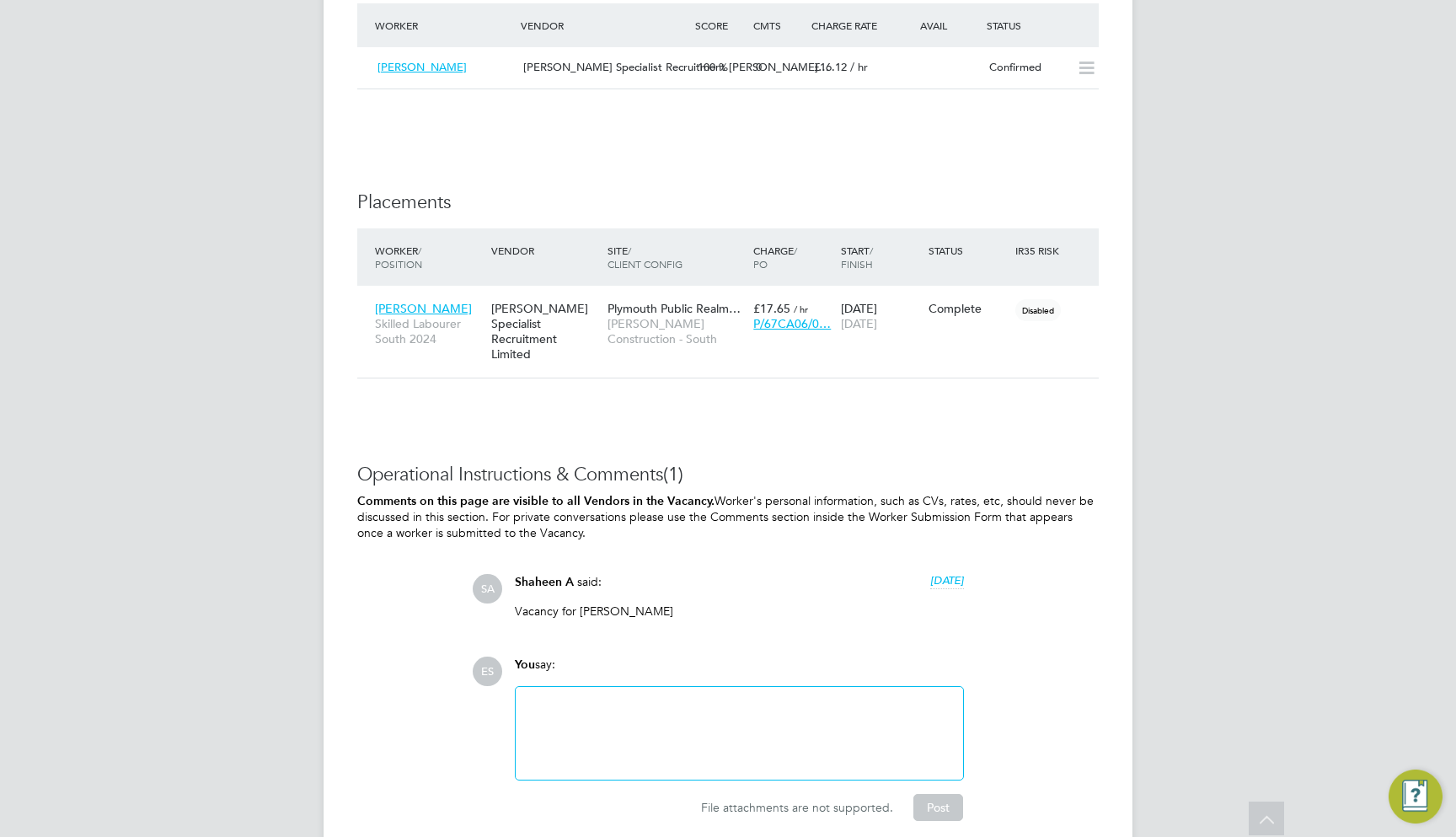
drag, startPoint x: 531, startPoint y: 493, endPoint x: 334, endPoint y: 462, distance: 199.4
copy p "Comments on this page are visible to all Vendors in the Vacancy. Worker's perso…"
